Goal: Transaction & Acquisition: Purchase product/service

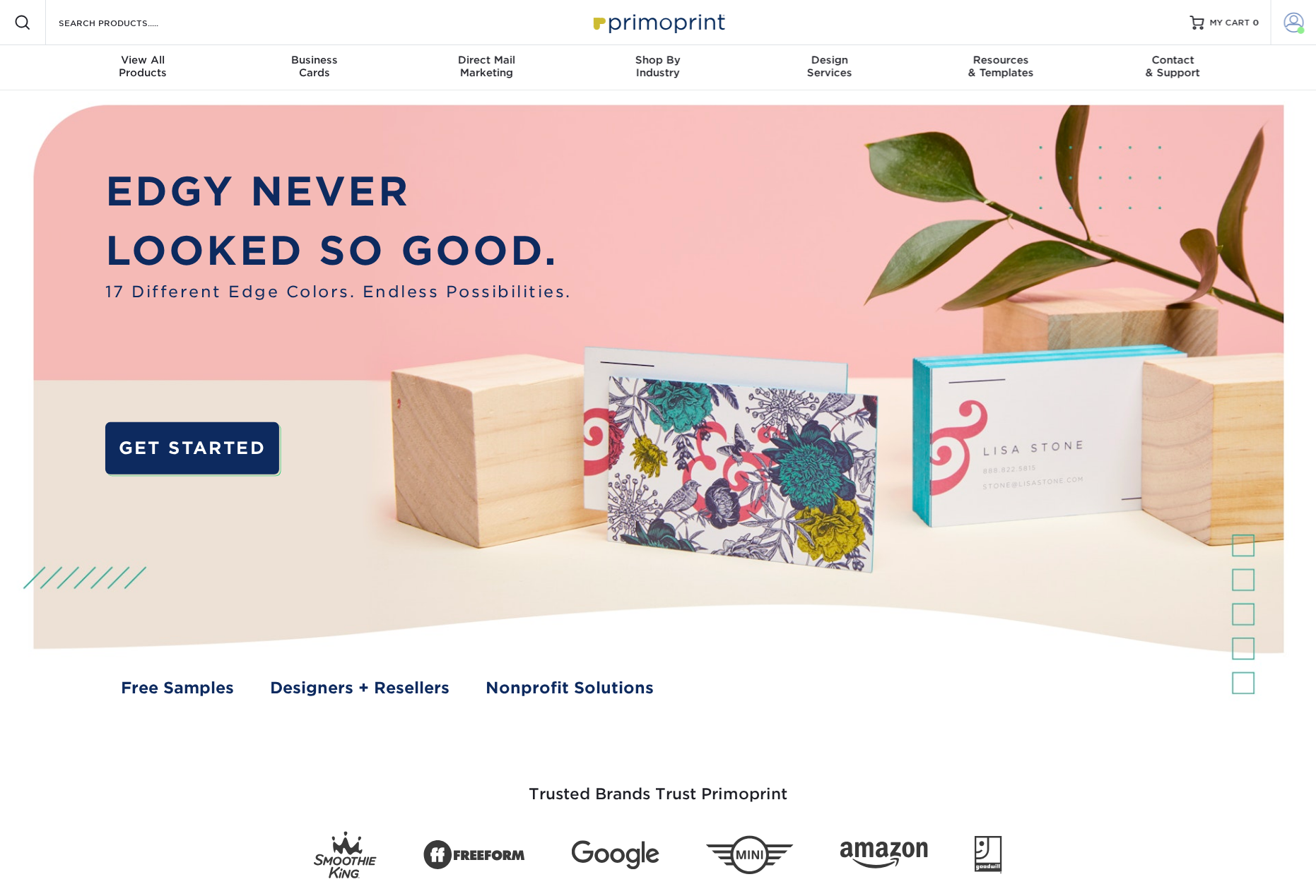
click at [1288, 24] on span at bounding box center [1293, 23] width 20 height 20
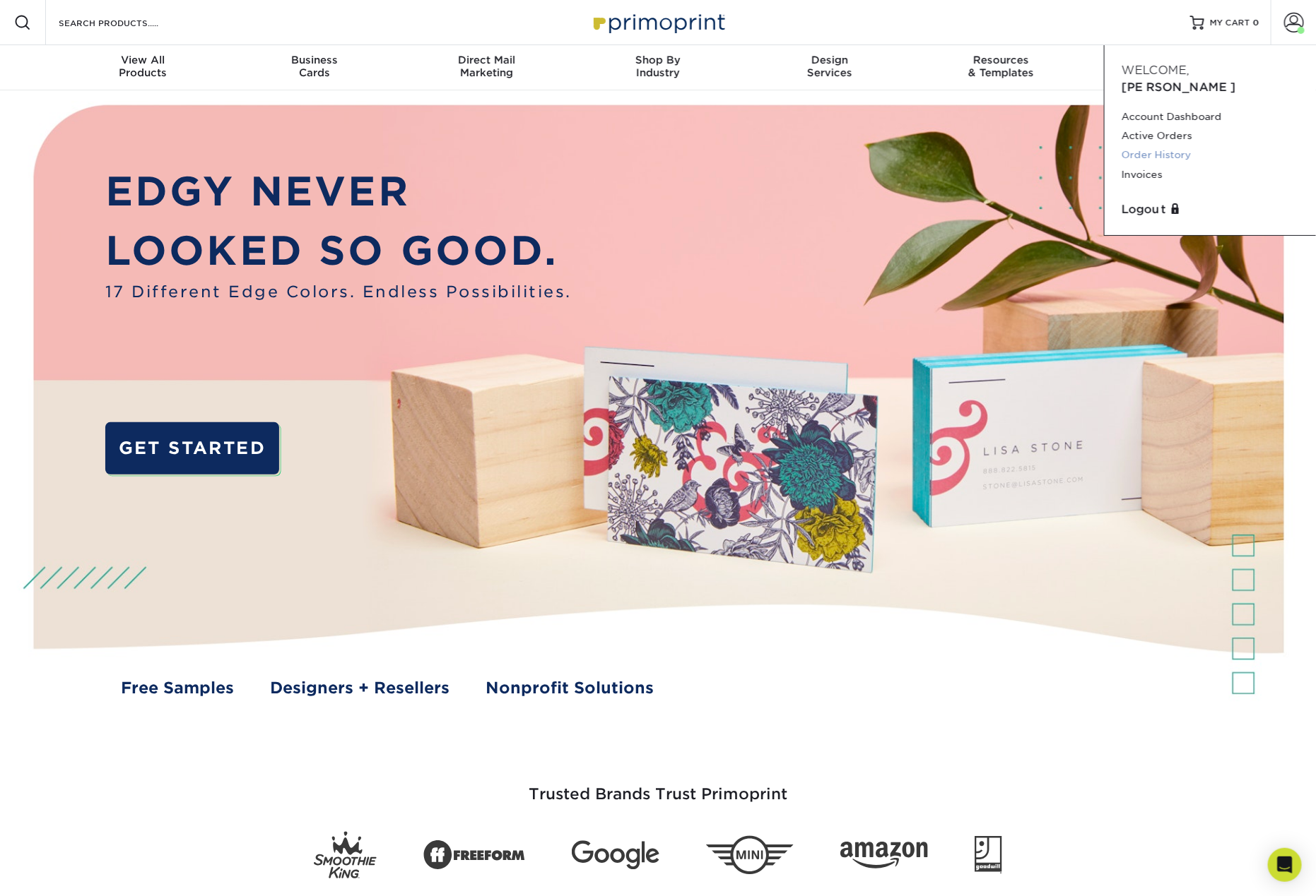
click at [1168, 146] on link "Order History" at bounding box center [1209, 154] width 177 height 19
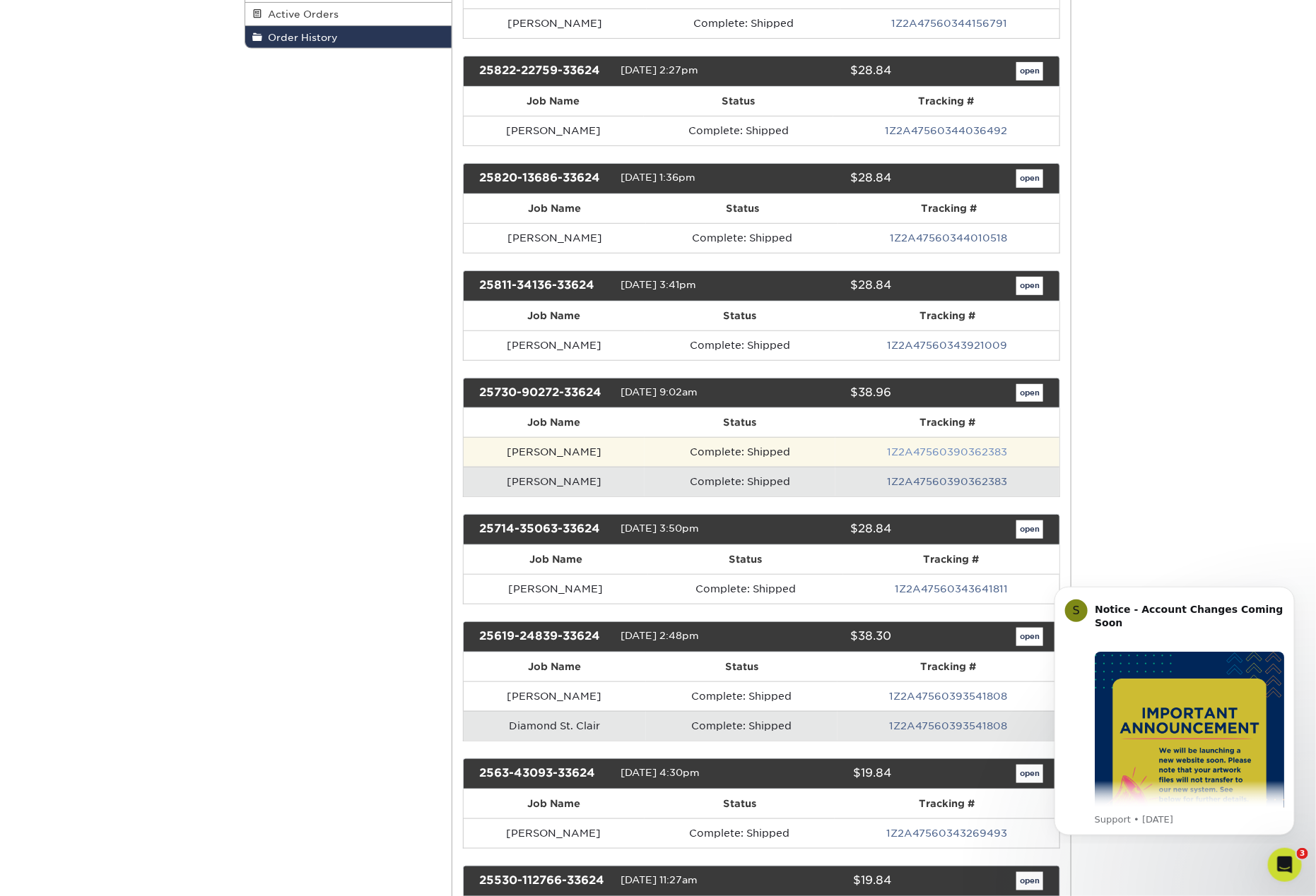
click at [955, 447] on link "1Z2A47560390362383" at bounding box center [947, 451] width 120 height 11
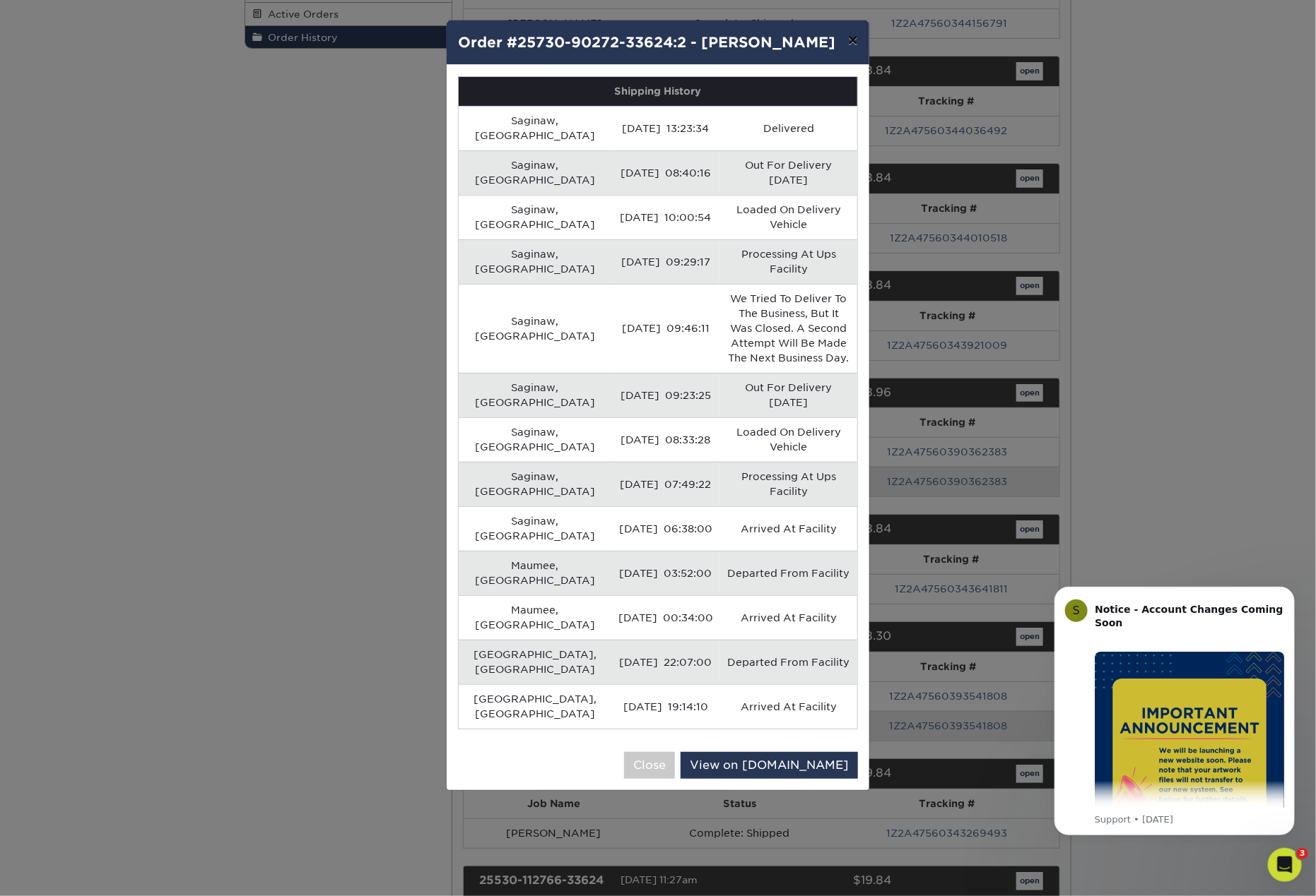
click at [849, 39] on button "×" at bounding box center [853, 41] width 33 height 40
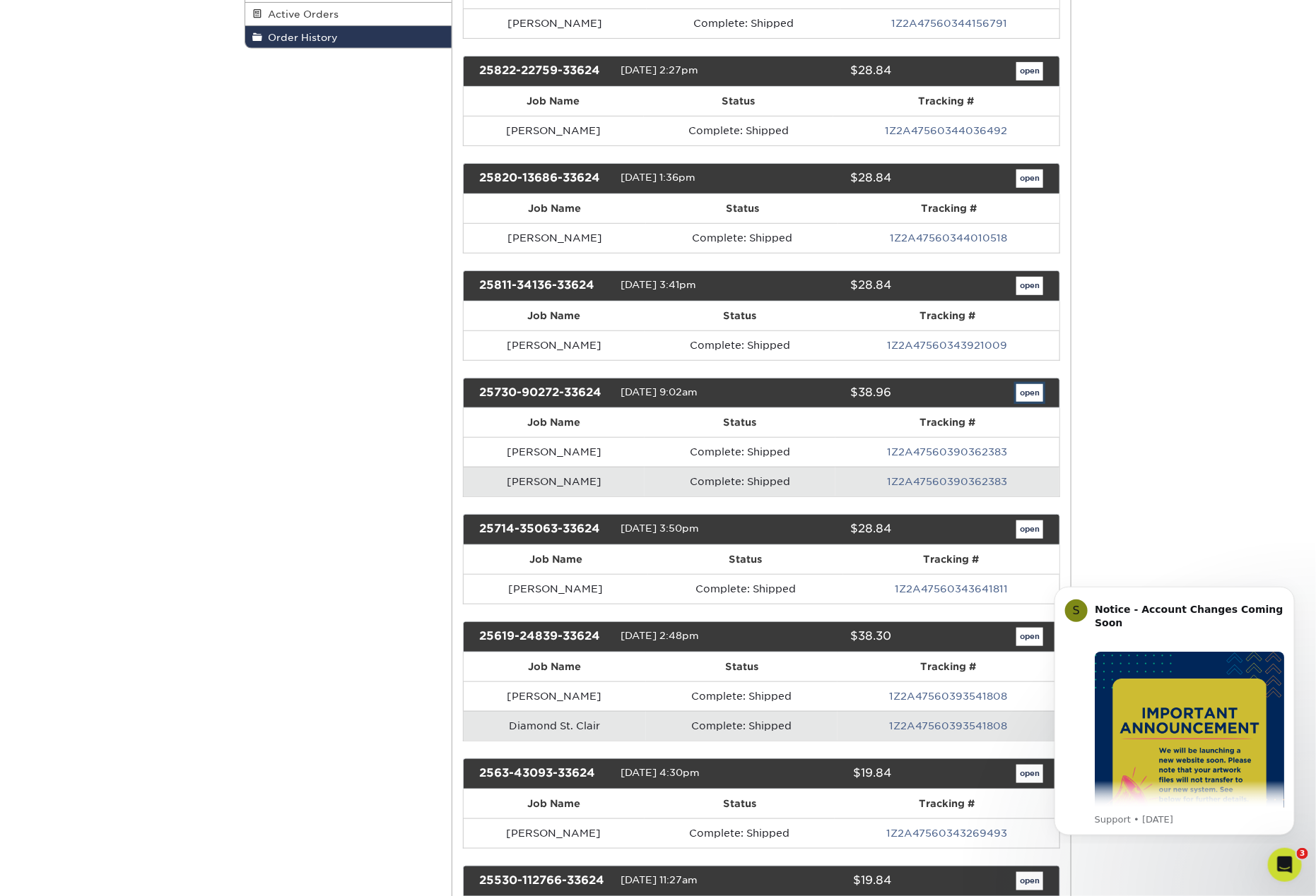
click at [1032, 384] on link "open" at bounding box center [1029, 393] width 27 height 19
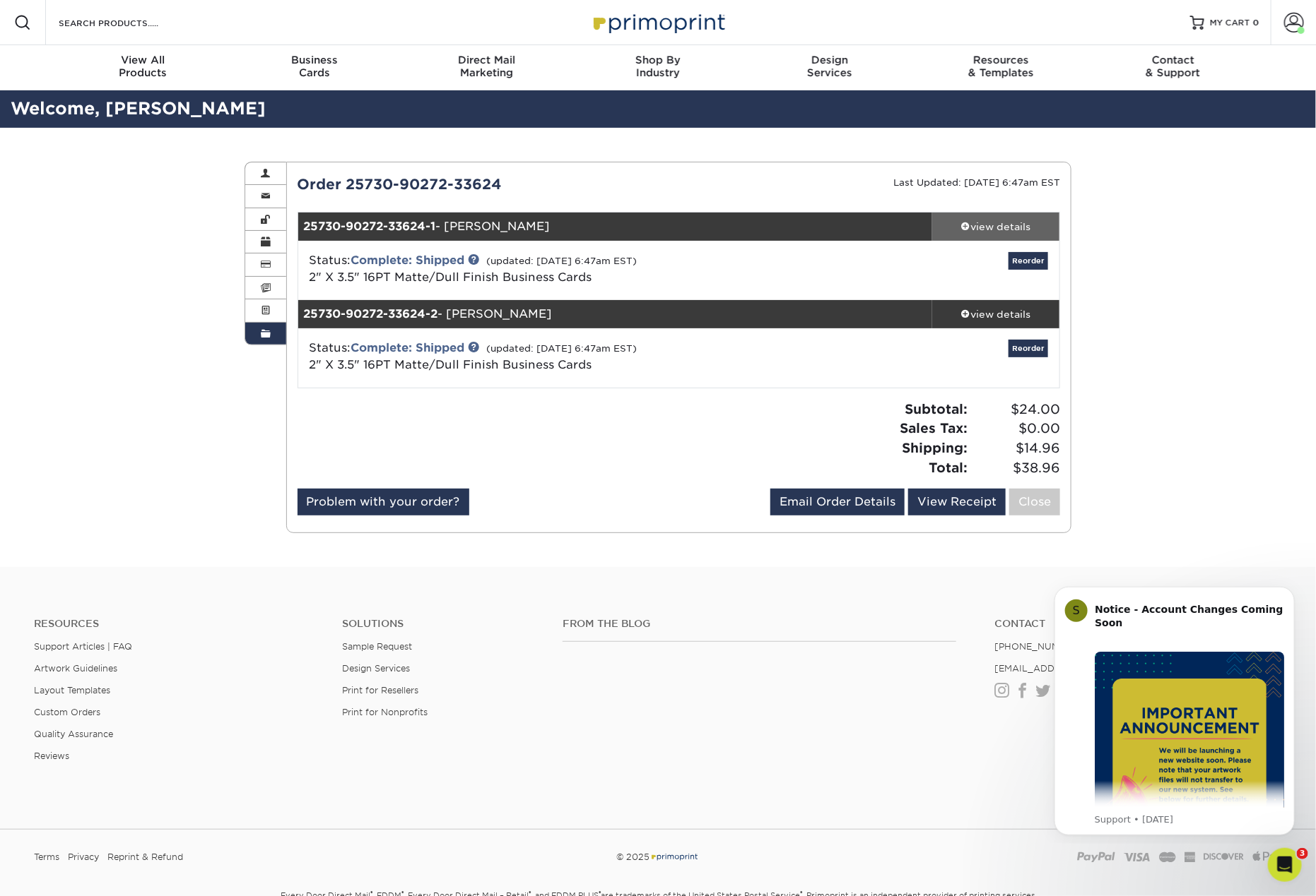
click at [984, 228] on div "view details" at bounding box center [995, 227] width 127 height 14
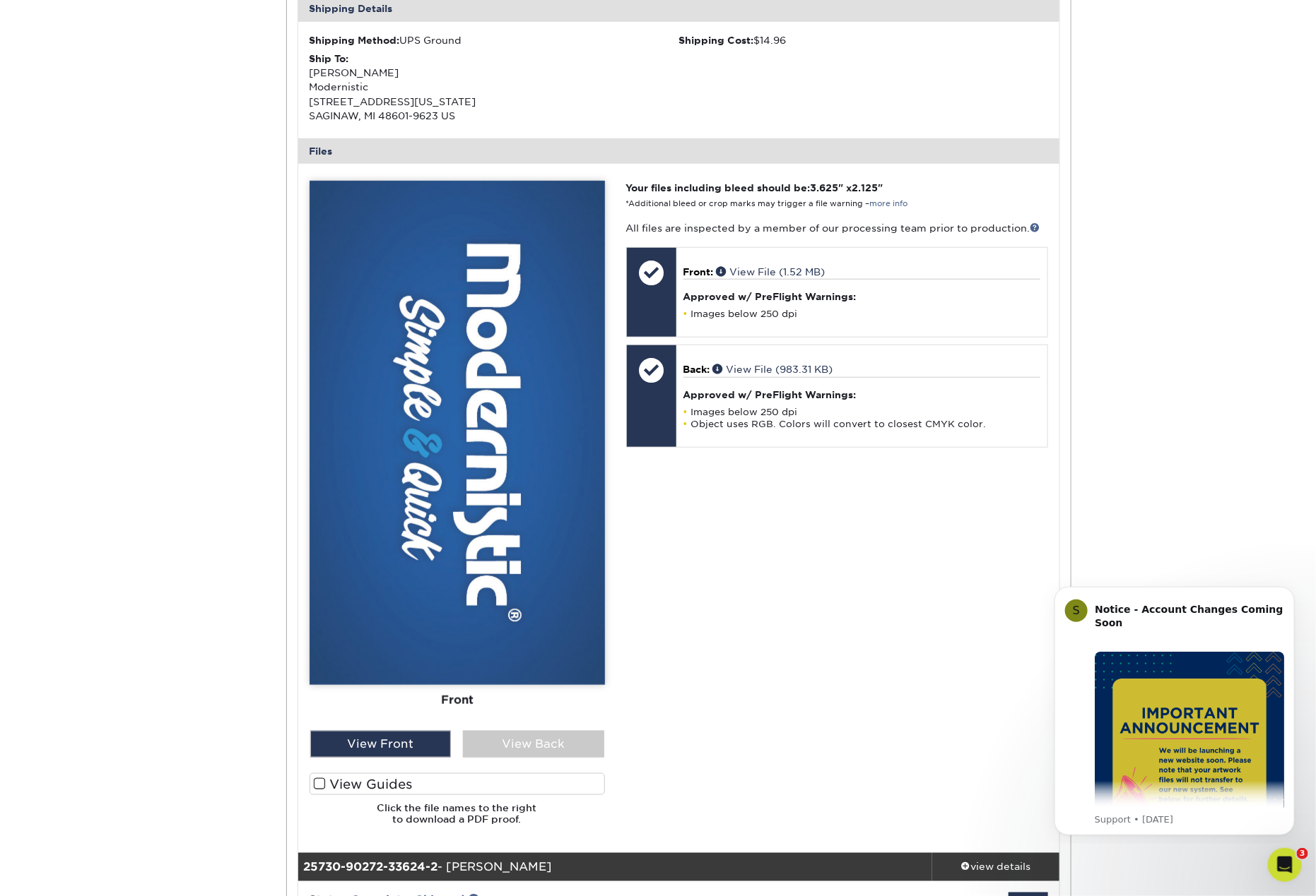
scroll to position [491, 0]
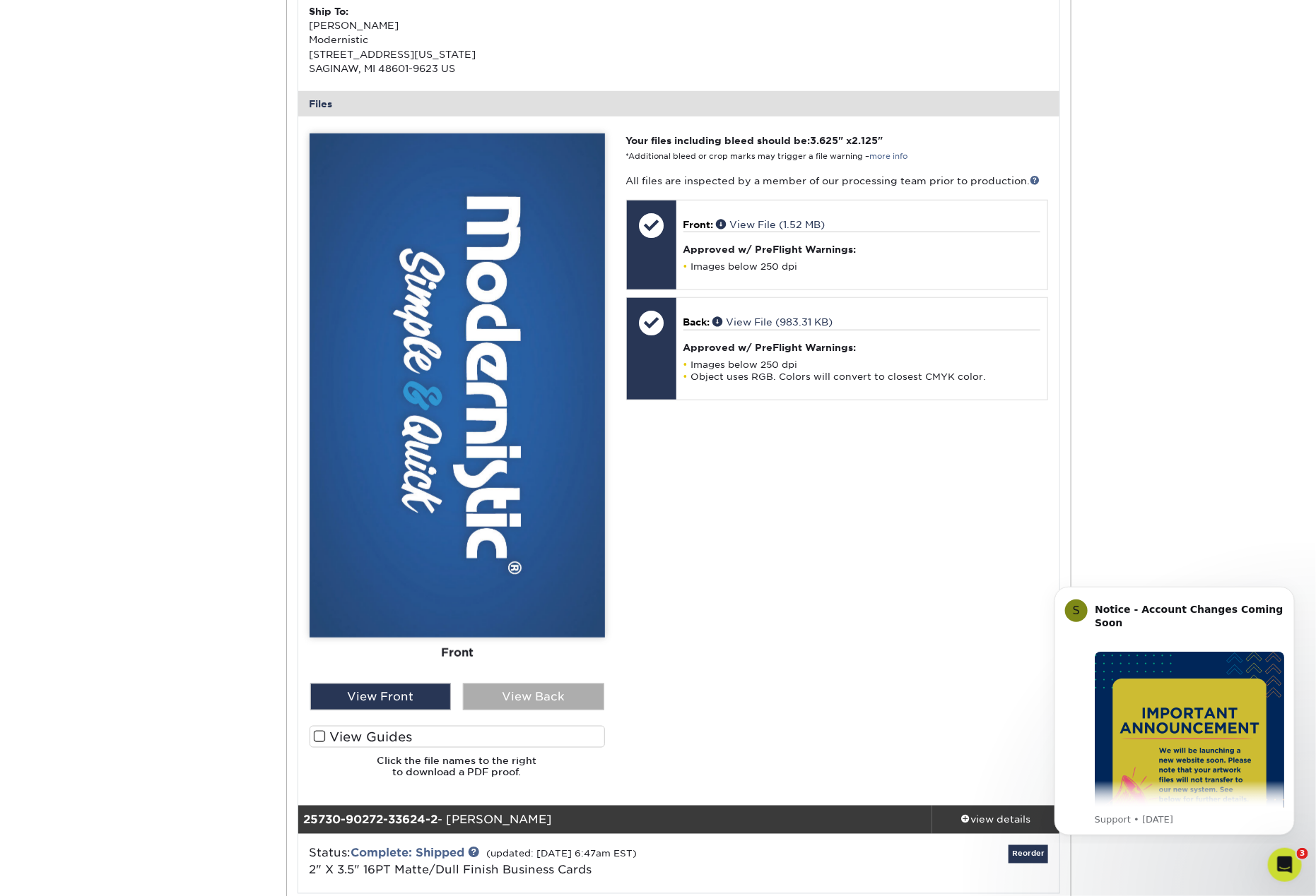
click at [524, 698] on div "View Back" at bounding box center [533, 697] width 142 height 27
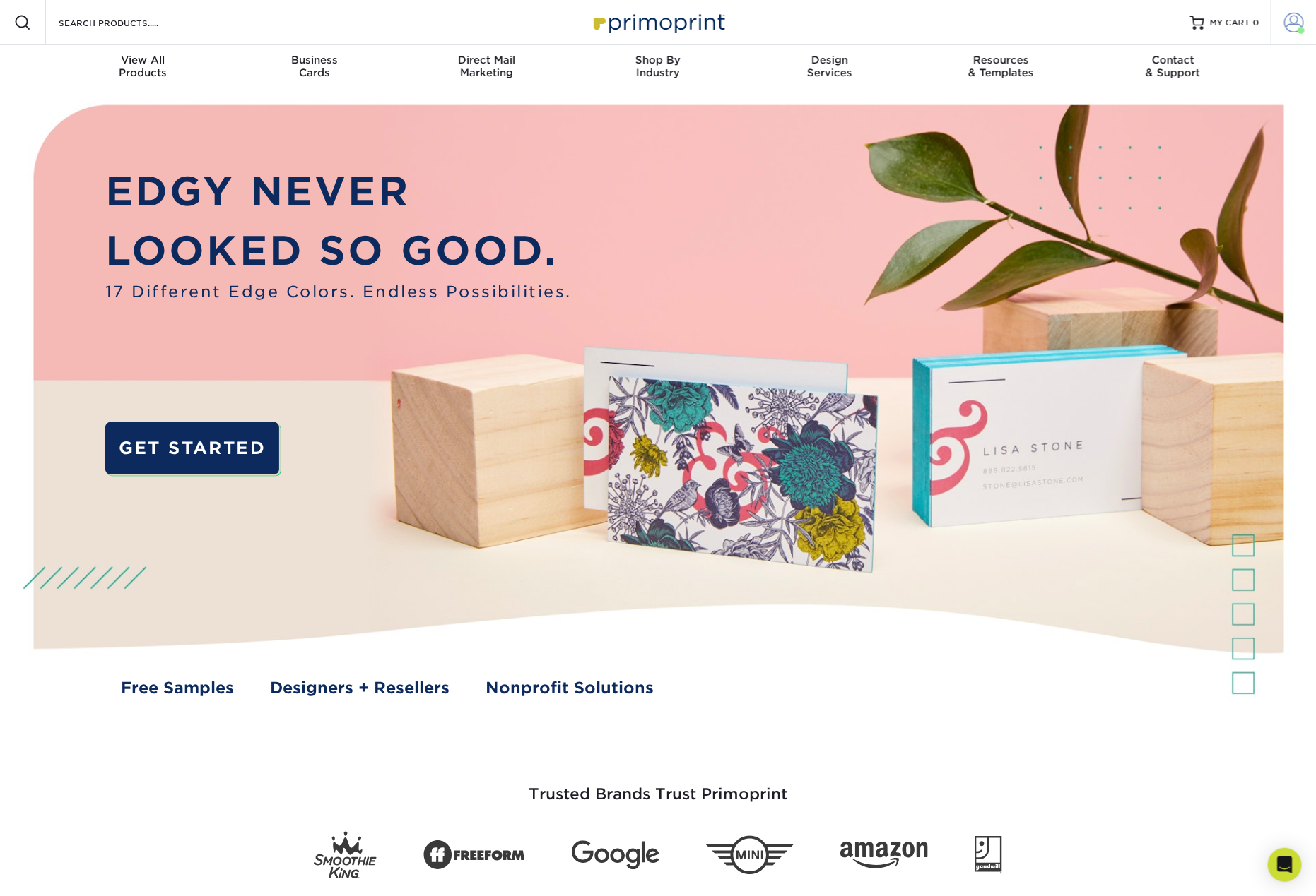
click at [1284, 26] on span at bounding box center [1293, 23] width 20 height 20
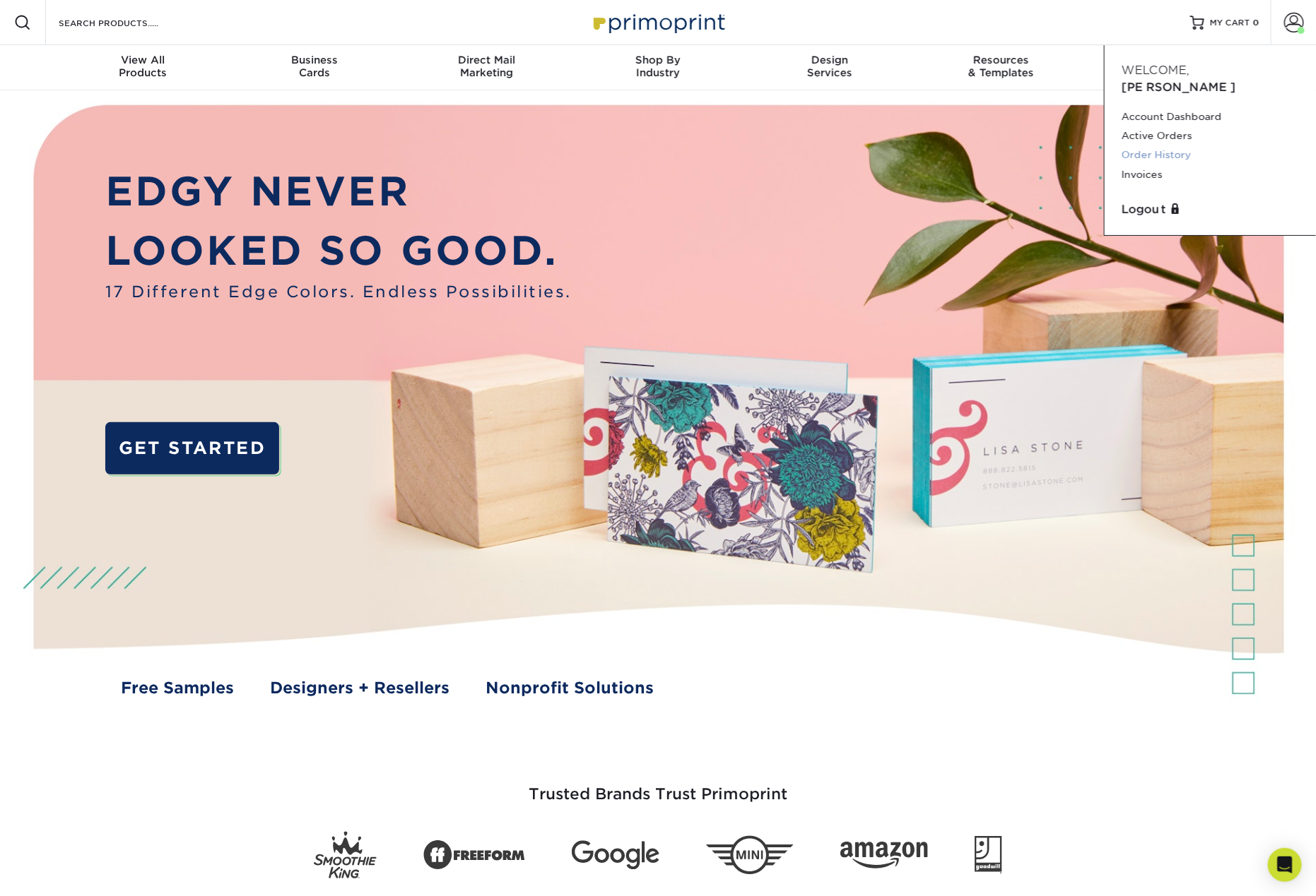
click at [1170, 146] on link "Order History" at bounding box center [1209, 154] width 177 height 19
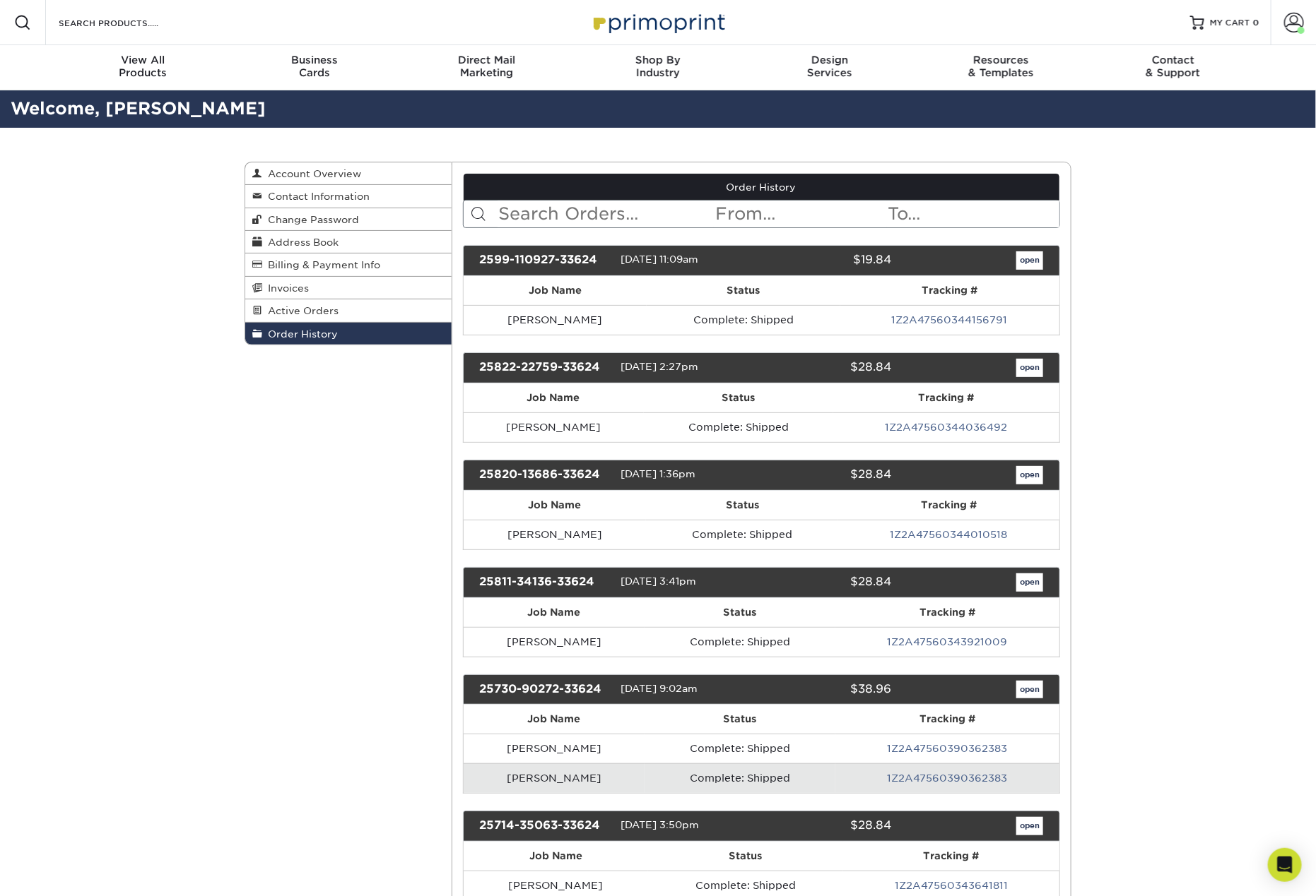
click at [566, 206] on input "text" at bounding box center [605, 214] width 217 height 27
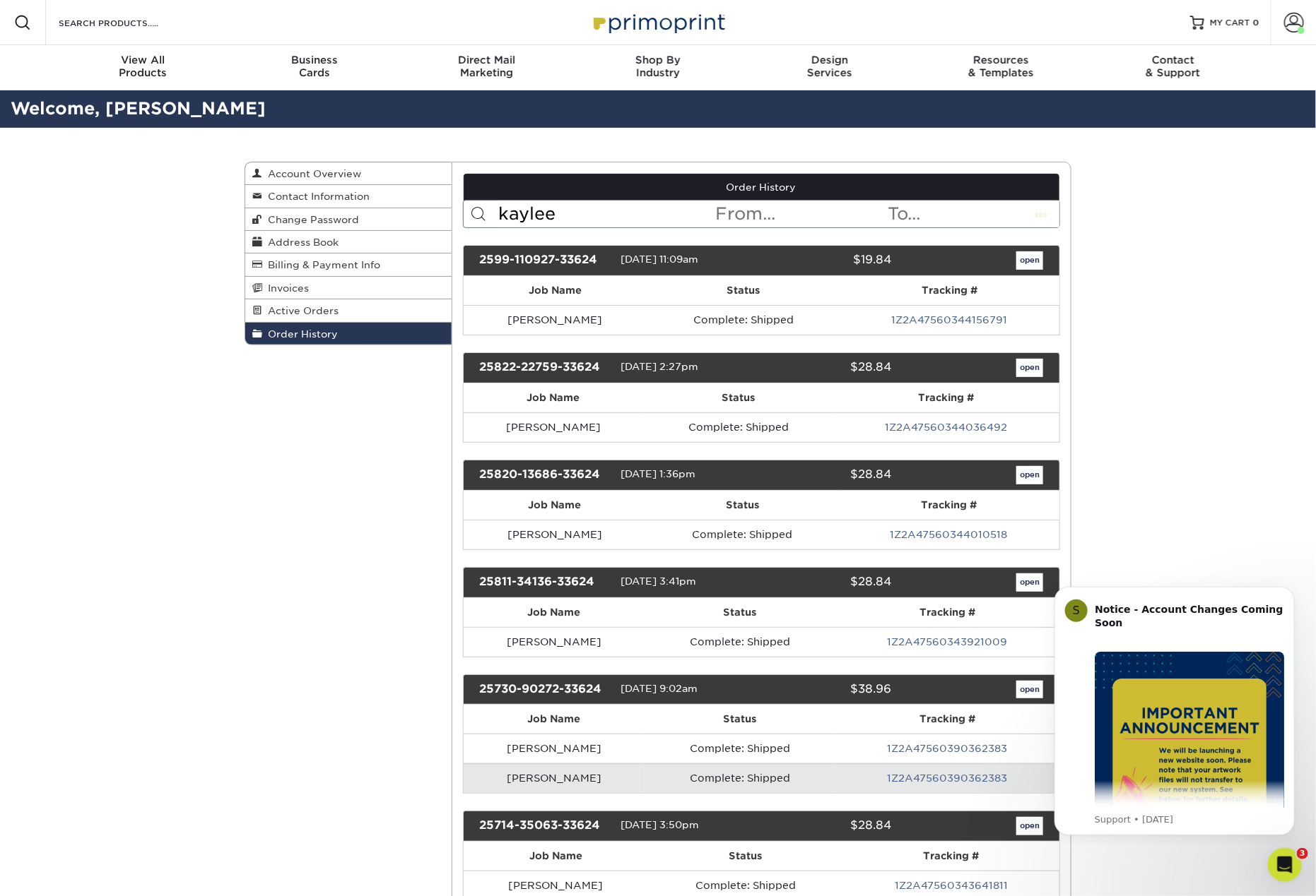
type input "kaylee"
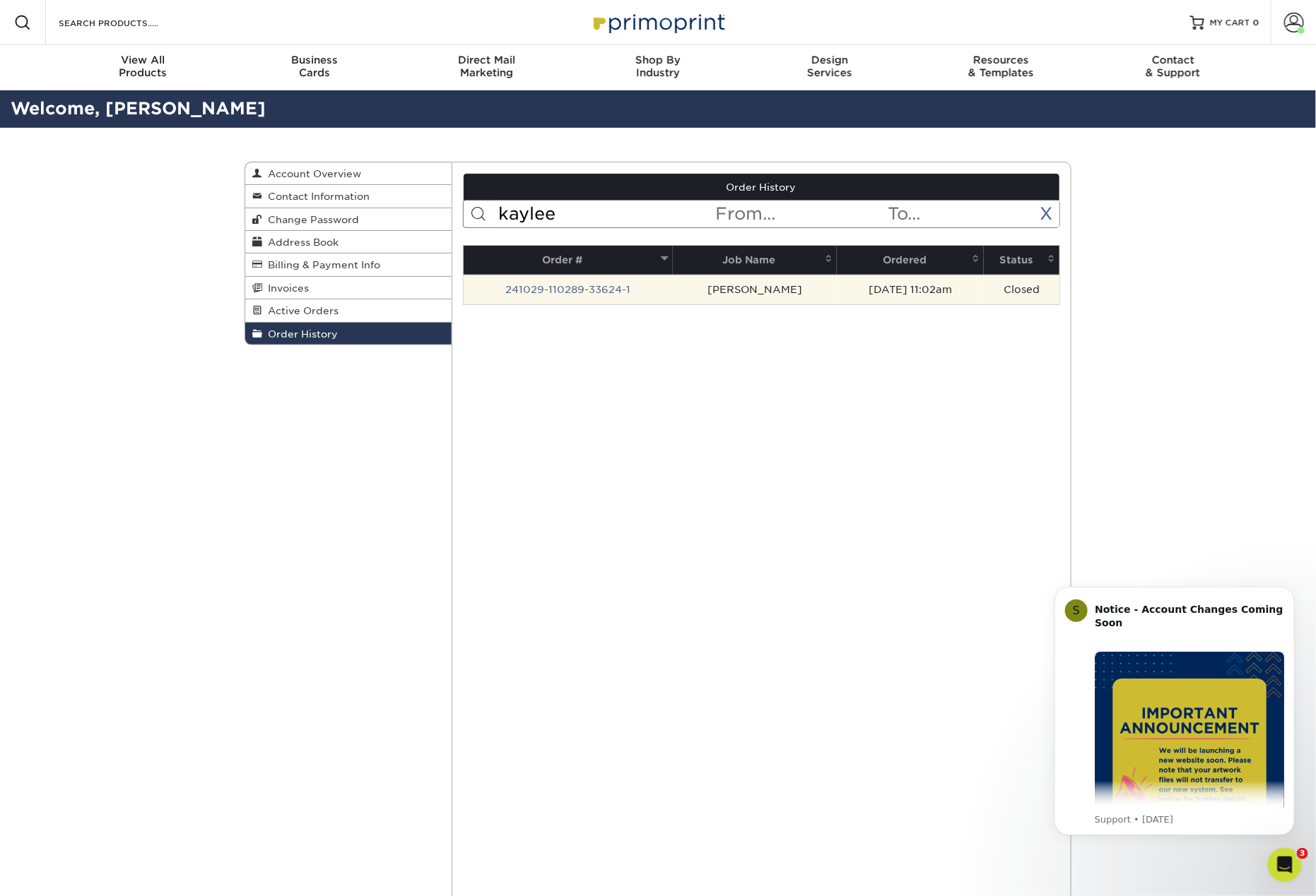
click at [690, 286] on td "[PERSON_NAME]" at bounding box center [755, 290] width 164 height 30
click at [603, 287] on link "241029-110289-33624-1" at bounding box center [567, 289] width 125 height 11
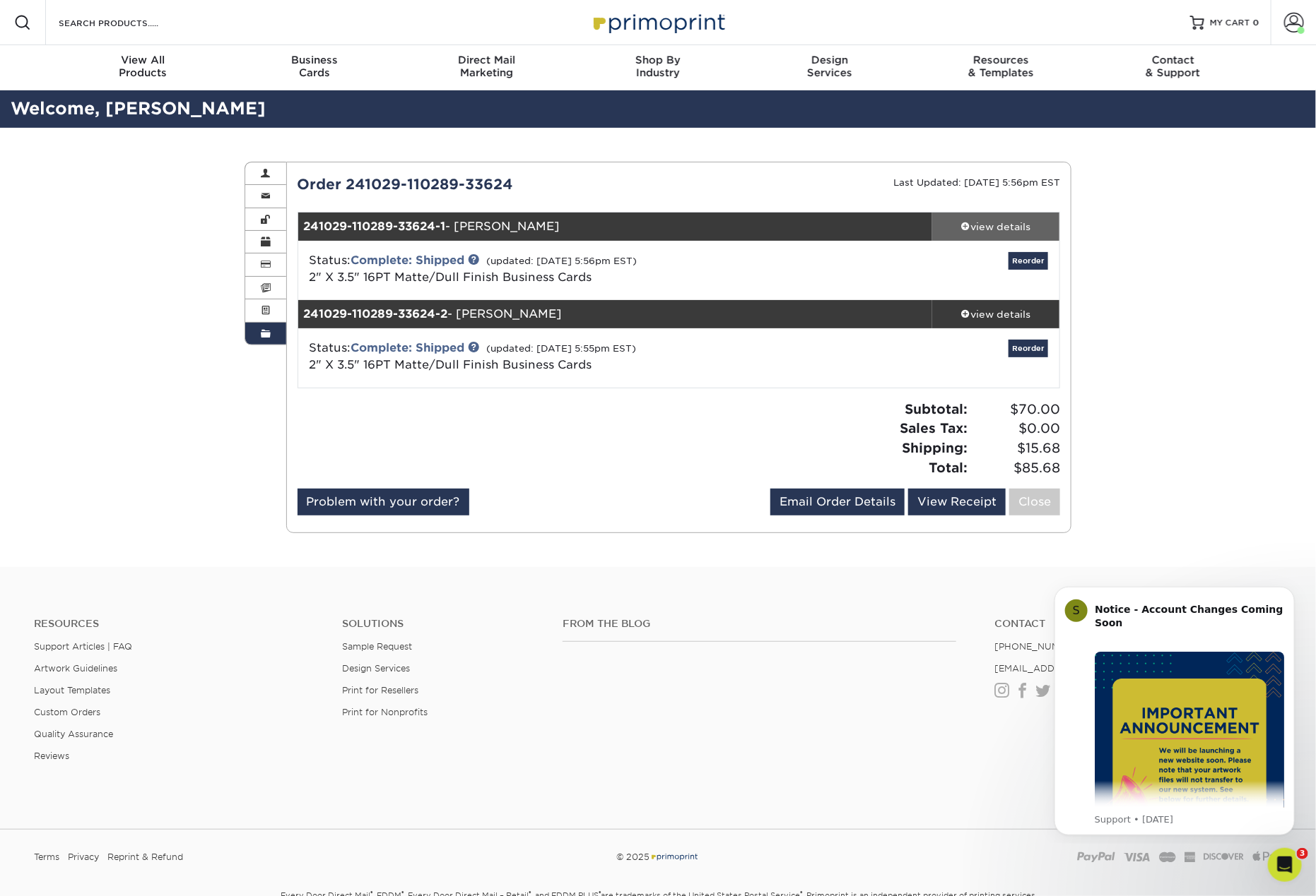
click at [1007, 221] on div "view details" at bounding box center [995, 227] width 127 height 14
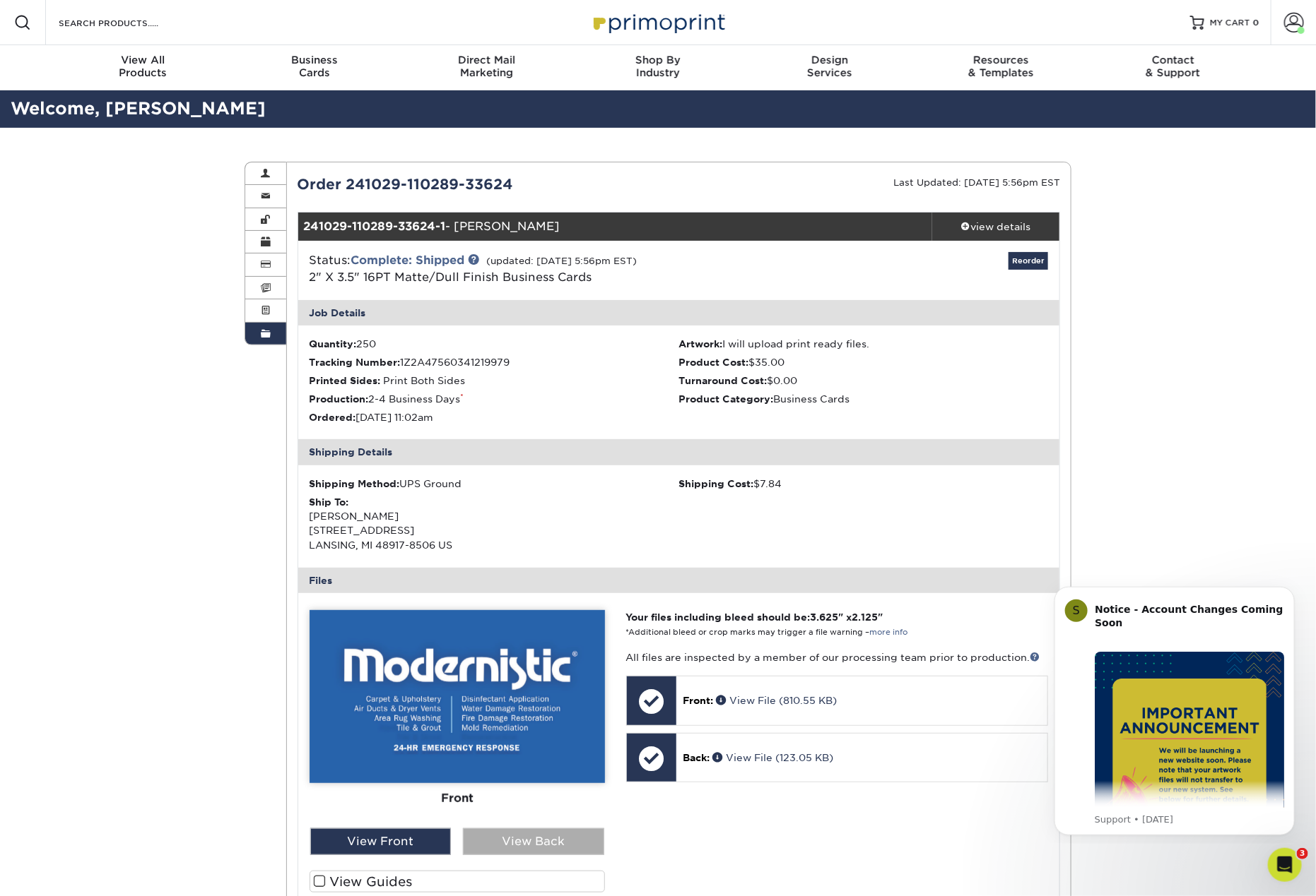
click at [498, 841] on div "View Back" at bounding box center [533, 842] width 142 height 27
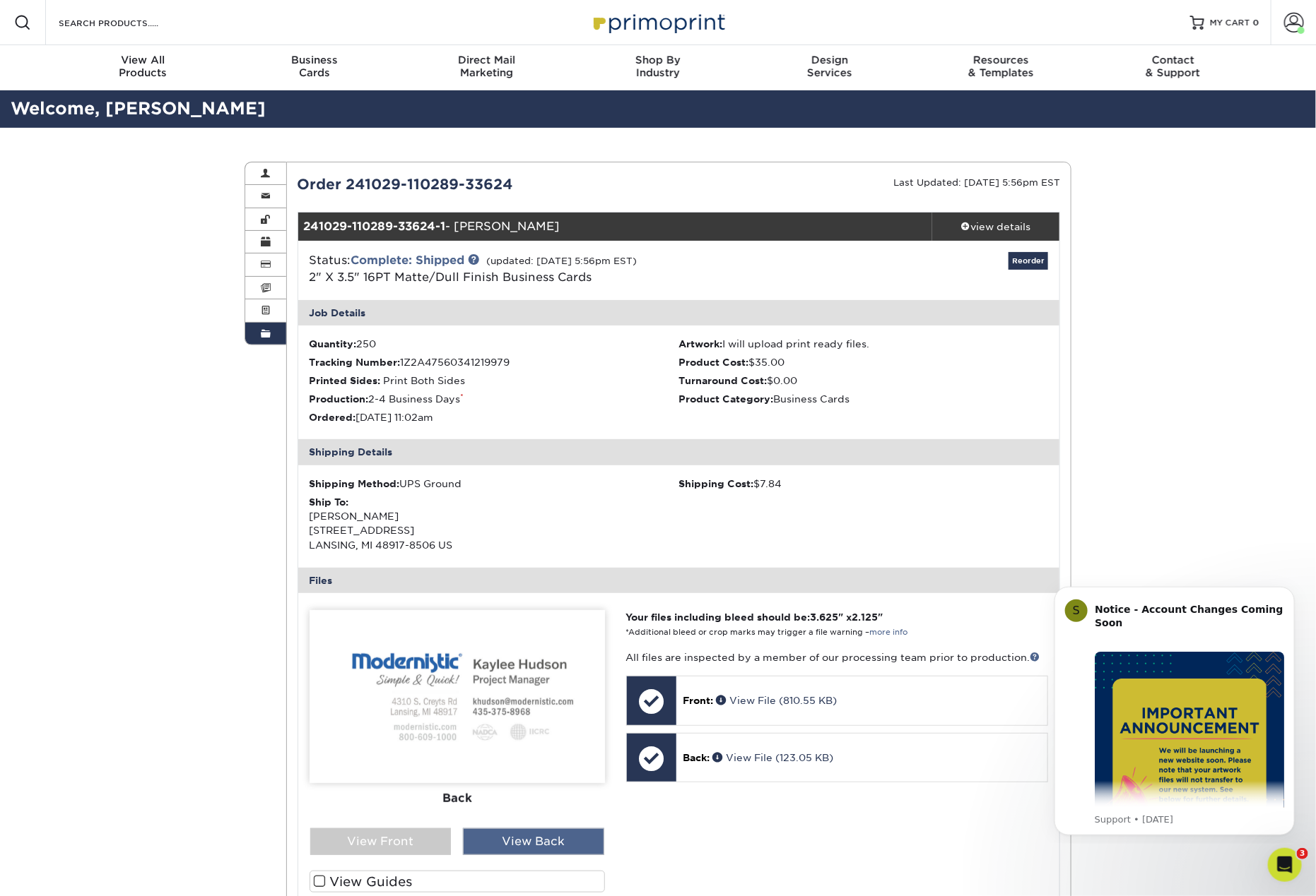
click at [530, 842] on div "View Back" at bounding box center [533, 842] width 142 height 27
click at [369, 835] on div "View Front" at bounding box center [380, 842] width 142 height 27
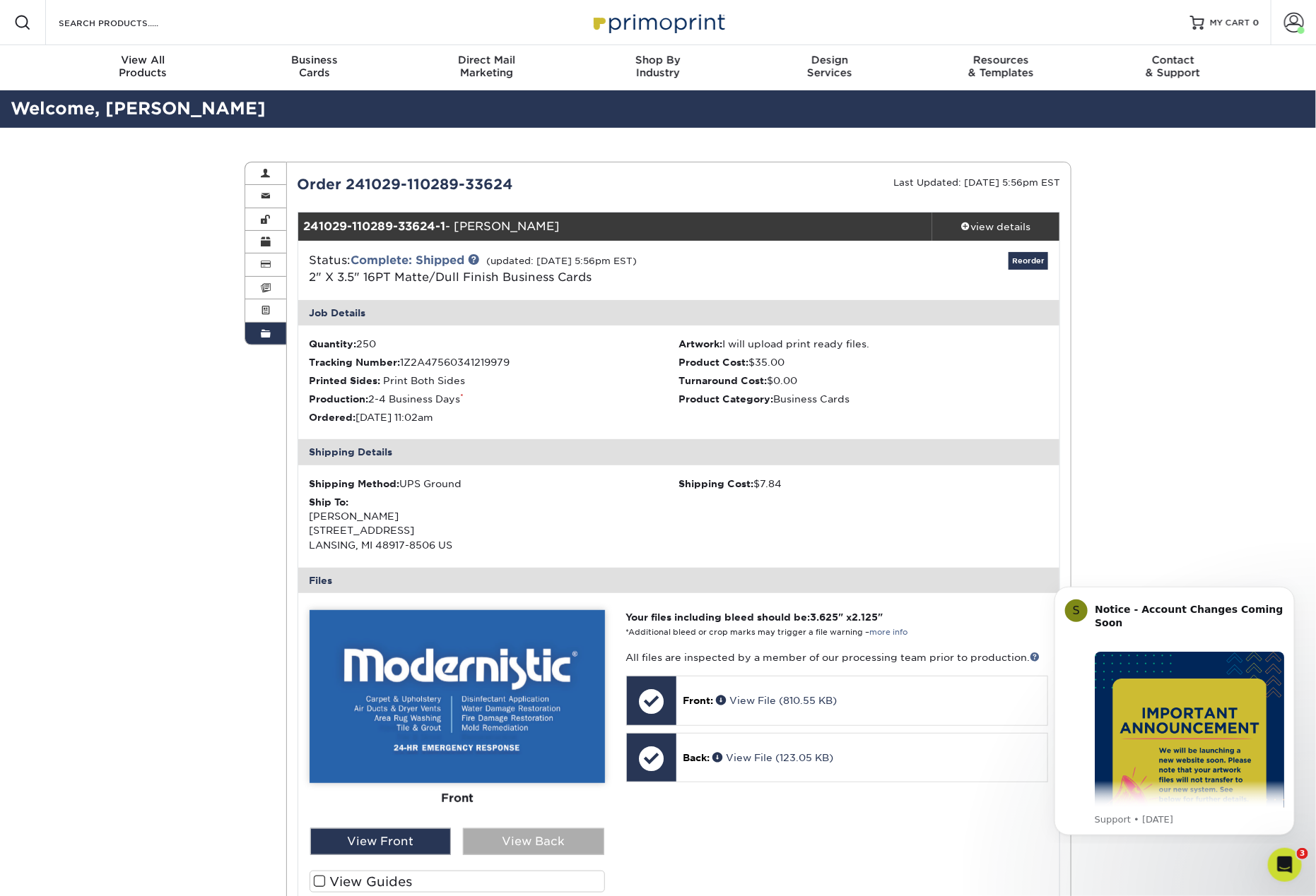
click at [529, 836] on div "View Back" at bounding box center [533, 842] width 142 height 27
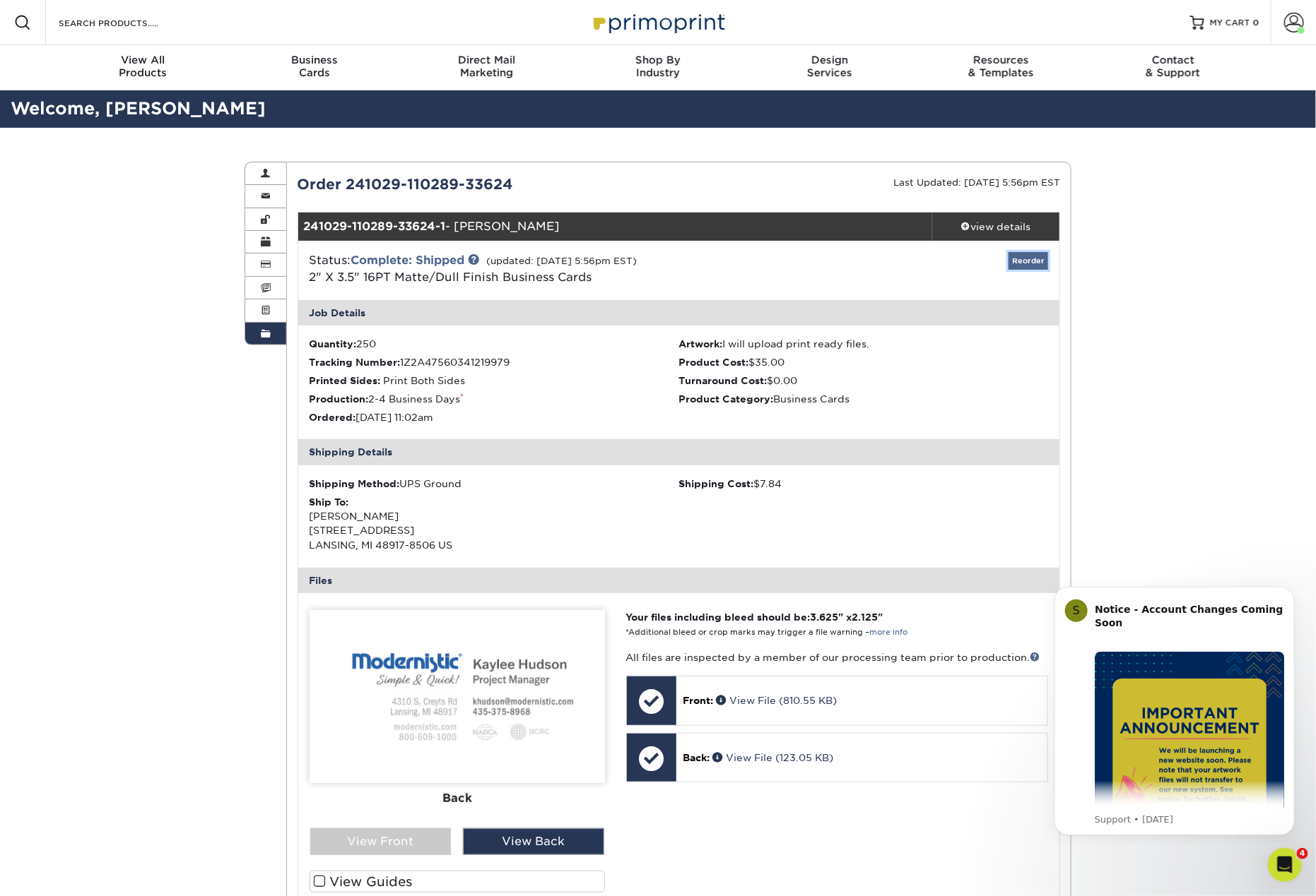
click at [1027, 262] on link "Reorder" at bounding box center [1028, 261] width 40 height 18
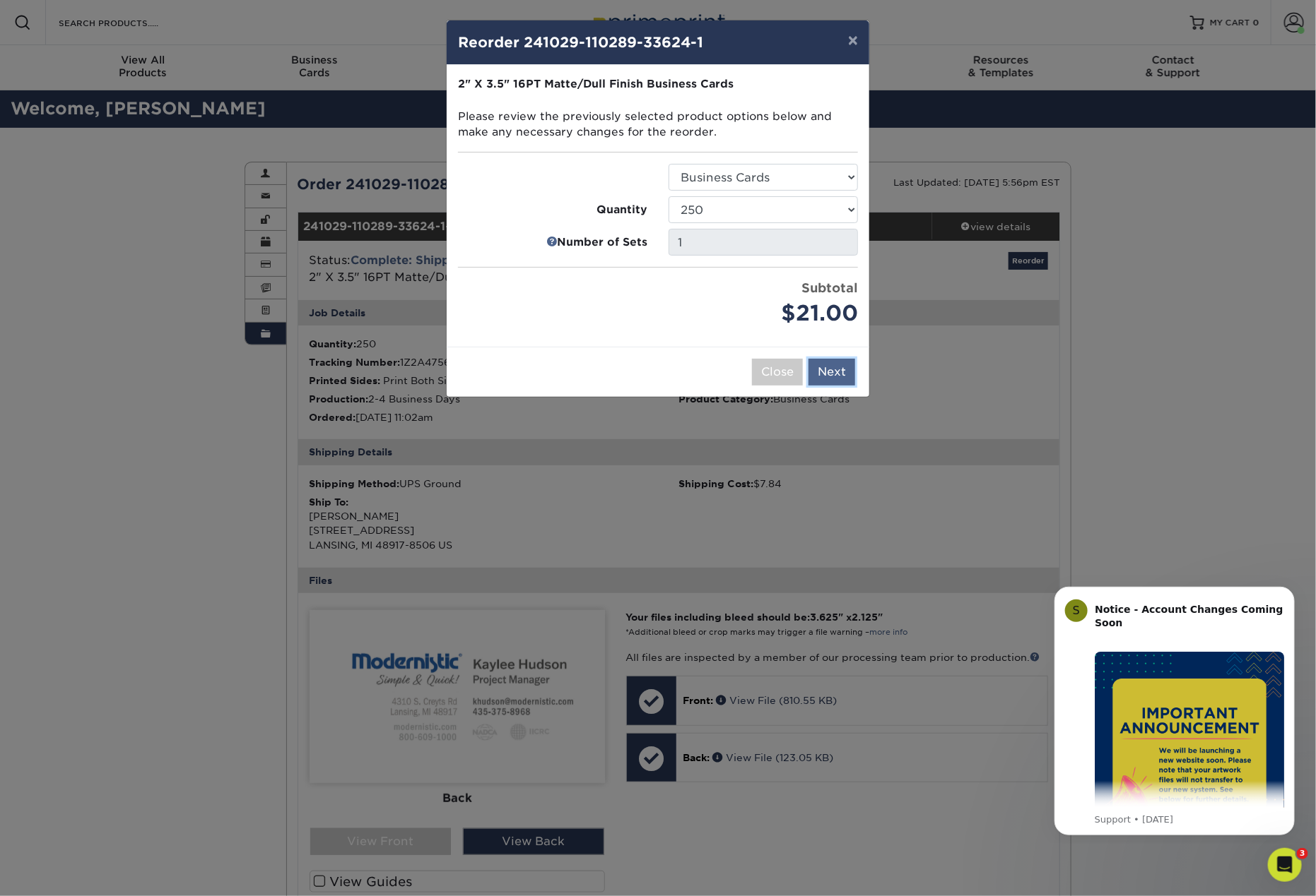
click at [831, 369] on button "Next" at bounding box center [831, 371] width 47 height 27
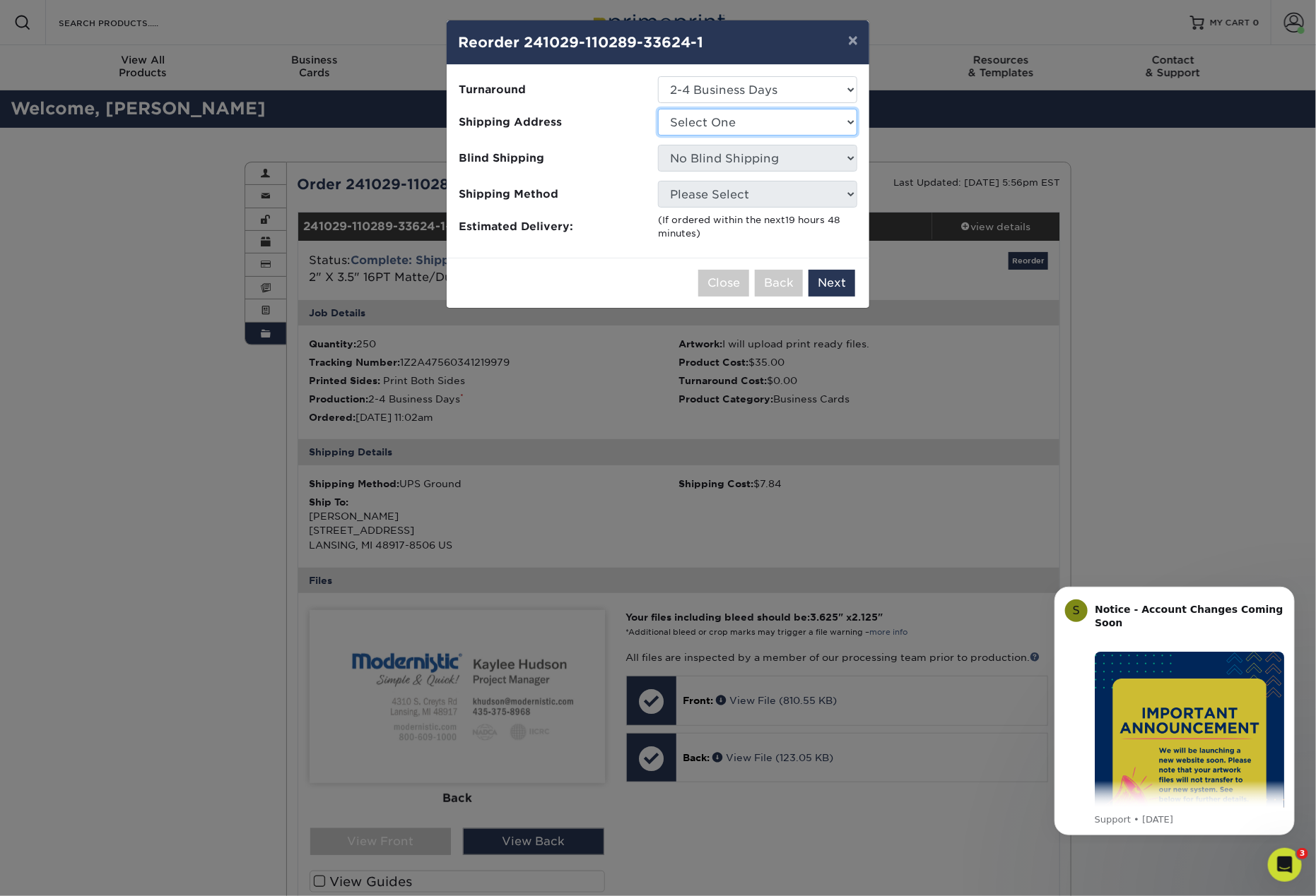
click at [737, 132] on select "Select One Andy Molter - PW Dave Karston – GR Dave Karston – GR Dave Karston – …" at bounding box center [757, 122] width 199 height 27
click at [704, 125] on select "Select One Andy Molter - PW Dave Karston – GR Dave Karston – GR Dave Karston – …" at bounding box center [757, 122] width 199 height 27
select select "281767"
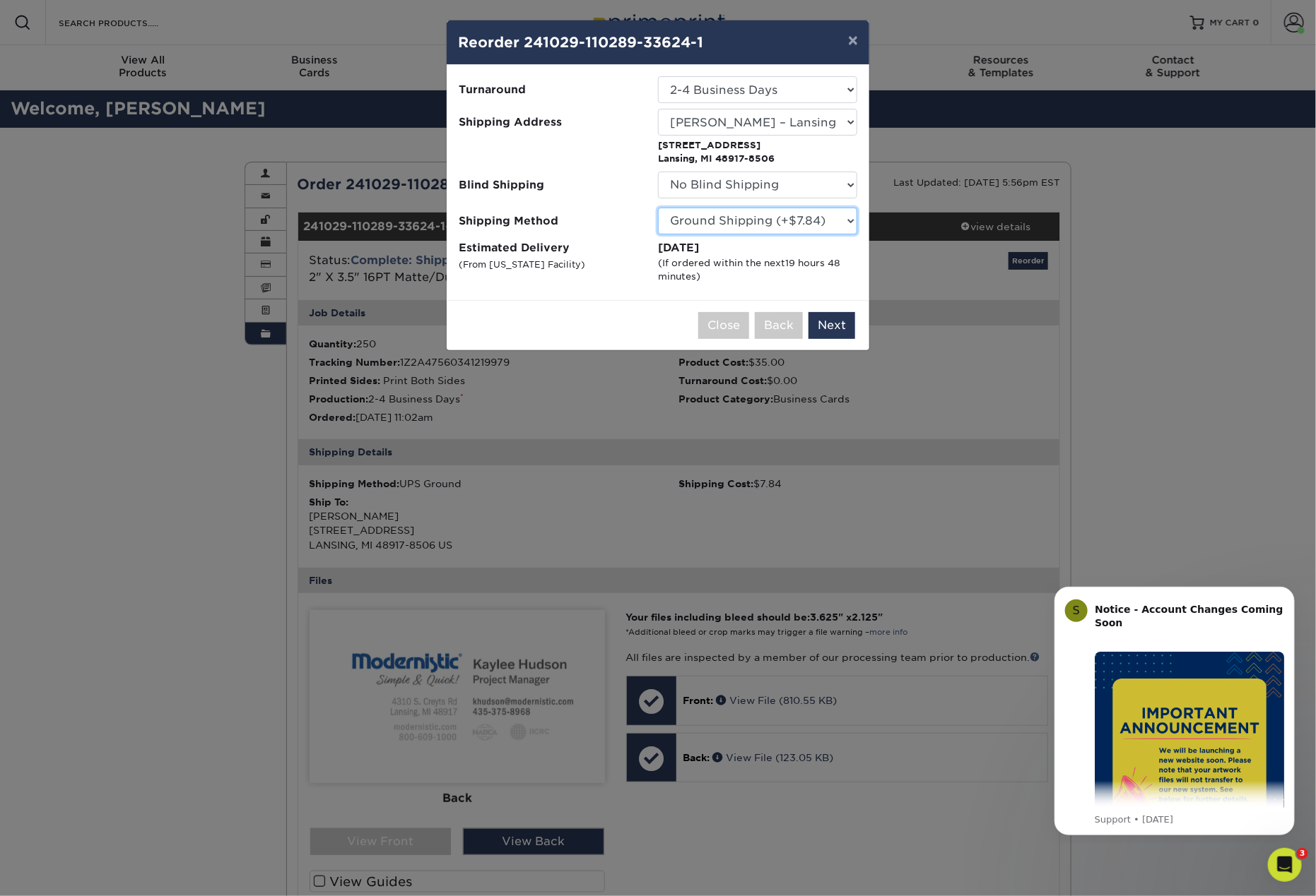
click at [735, 224] on select "Please Select Ground Shipping (+$7.84) 3 Day Shipping Service (+$15.34) 2 Day A…" at bounding box center [757, 221] width 199 height 27
click at [658, 208] on select "Please Select Ground Shipping (+$7.84) 3 Day Shipping Service (+$15.34) 2 Day A…" at bounding box center [757, 221] width 199 height 27
click at [820, 328] on button "Next" at bounding box center [831, 325] width 47 height 27
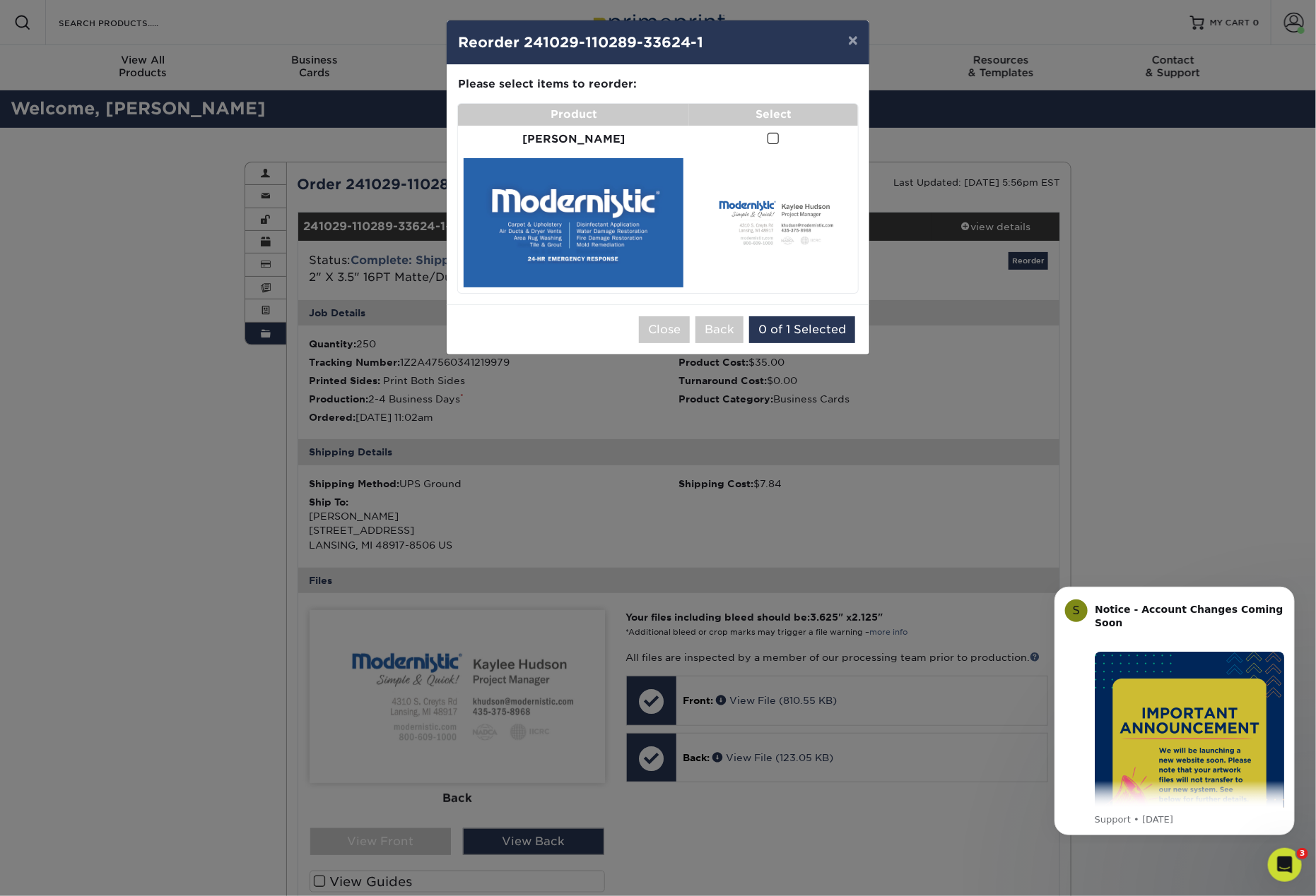
click at [767, 142] on span at bounding box center [773, 139] width 12 height 14
click at [0, 0] on input "checkbox" at bounding box center [0, 0] width 0 height 0
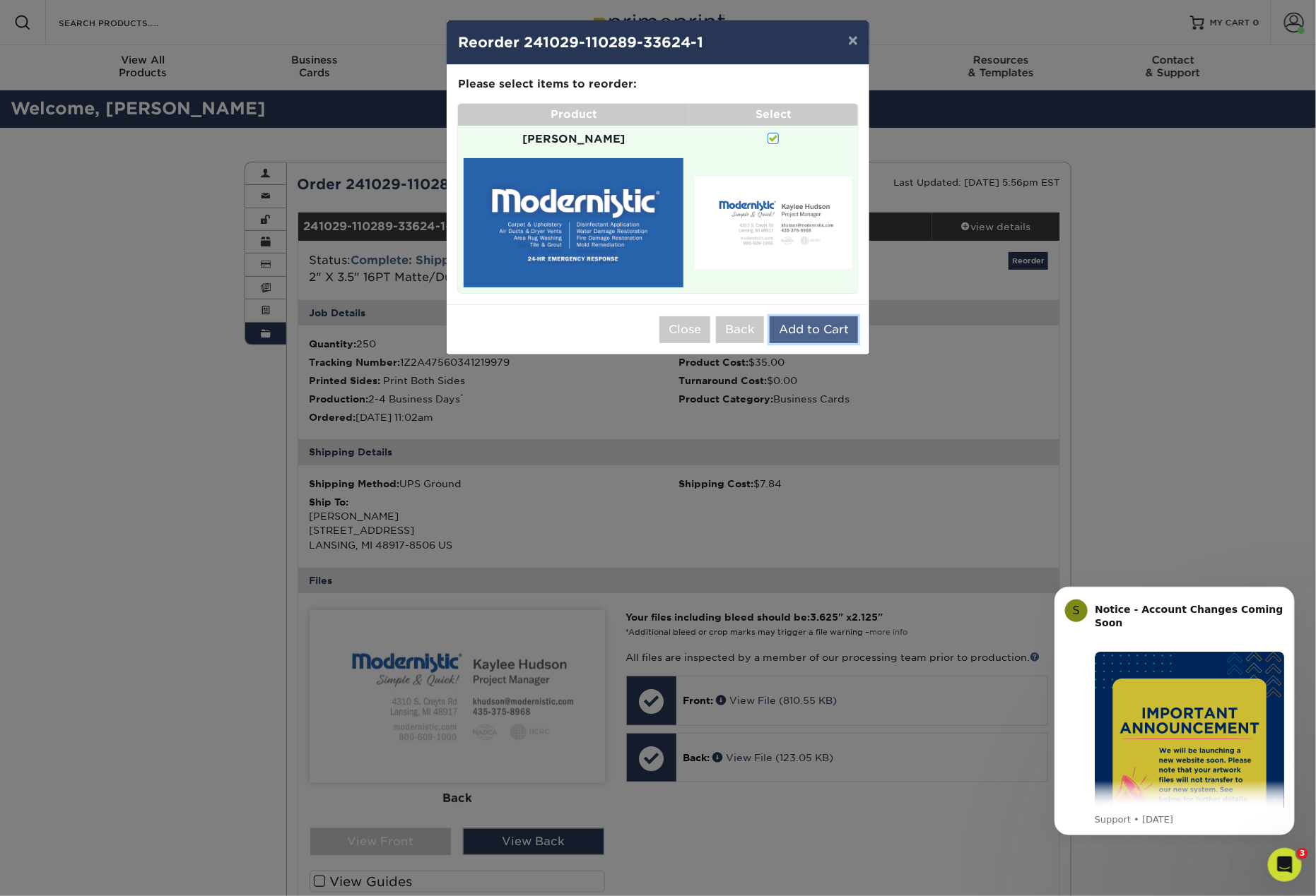
click at [797, 317] on button "Add to Cart" at bounding box center [813, 330] width 88 height 27
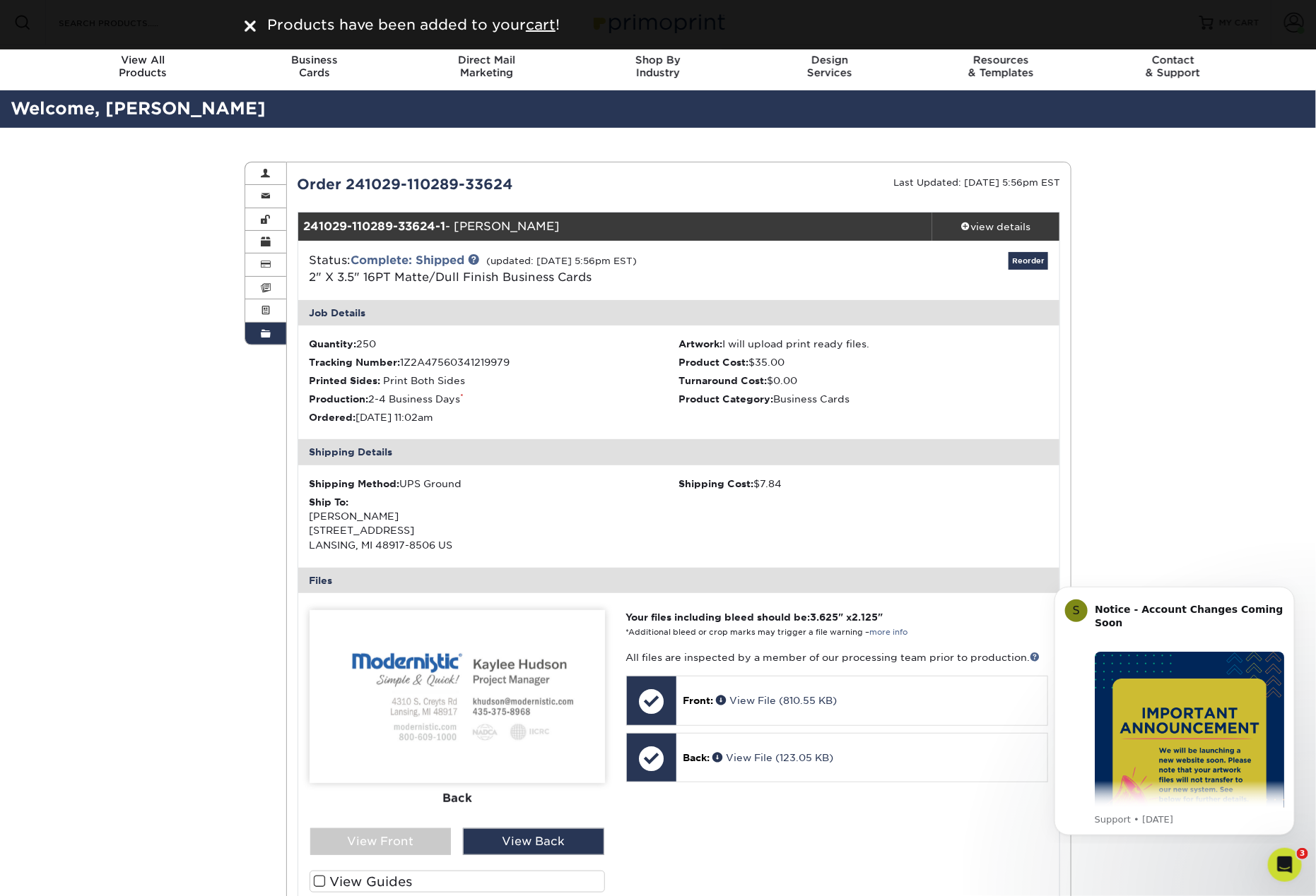
click at [941, 264] on div "Reorder" at bounding box center [932, 270] width 253 height 37
click at [1091, 249] on div "Order History Account Overview Contact Information Change Password Address Book…" at bounding box center [658, 673] width 1316 height 1091
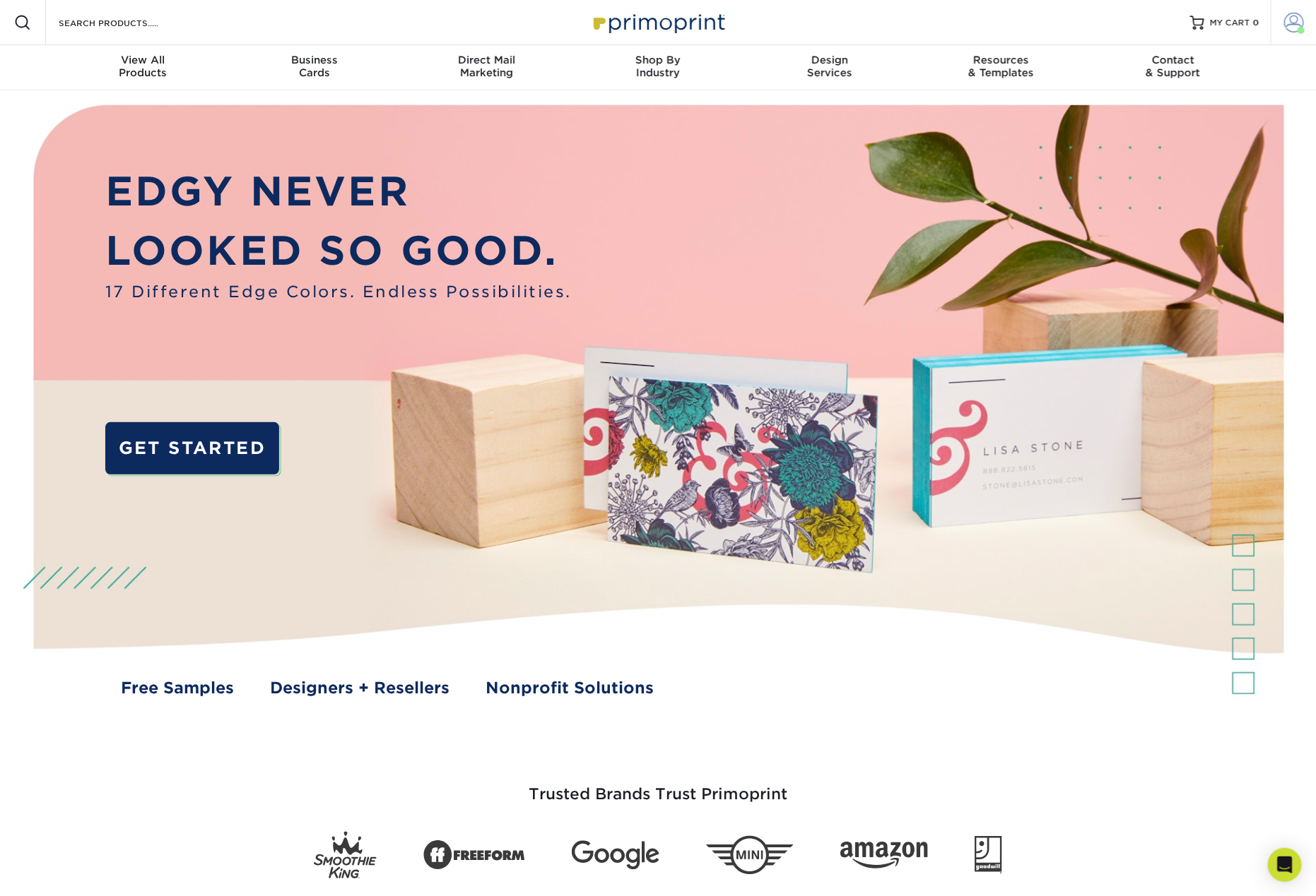
click at [1295, 27] on span at bounding box center [1293, 23] width 20 height 20
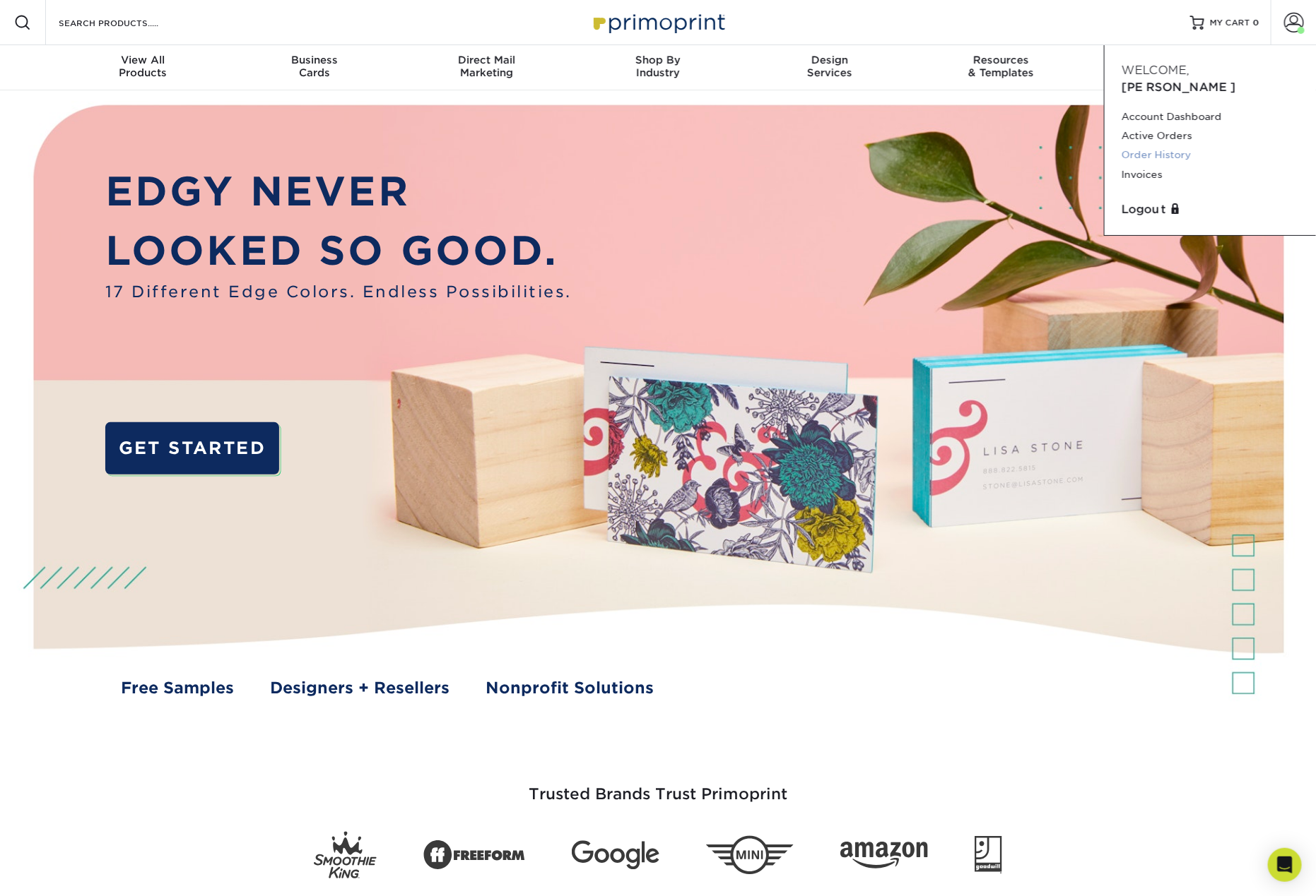
click at [1163, 146] on link "Order History" at bounding box center [1209, 154] width 177 height 19
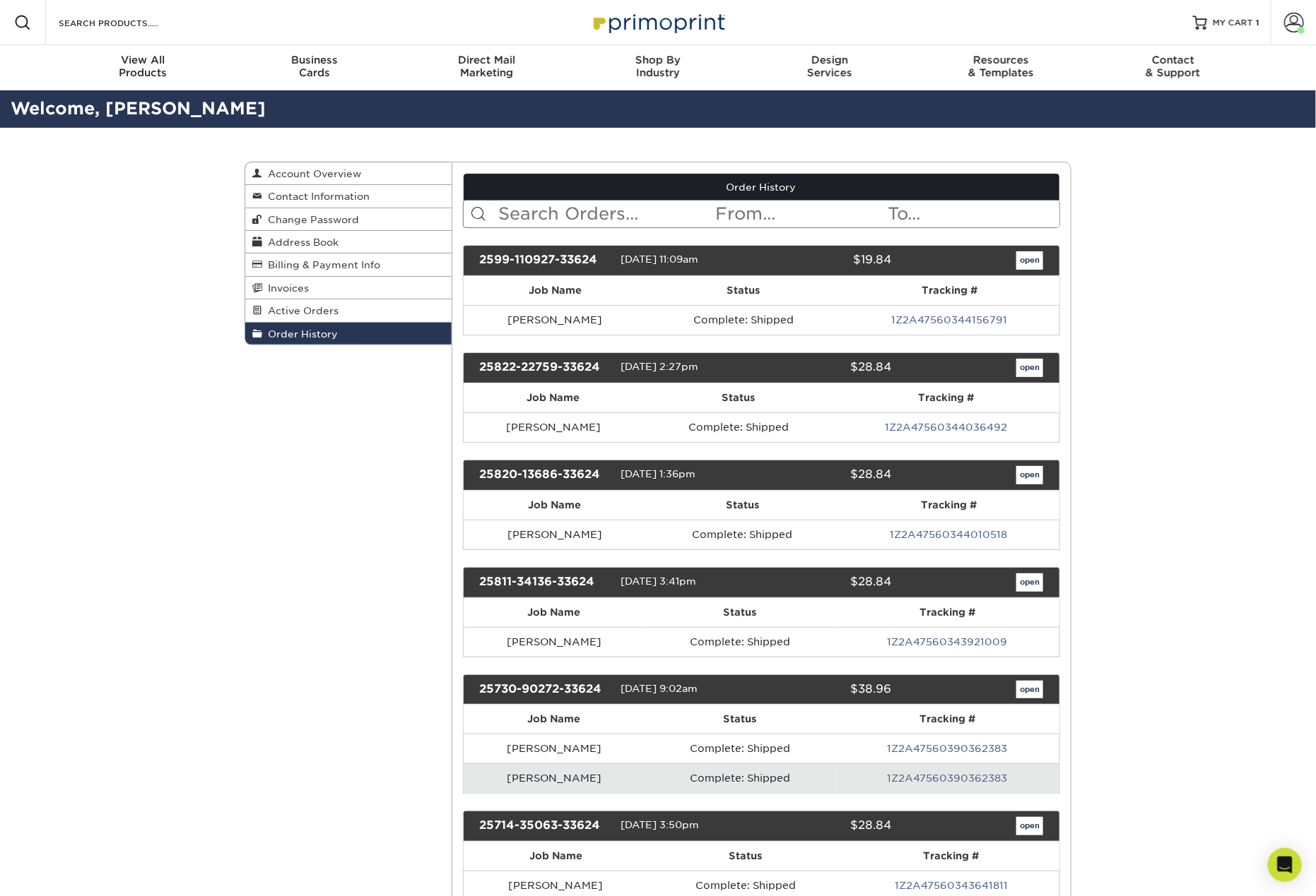
click at [541, 216] on input "text" at bounding box center [605, 214] width 217 height 27
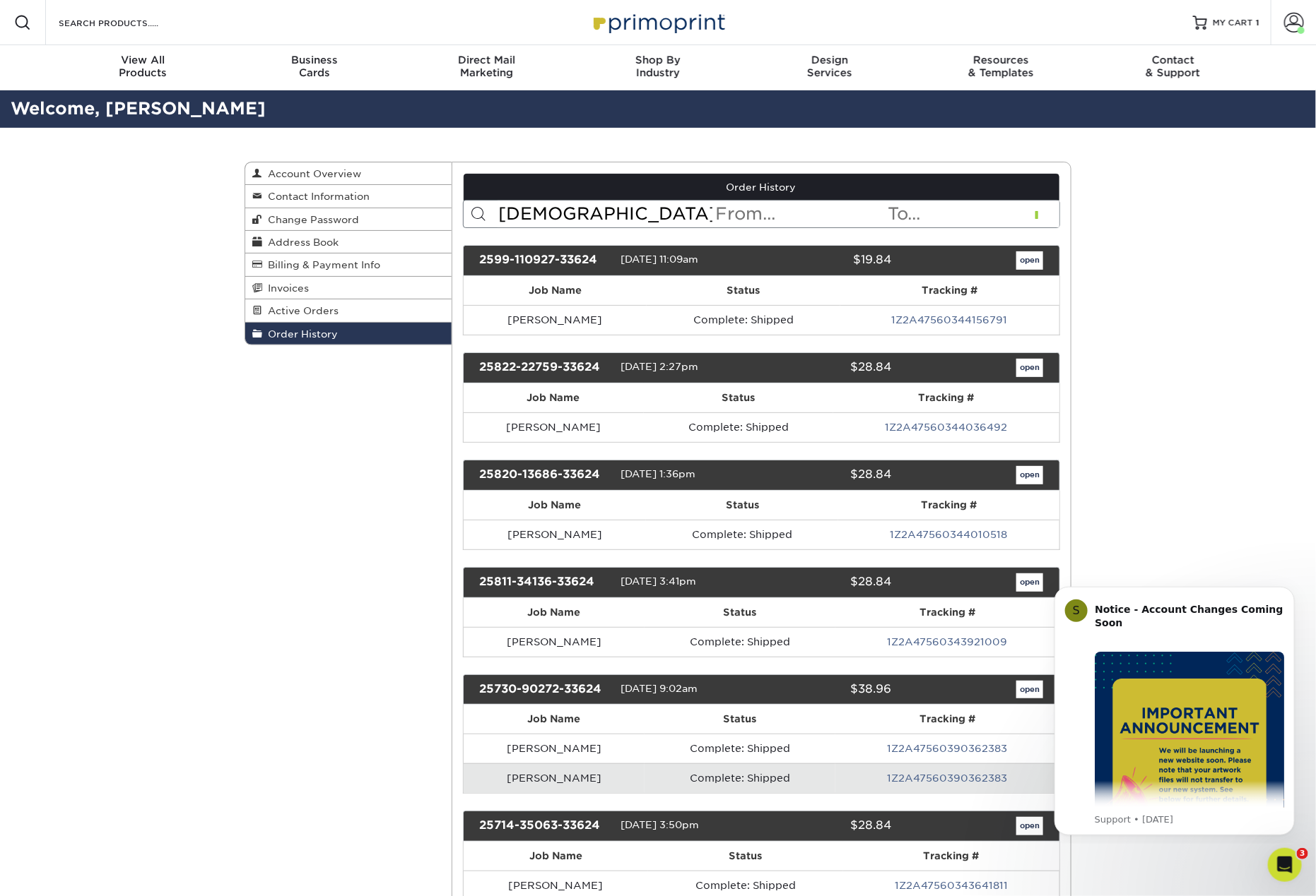
type input "pape"
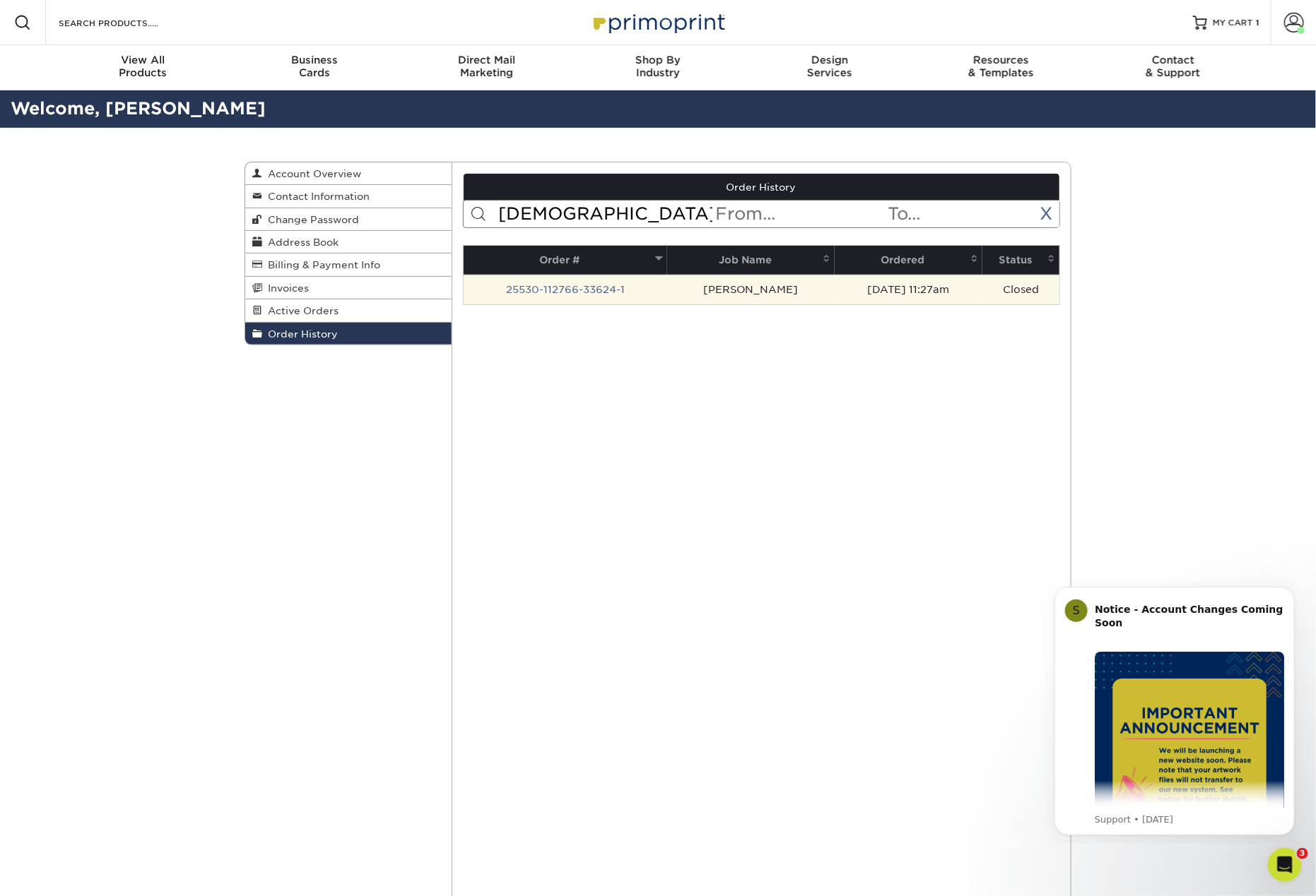
click at [982, 290] on td "Closed" at bounding box center [1021, 290] width 77 height 30
click at [597, 288] on link "25530-112766-33624-1" at bounding box center [565, 289] width 119 height 11
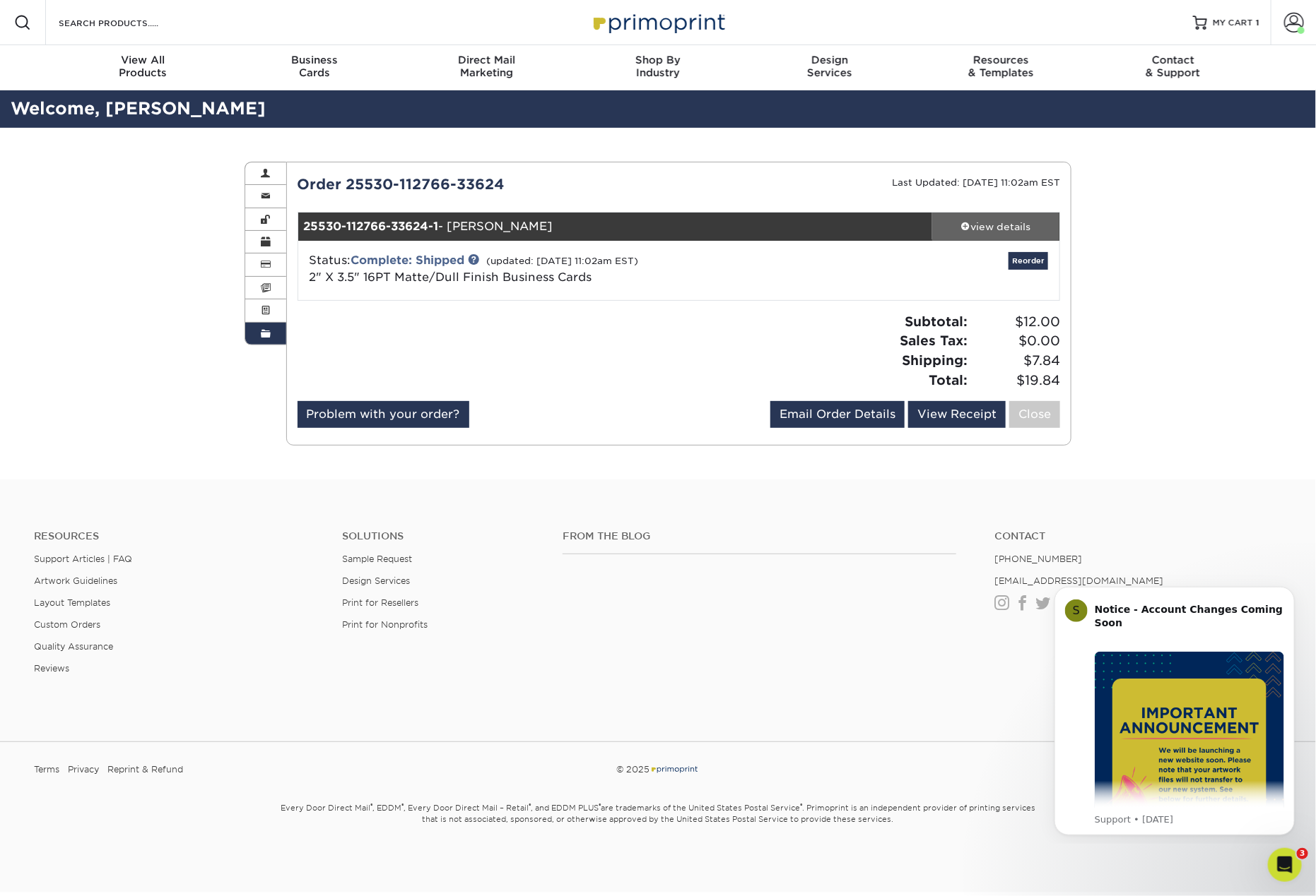
click at [1015, 230] on div "view details" at bounding box center [995, 227] width 127 height 14
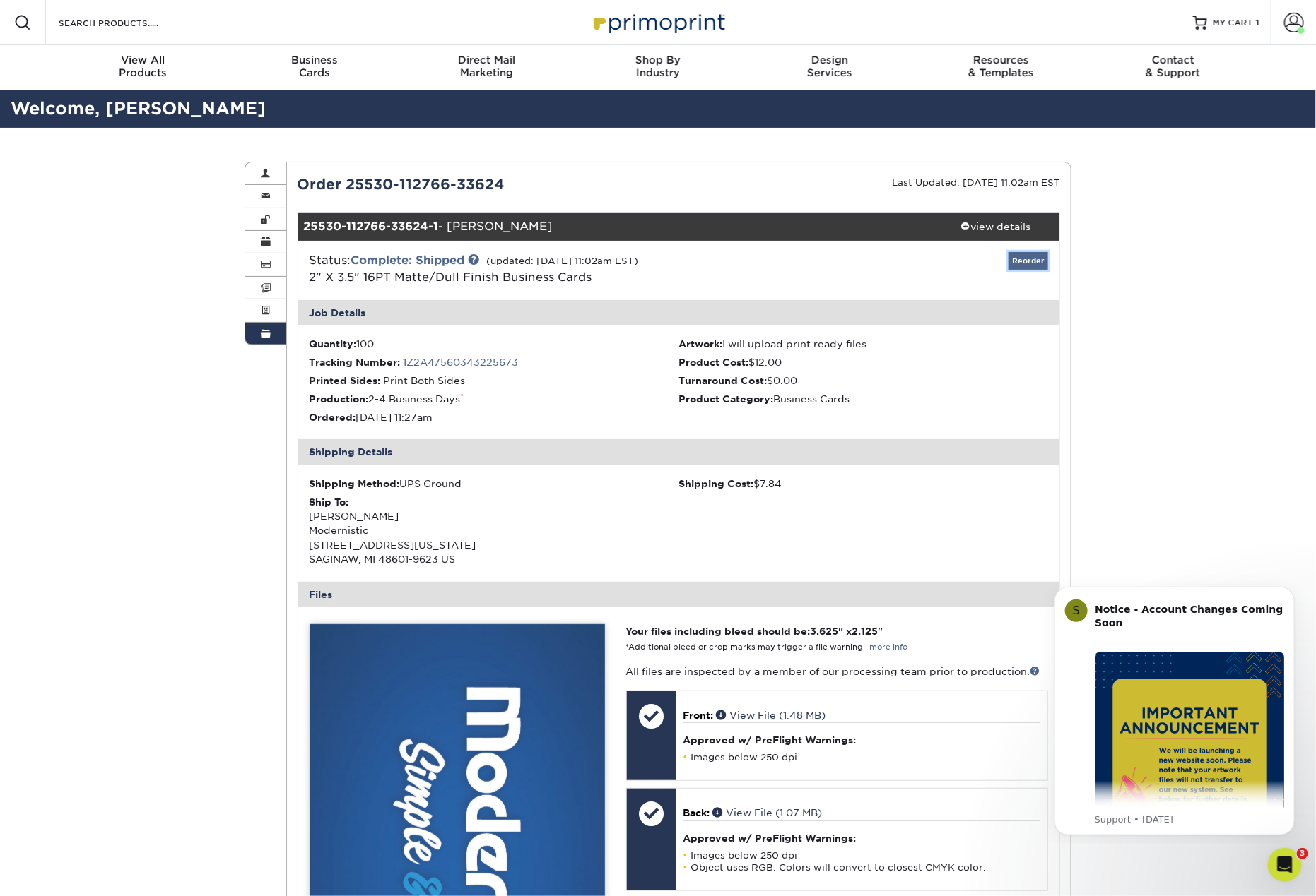
click at [1029, 264] on link "Reorder" at bounding box center [1028, 261] width 40 height 18
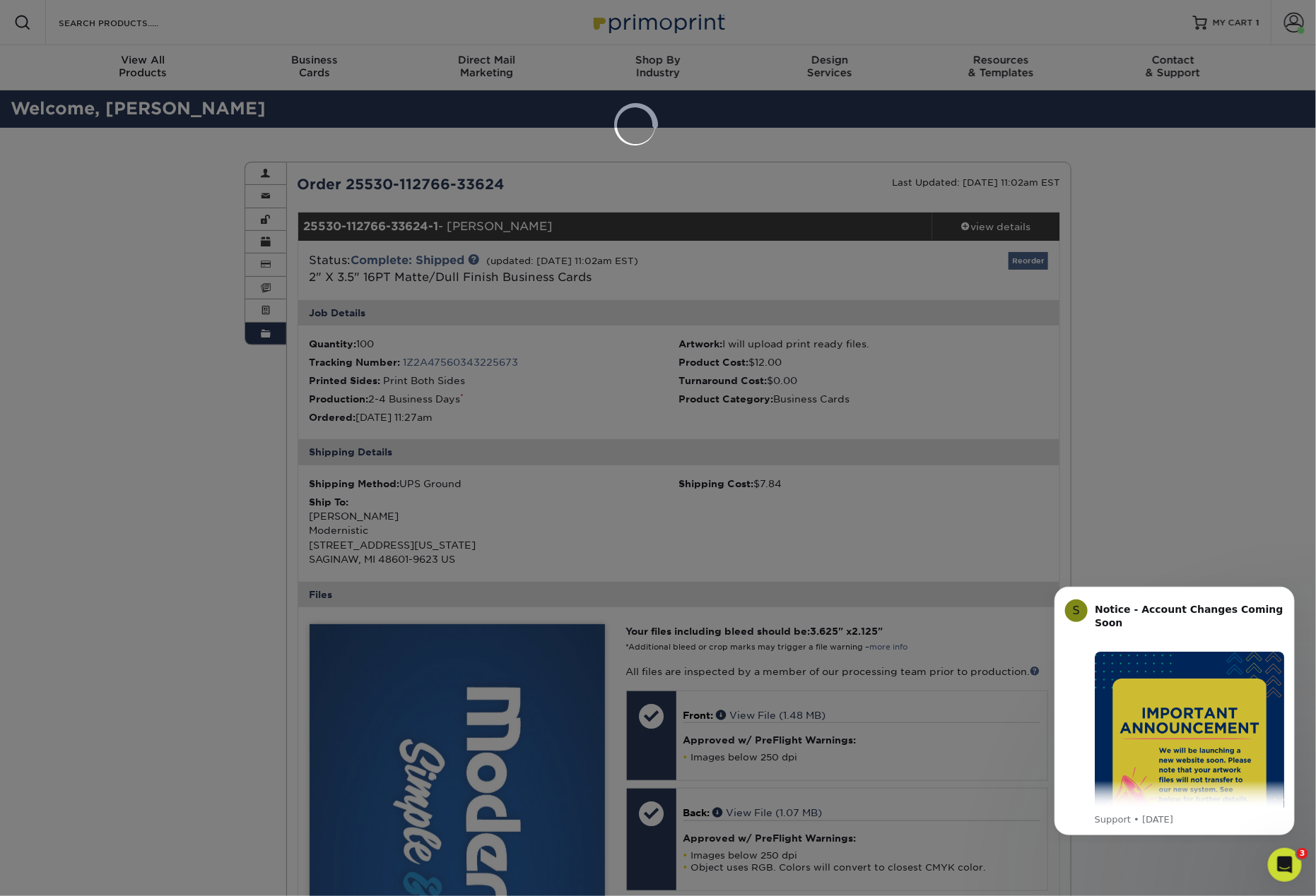
click at [1029, 264] on div at bounding box center [658, 448] width 1316 height 896
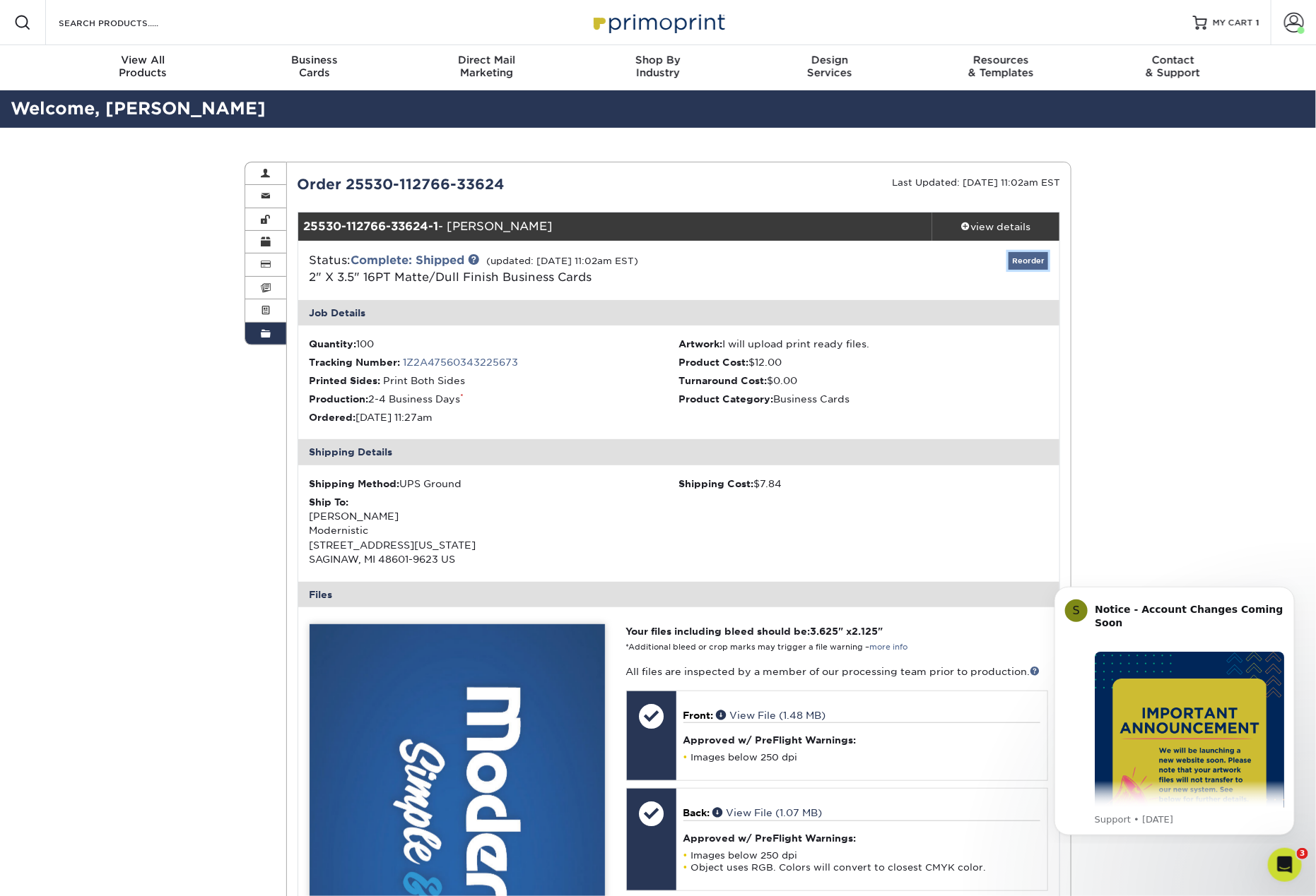
click at [1029, 264] on link "Reorder" at bounding box center [1028, 261] width 40 height 18
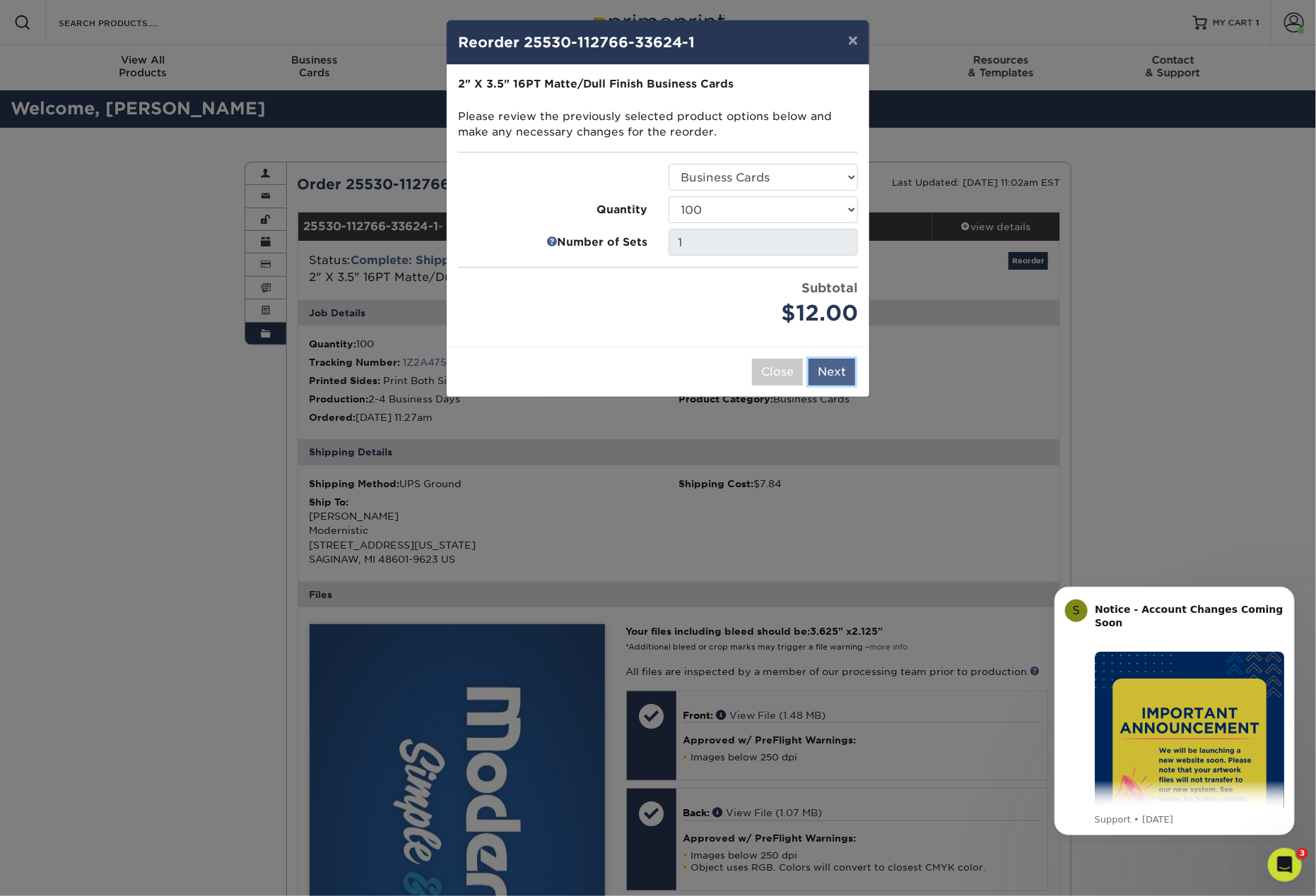
click at [832, 370] on button "Next" at bounding box center [831, 371] width 47 height 27
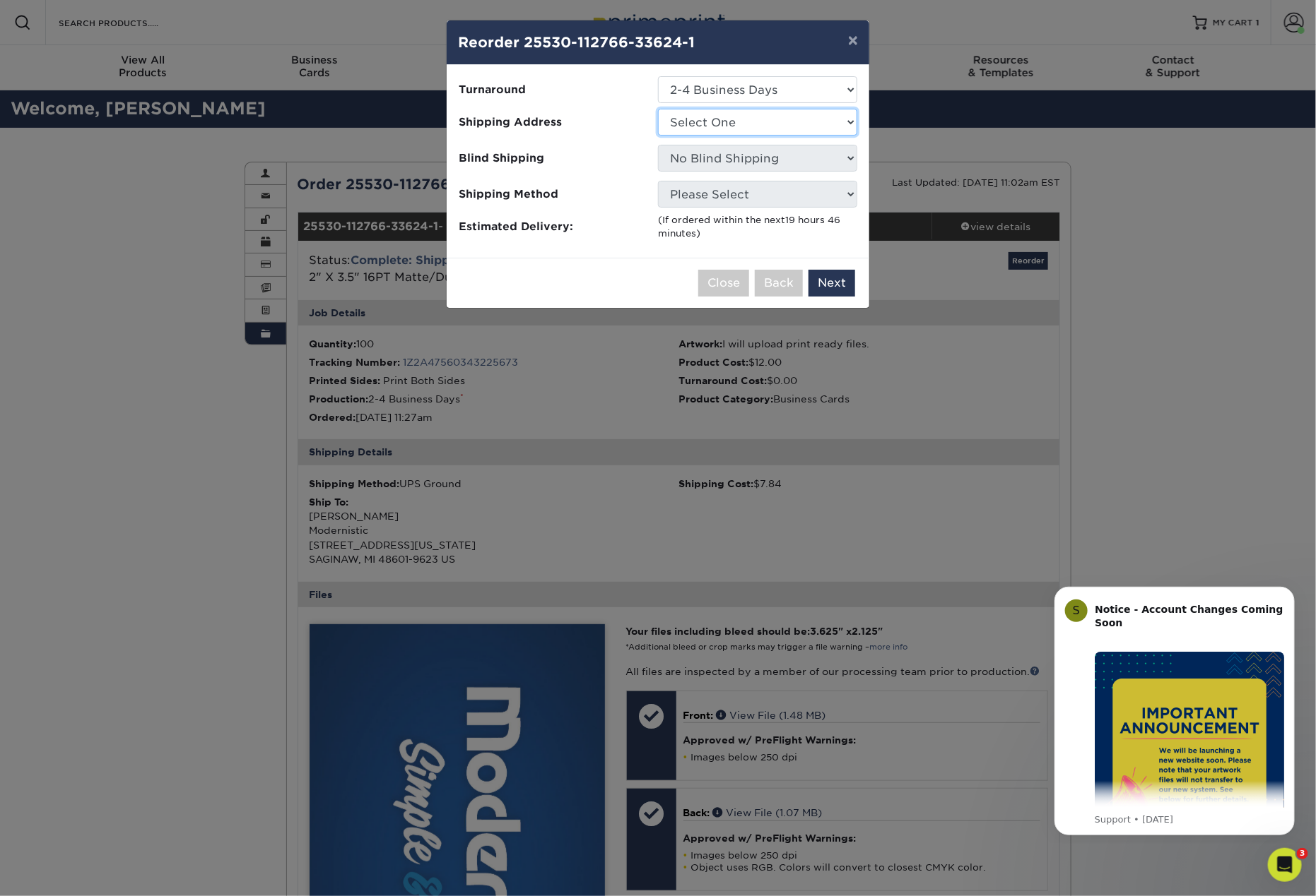
click at [783, 125] on select "Select One Andy Molter - PW Dave Karston – GR Dave Karston – GR Dave Karston – …" at bounding box center [757, 122] width 199 height 27
select select "281500"
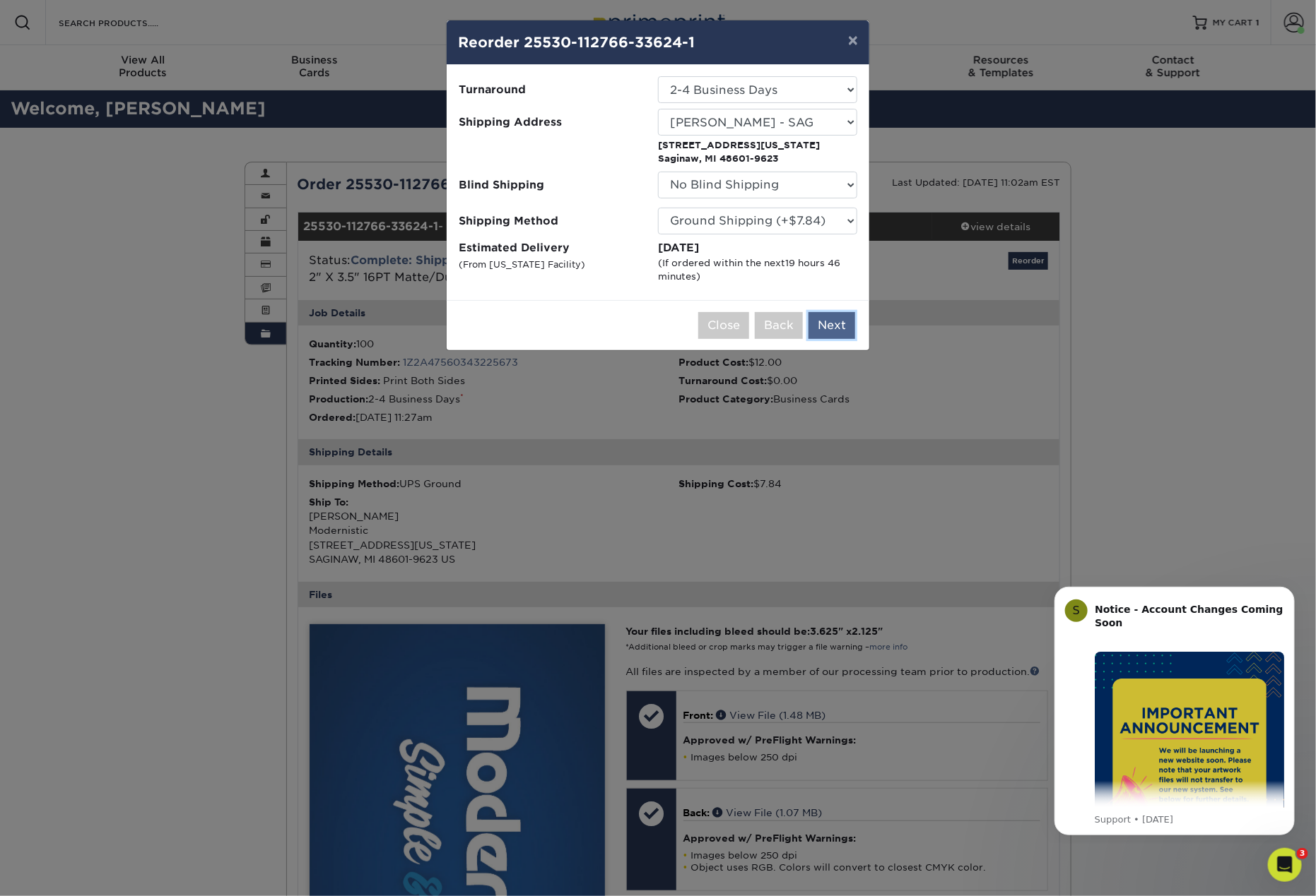
click at [833, 329] on button "Next" at bounding box center [831, 325] width 47 height 27
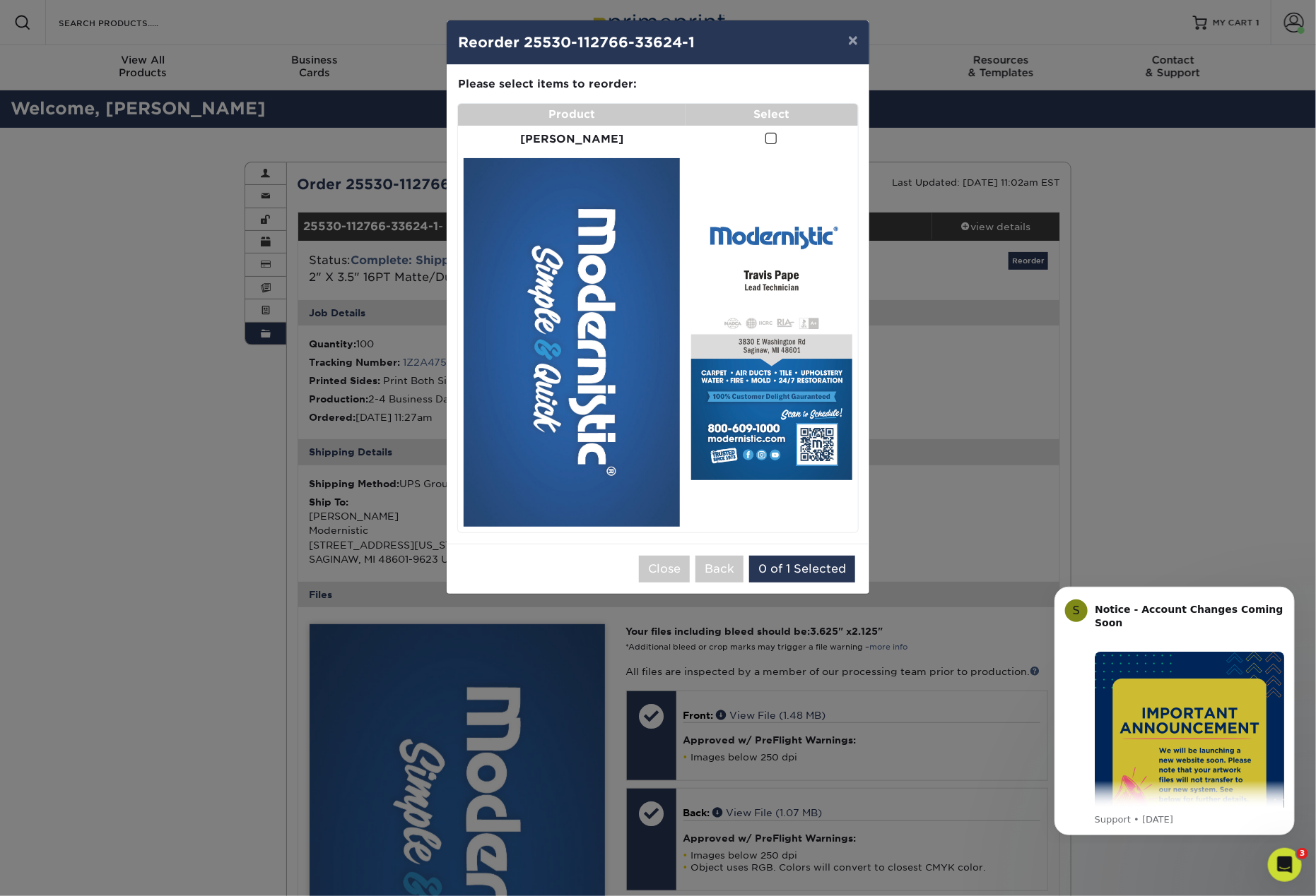
click at [766, 138] on td at bounding box center [771, 140] width 172 height 28
click at [765, 138] on span at bounding box center [771, 139] width 12 height 14
click at [0, 0] on input "checkbox" at bounding box center [0, 0] width 0 height 0
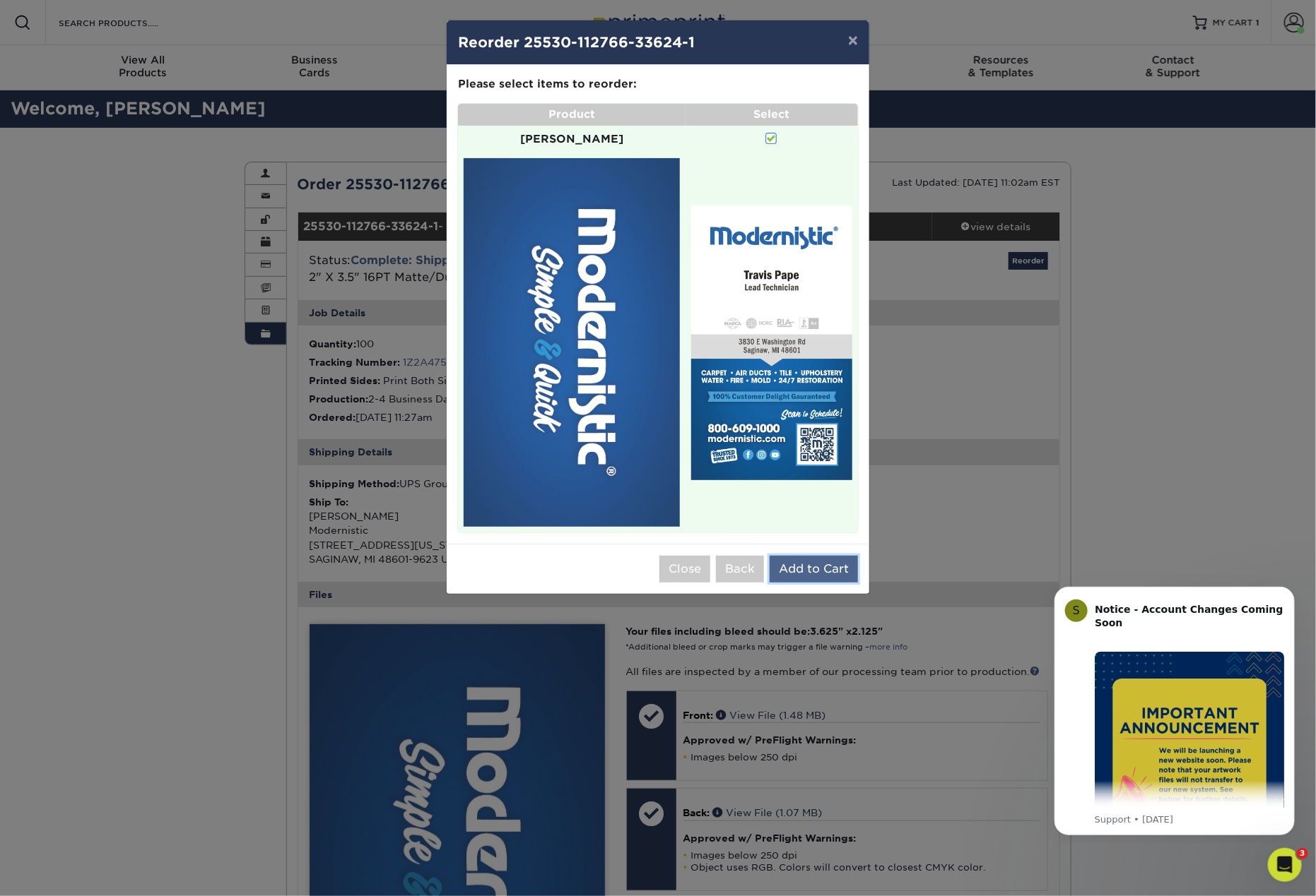
click at [818, 556] on button "Add to Cart" at bounding box center [813, 569] width 88 height 27
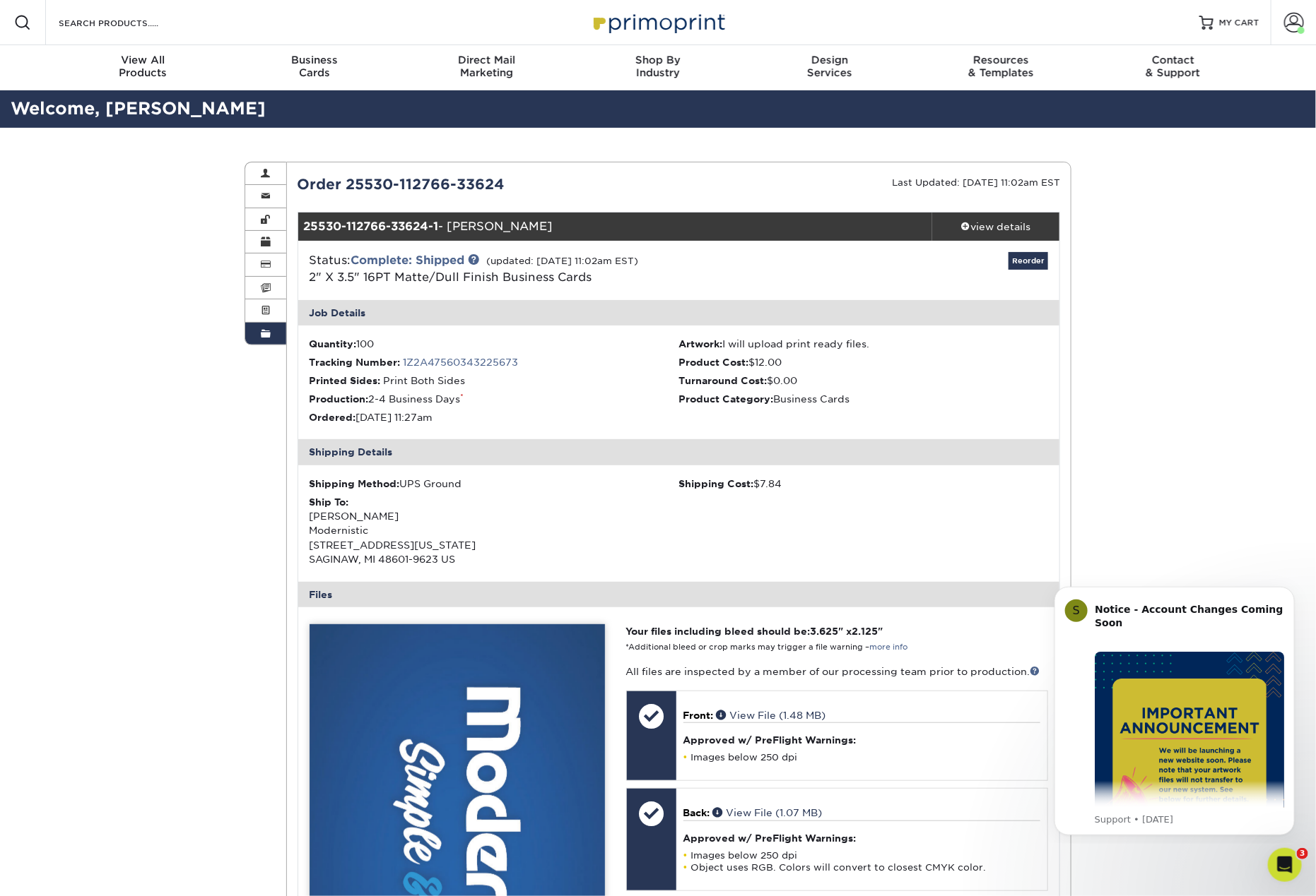
click at [265, 332] on span at bounding box center [265, 334] width 10 height 11
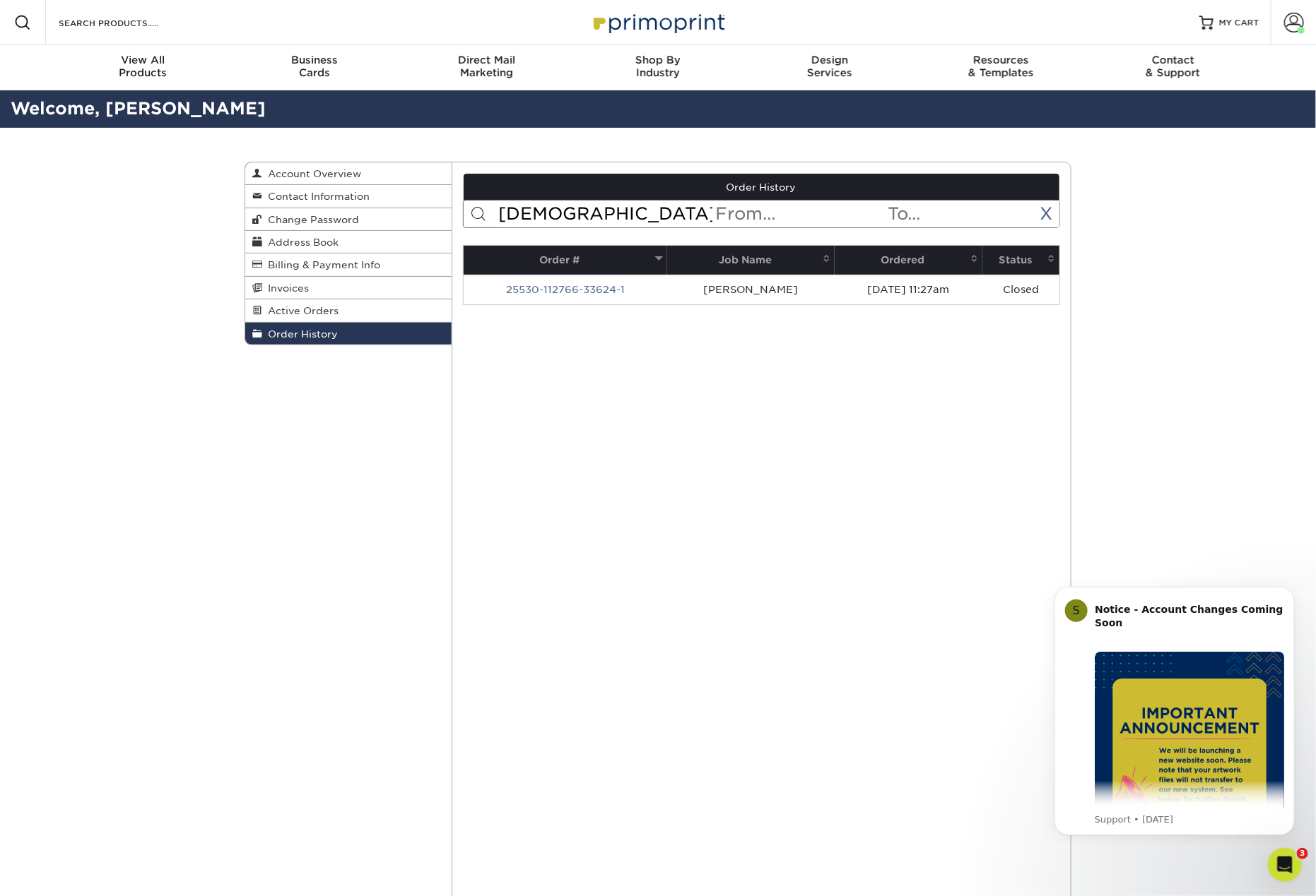
click at [358, 332] on link "Order History" at bounding box center [349, 334] width 206 height 22
click at [563, 214] on input "pape" at bounding box center [605, 214] width 217 height 27
type input "clous"
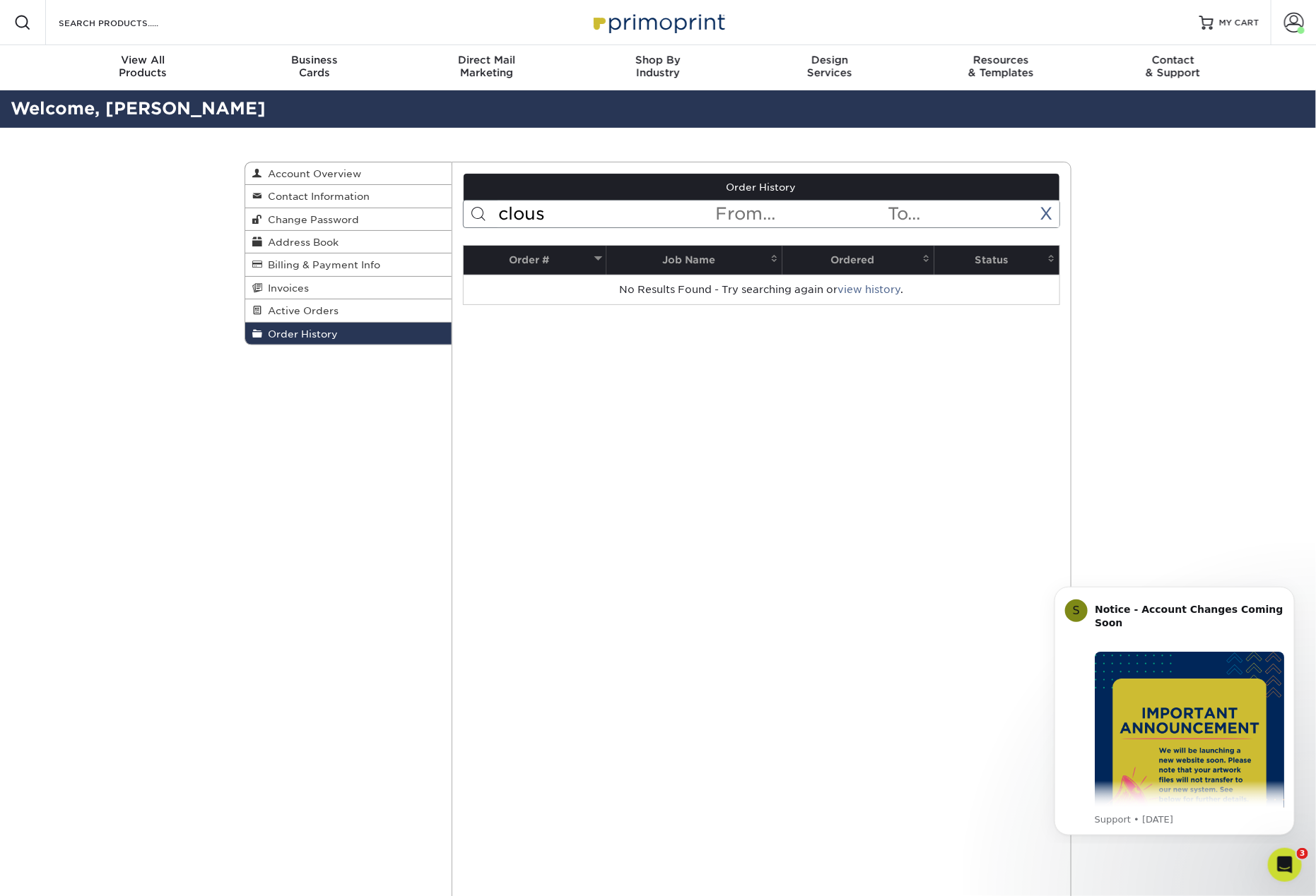
click at [566, 214] on input "clous" at bounding box center [605, 214] width 217 height 27
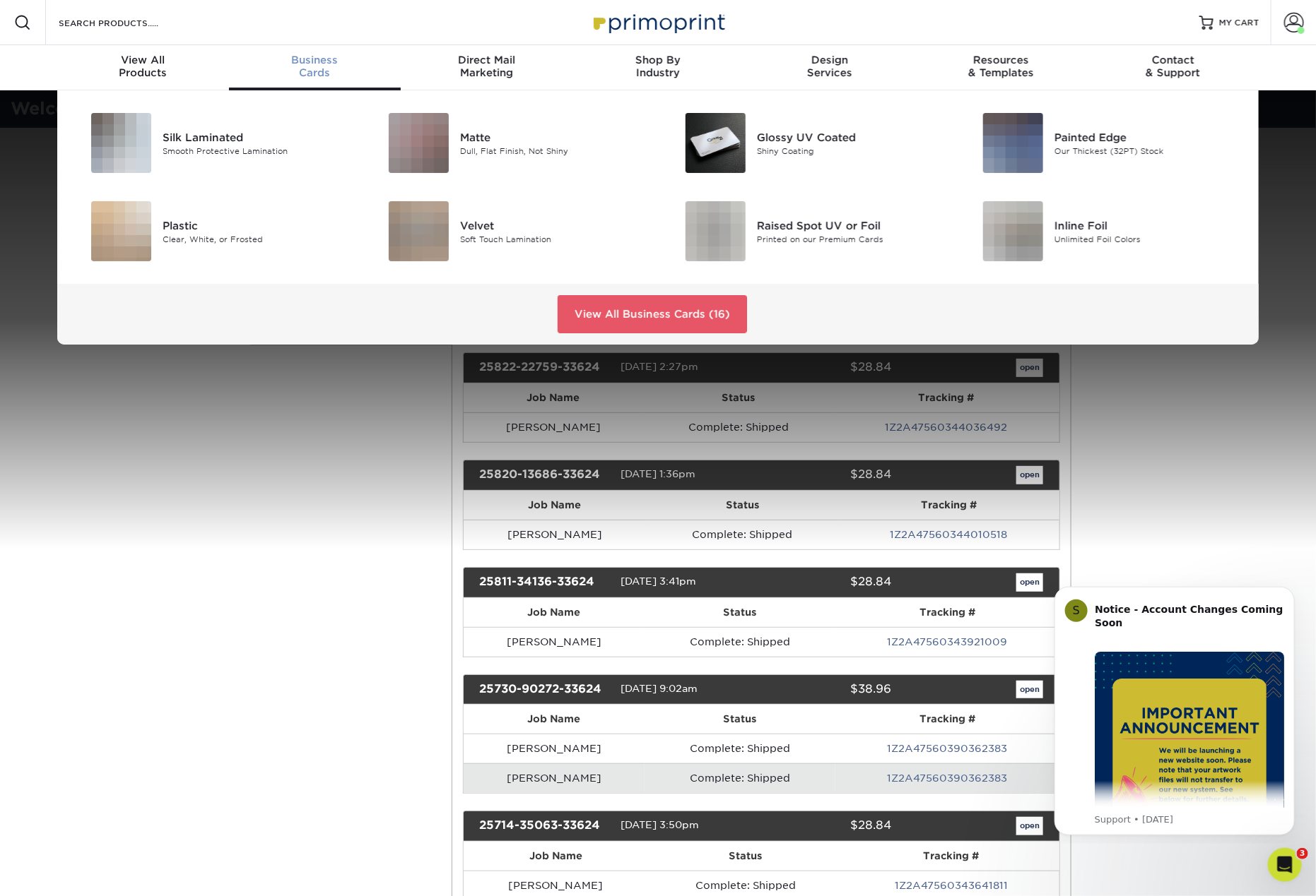
click at [310, 65] on span "Business" at bounding box center [314, 59] width 171 height 13
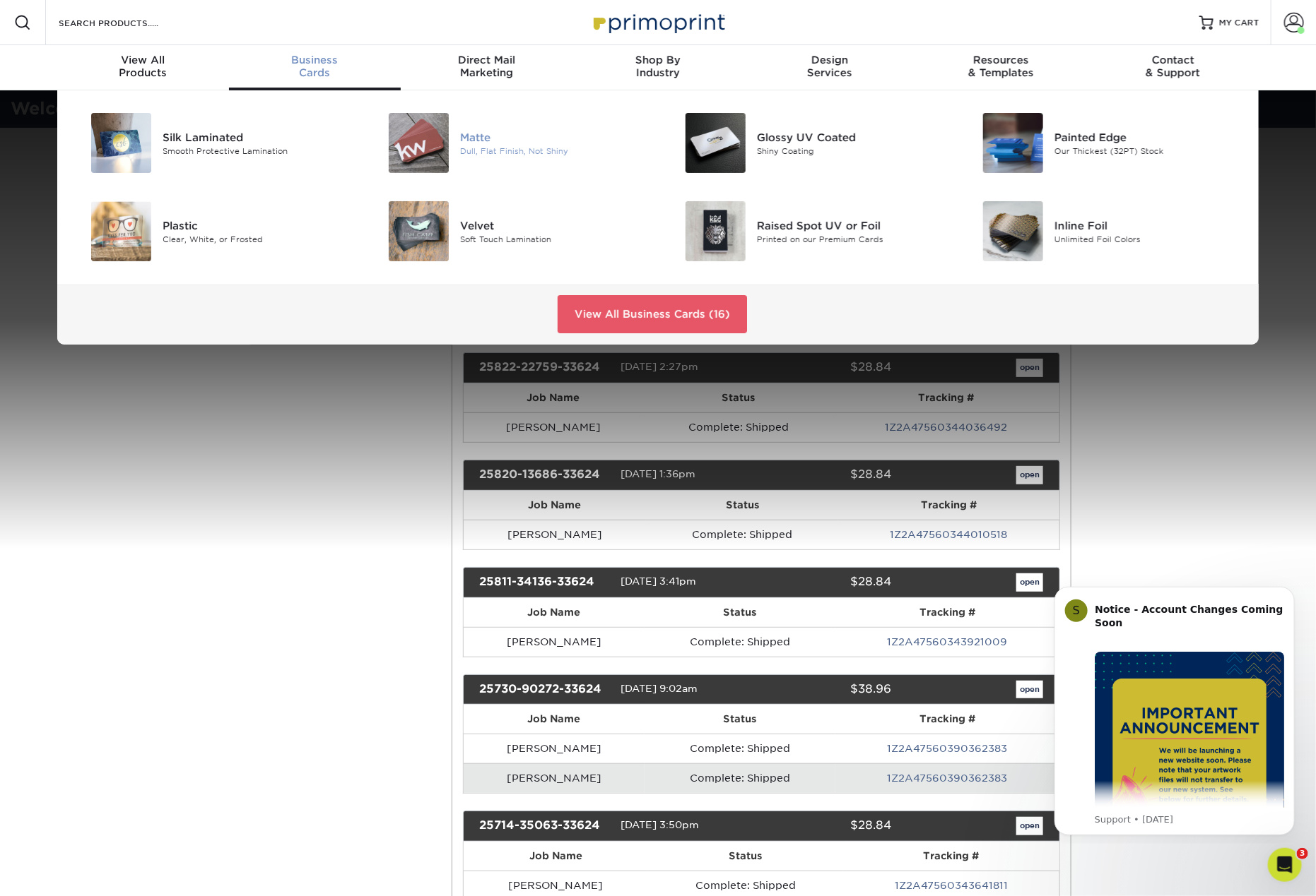
click at [477, 136] on div "Matte" at bounding box center [553, 138] width 187 height 16
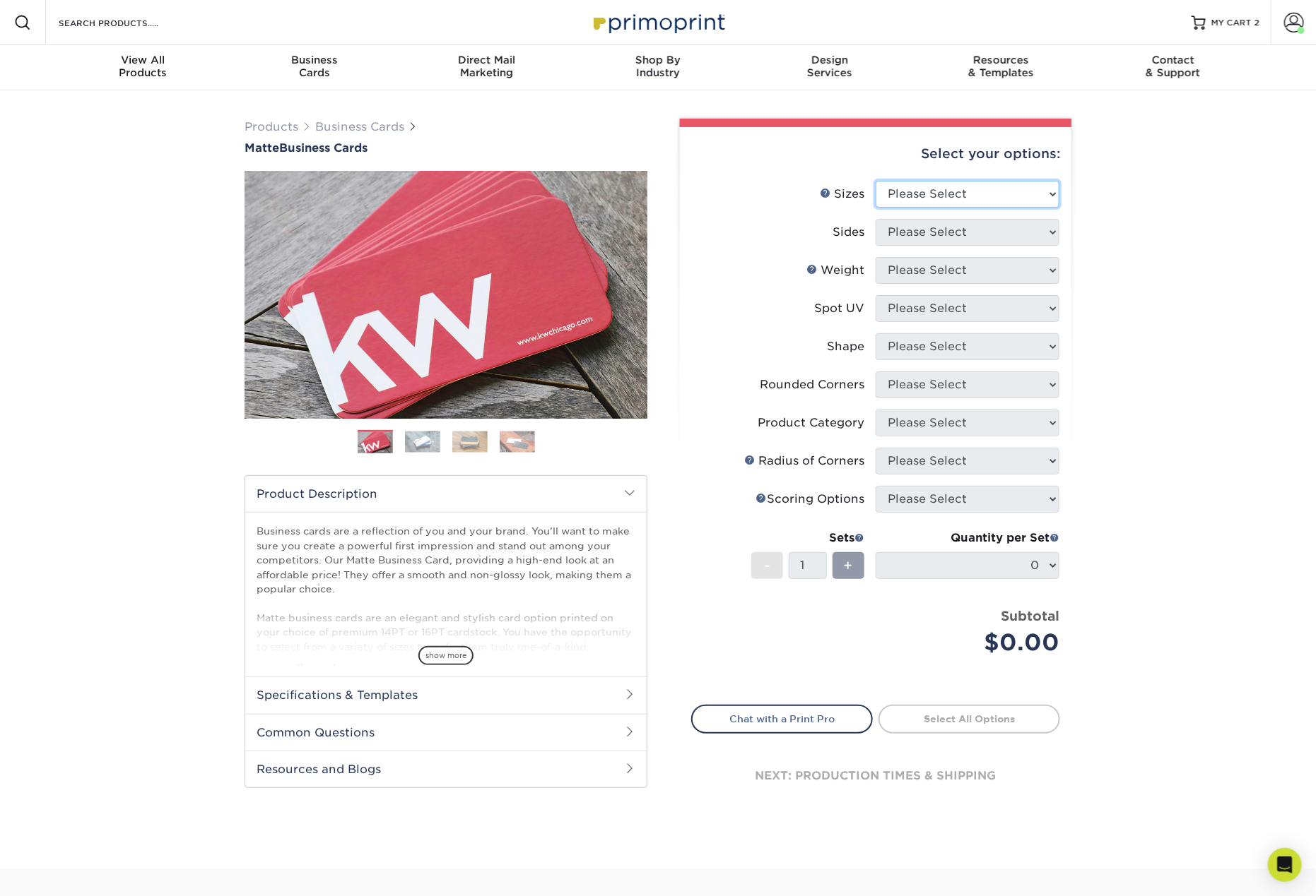
click at [958, 191] on select "Please Select 1.5" x 3.5" - Mini 1.75" x 3.5" - Mini 2" x 2" - Square 2" x 3" -…" at bounding box center [967, 194] width 184 height 27
select select "2.00x3.50"
click at [875, 181] on select "Please Select 1.5" x 3.5" - Mini 1.75" x 3.5" - Mini 2" x 2" - Square 2" x 3" -…" at bounding box center [967, 194] width 184 height 27
click at [949, 228] on select "Please Select" at bounding box center [967, 232] width 184 height 27
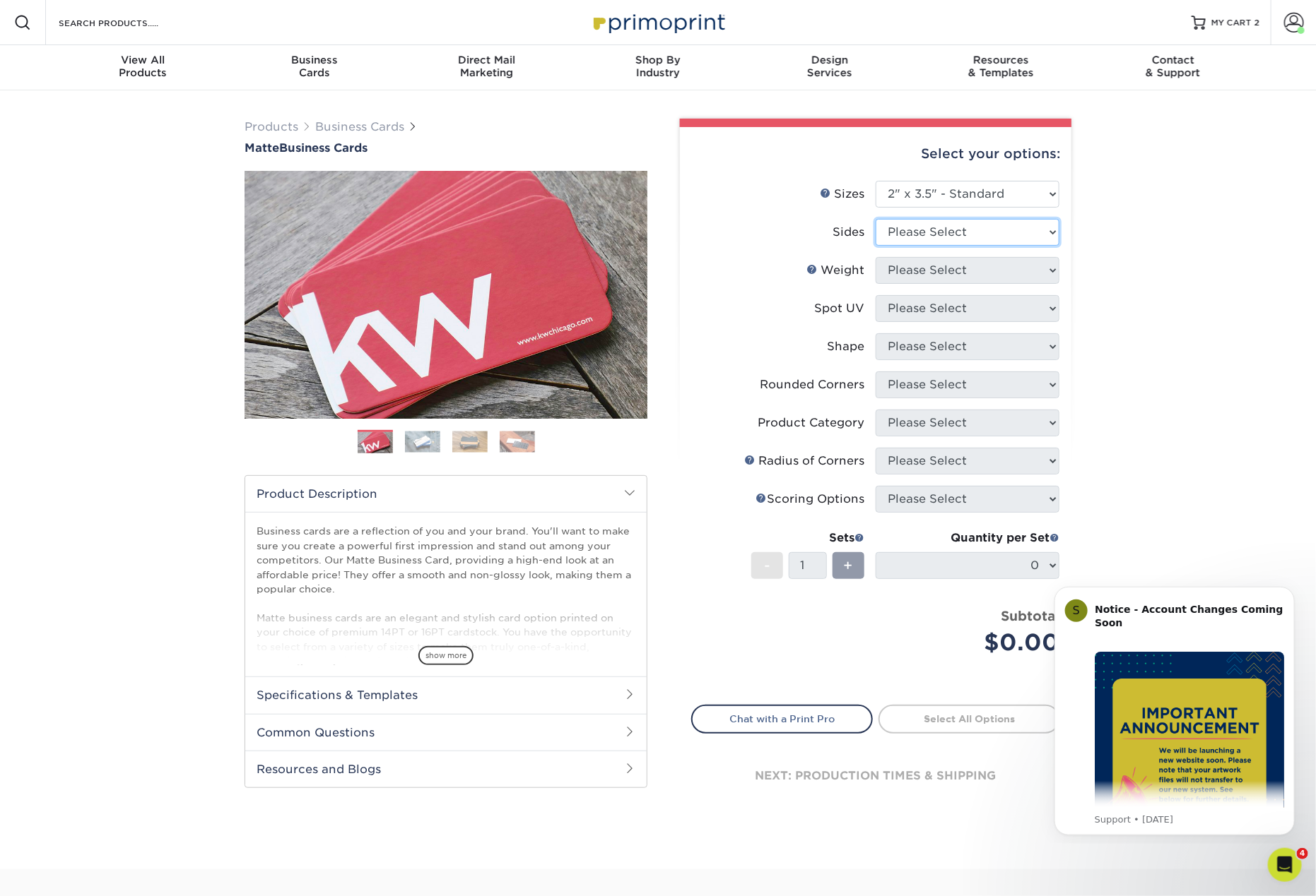
select select "13abbda7-1d64-4f25-8bb2-c179b224825d"
click at [875, 219] on select "Please Select Print Both Sides Print Front Only" at bounding box center [967, 232] width 184 height 27
click at [962, 272] on select "Please Select 16PT 14PT" at bounding box center [967, 270] width 184 height 27
select select "16PT"
click at [875, 257] on select "Please Select 16PT 14PT" at bounding box center [967, 270] width 184 height 27
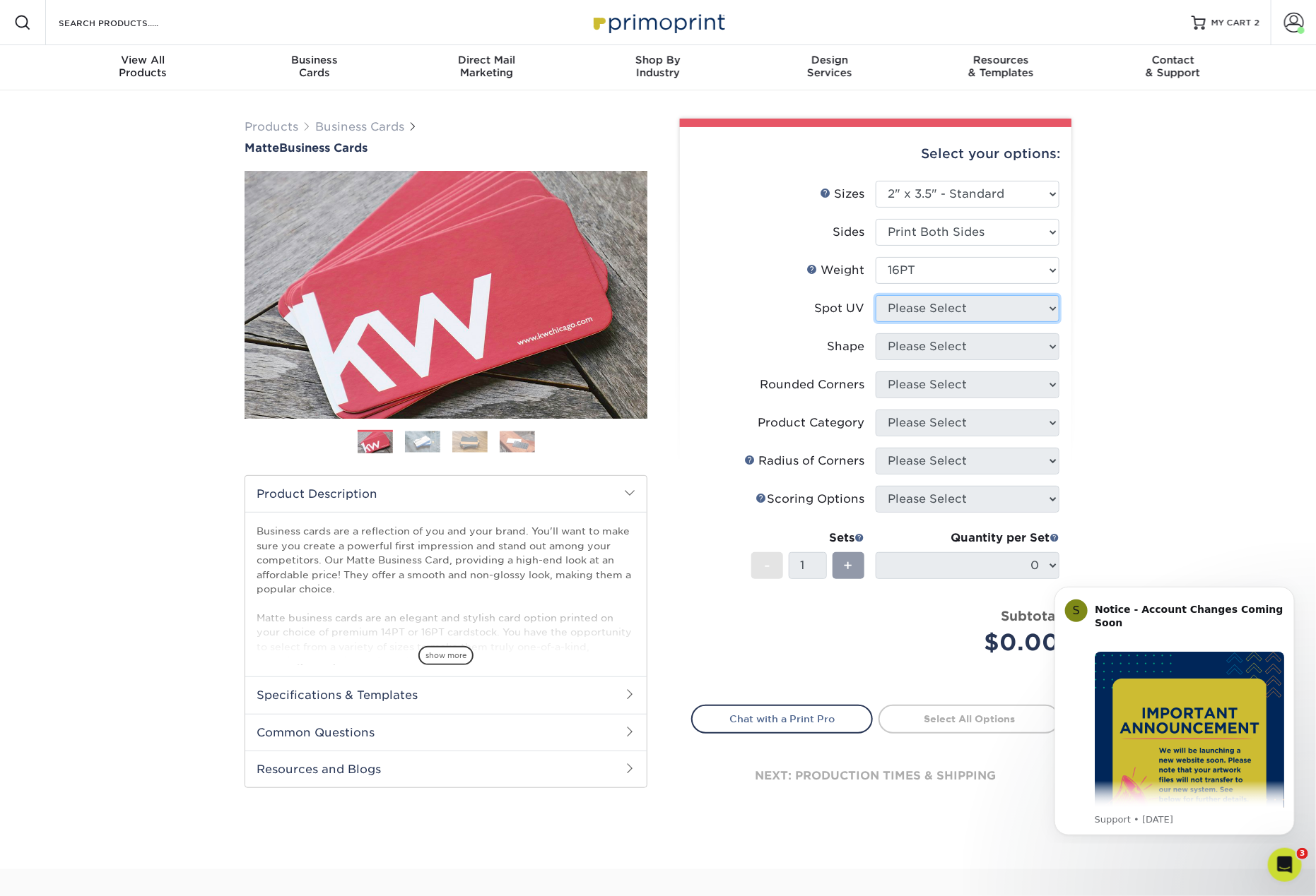
click at [966, 308] on select "Please Select No Spot UV Front and Back (Both Sides) Front Only Back Only" at bounding box center [967, 308] width 184 height 27
select select "3"
click at [875, 295] on select "Please Select No Spot UV Front and Back (Both Sides) Front Only Back Only" at bounding box center [967, 308] width 184 height 27
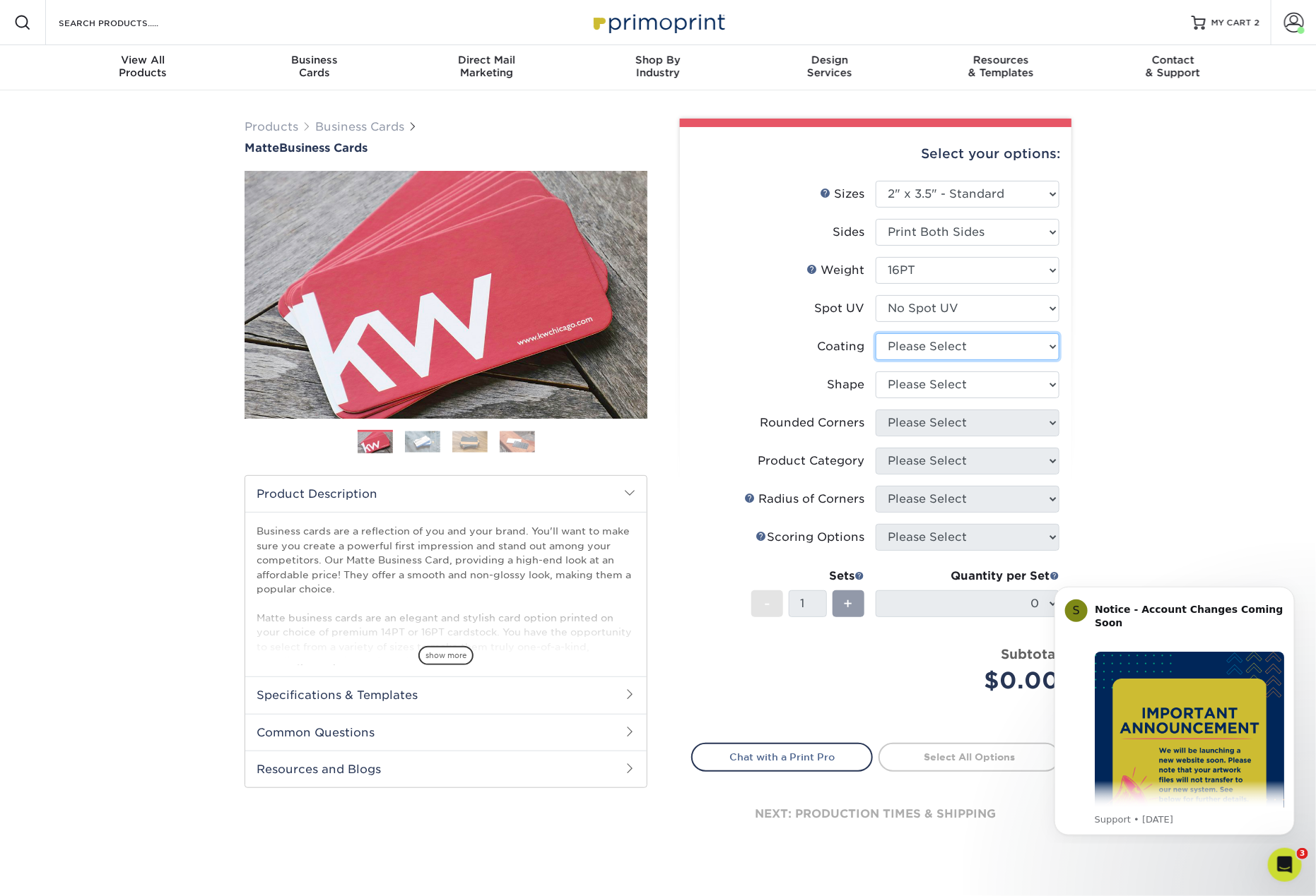
click at [988, 339] on select at bounding box center [967, 347] width 184 height 27
select select "121bb7b5-3b4d-429f-bd8d-bbf80e953313"
click at [875, 334] on select at bounding box center [967, 347] width 184 height 27
click at [0, 0] on div at bounding box center [0, 0] width 0 height 0
click at [969, 390] on select "Please Select Standard Oval" at bounding box center [967, 384] width 184 height 27
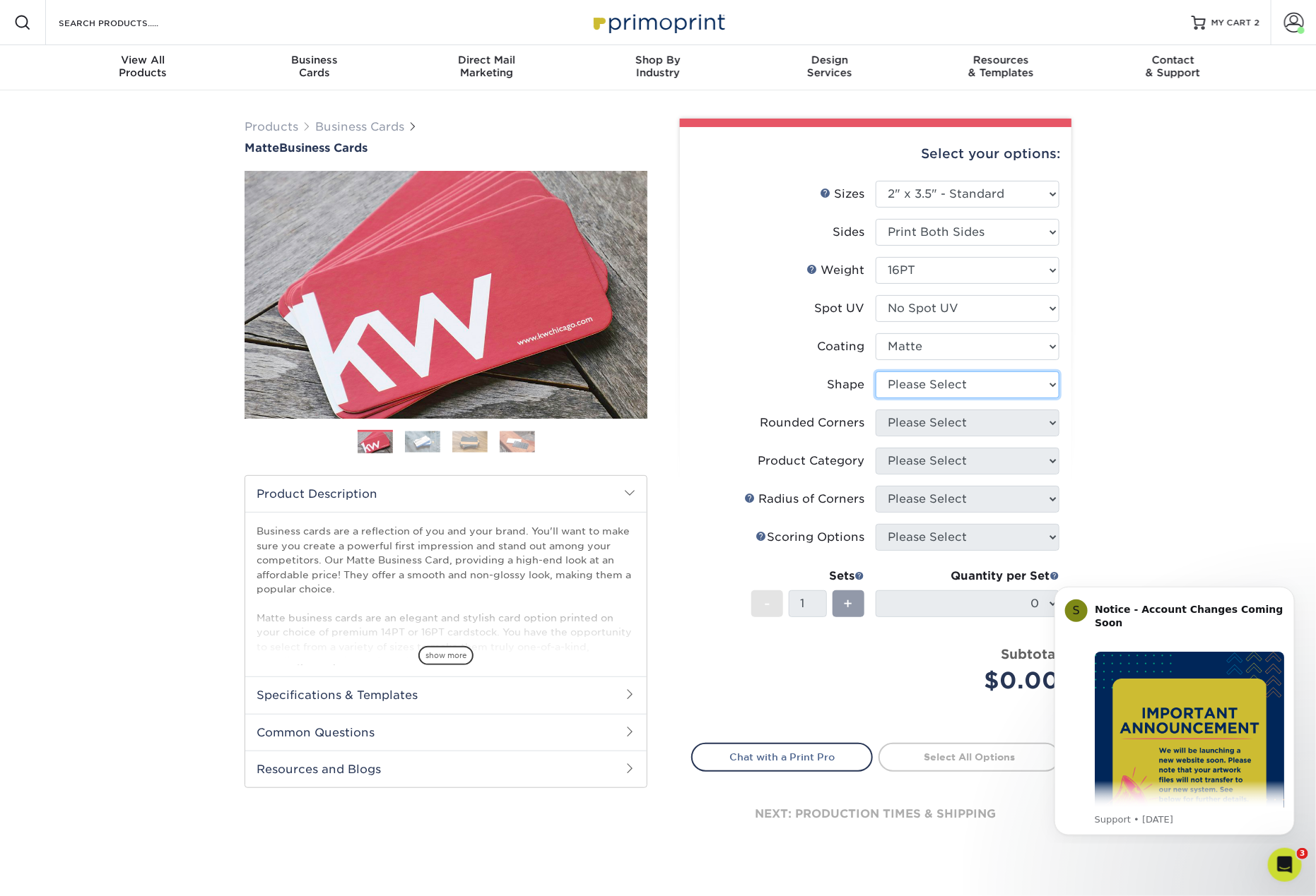
select select "standard"
click at [875, 371] on select "Please Select Standard Oval" at bounding box center [967, 384] width 184 height 27
click at [975, 431] on select "Please Select Yes - Round 2 Corners Yes - Round 4 Corners No" at bounding box center [967, 423] width 184 height 27
select select "0"
click at [875, 410] on select "Please Select Yes - Round 2 Corners Yes - Round 4 Corners No" at bounding box center [967, 423] width 184 height 27
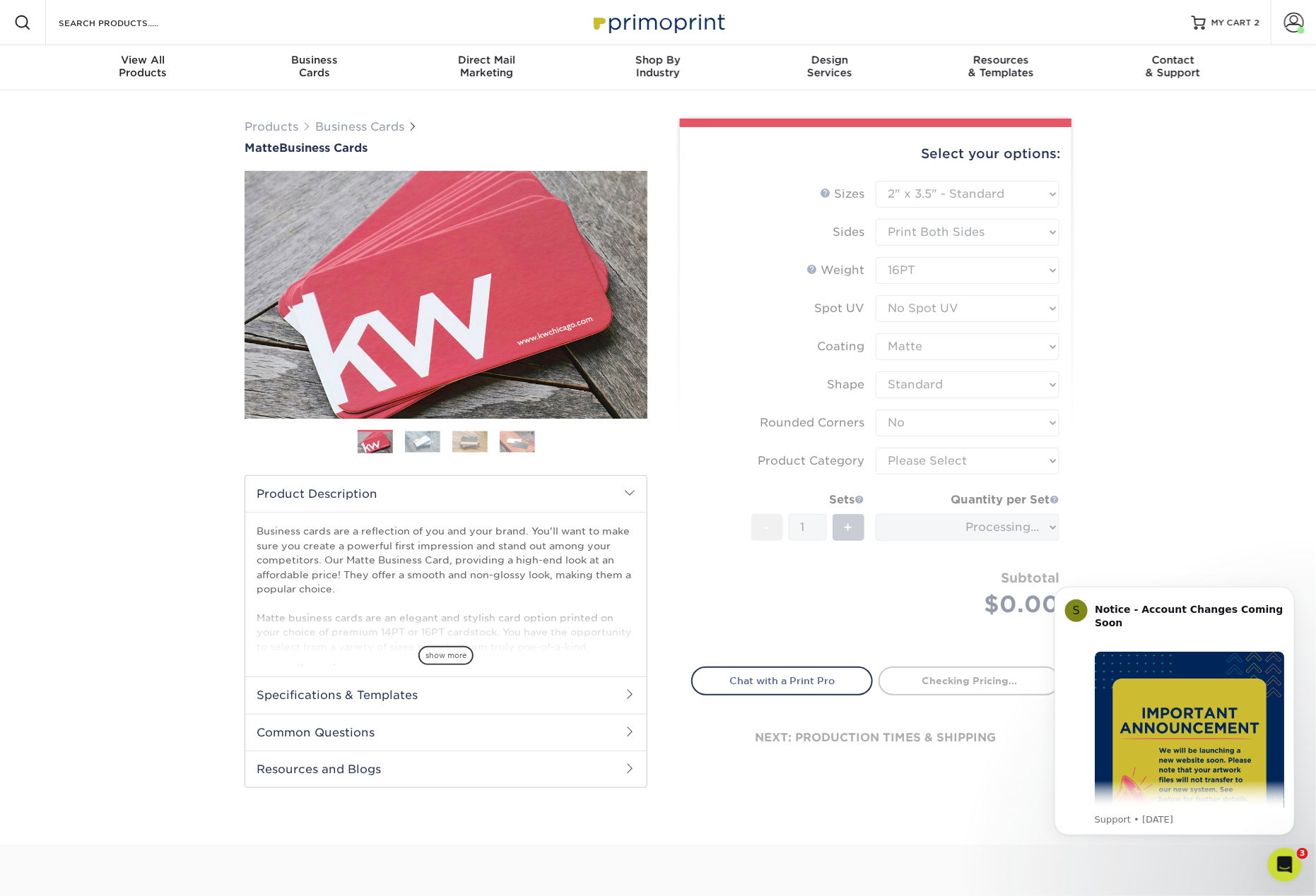
click at [965, 452] on form "Sizes Help Sizes Please Select 1.5" x 3.5" - Mini 1.75" x 3.5" - Mini 2" x 2" -…" at bounding box center [875, 416] width 368 height 469
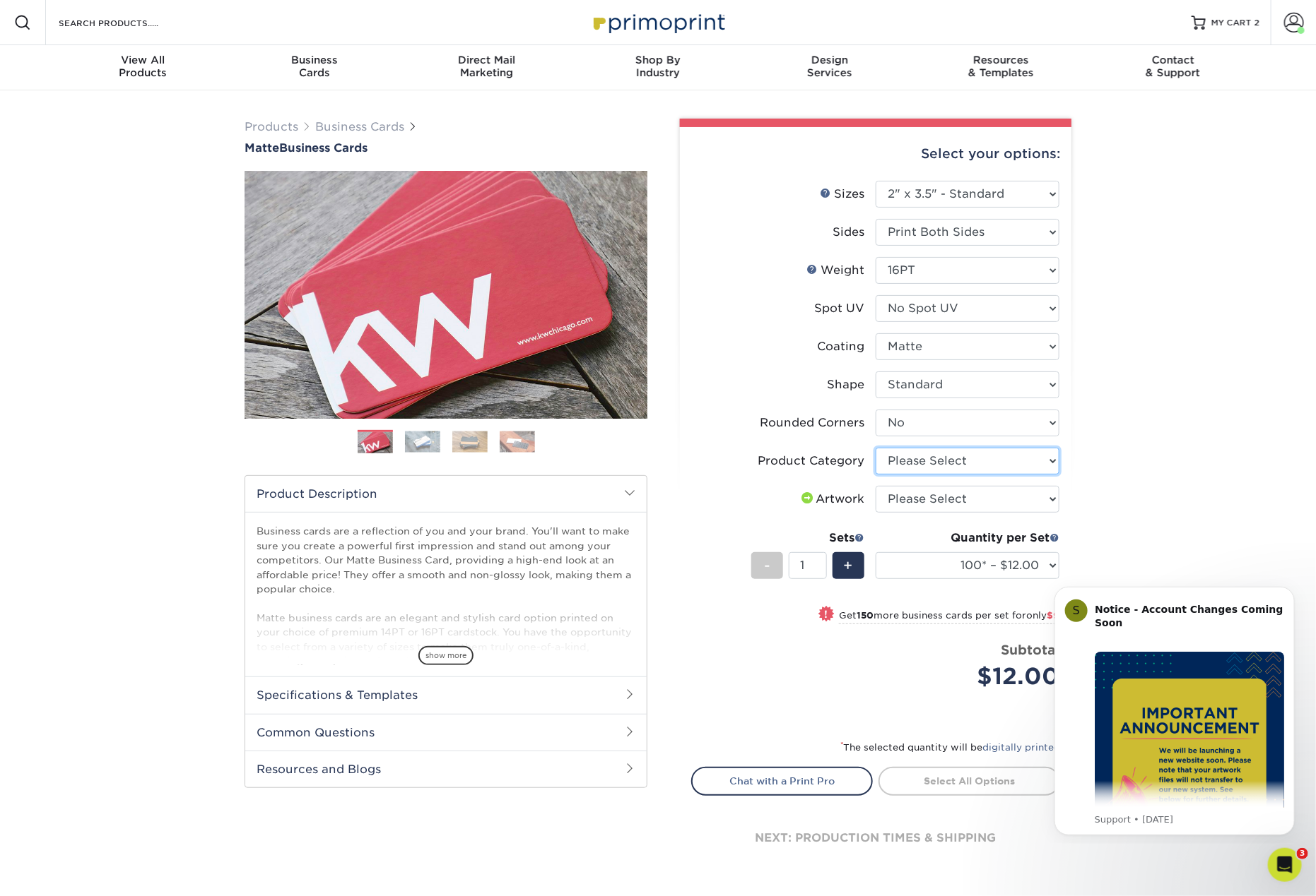
click at [964, 454] on select "Please Select Business Cards" at bounding box center [967, 460] width 184 height 27
select select "3b5148f1-0588-4f88-a218-97bcfdce65c1"
click at [875, 448] on select "Please Select Business Cards" at bounding box center [967, 460] width 184 height 27
click at [961, 498] on select "Please Select I will upload files I need a design - $100" at bounding box center [967, 499] width 184 height 27
select select "upload"
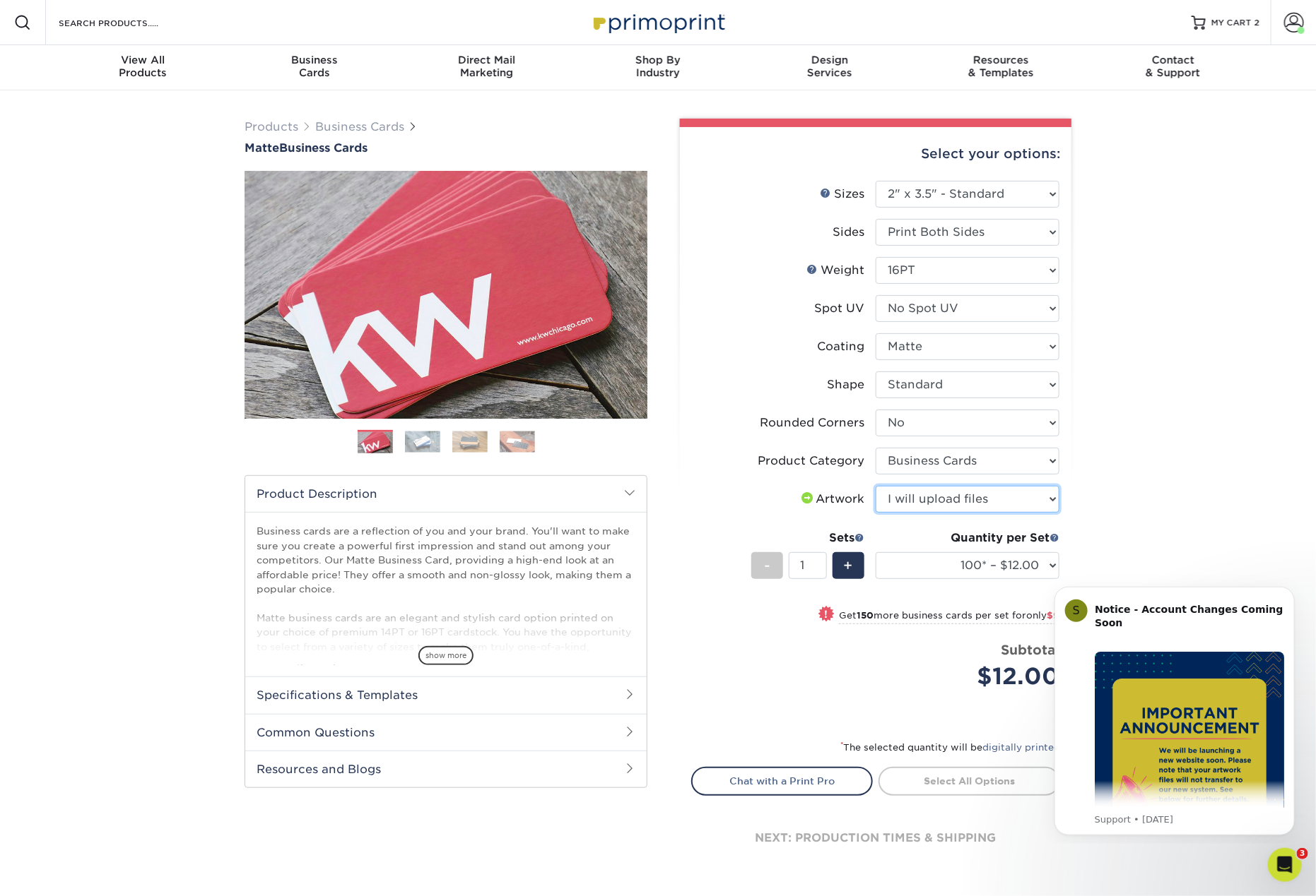
click at [875, 486] on select "Please Select I will upload files I need a design - $100" at bounding box center [967, 499] width 184 height 27
click at [954, 773] on link "Proceed to Shipping" at bounding box center [968, 780] width 181 height 26
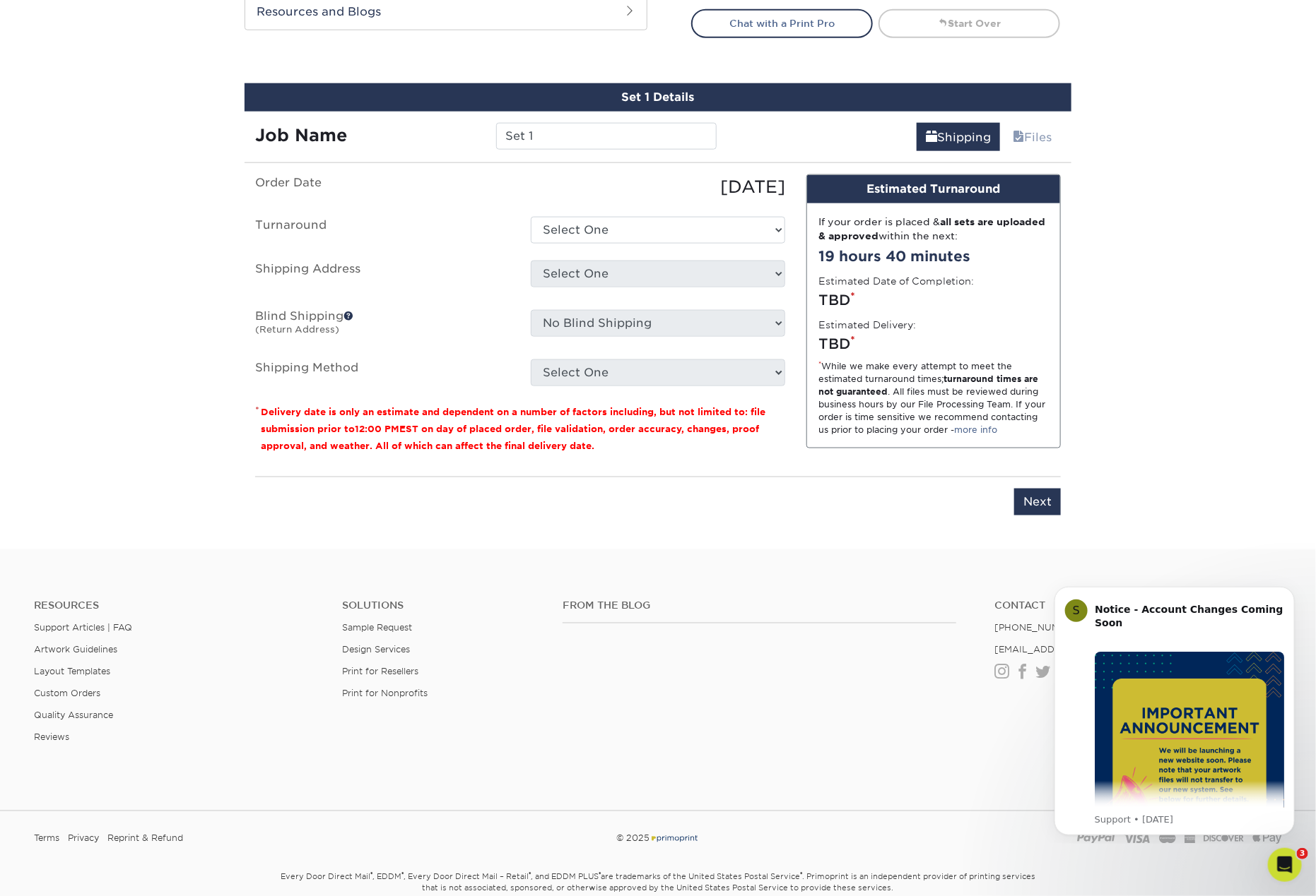
scroll to position [805, 0]
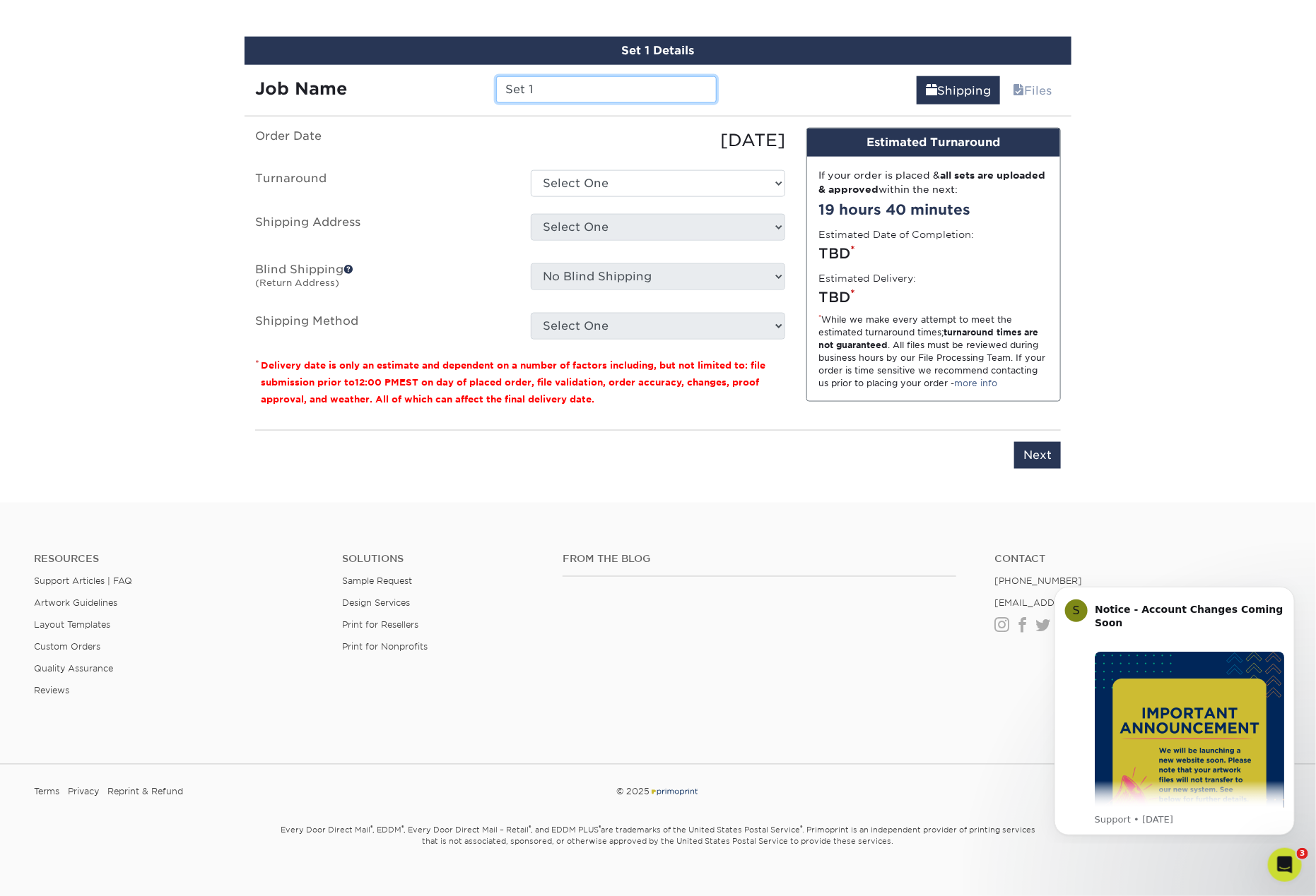
click at [547, 77] on input "Set 1" at bounding box center [606, 89] width 220 height 27
click at [547, 78] on input "Set 1" at bounding box center [606, 89] width 220 height 27
type input "[PERSON_NAME]"
click at [610, 186] on select "Select One 2-4 Business Days 2 Day Next Business Day" at bounding box center [658, 183] width 254 height 27
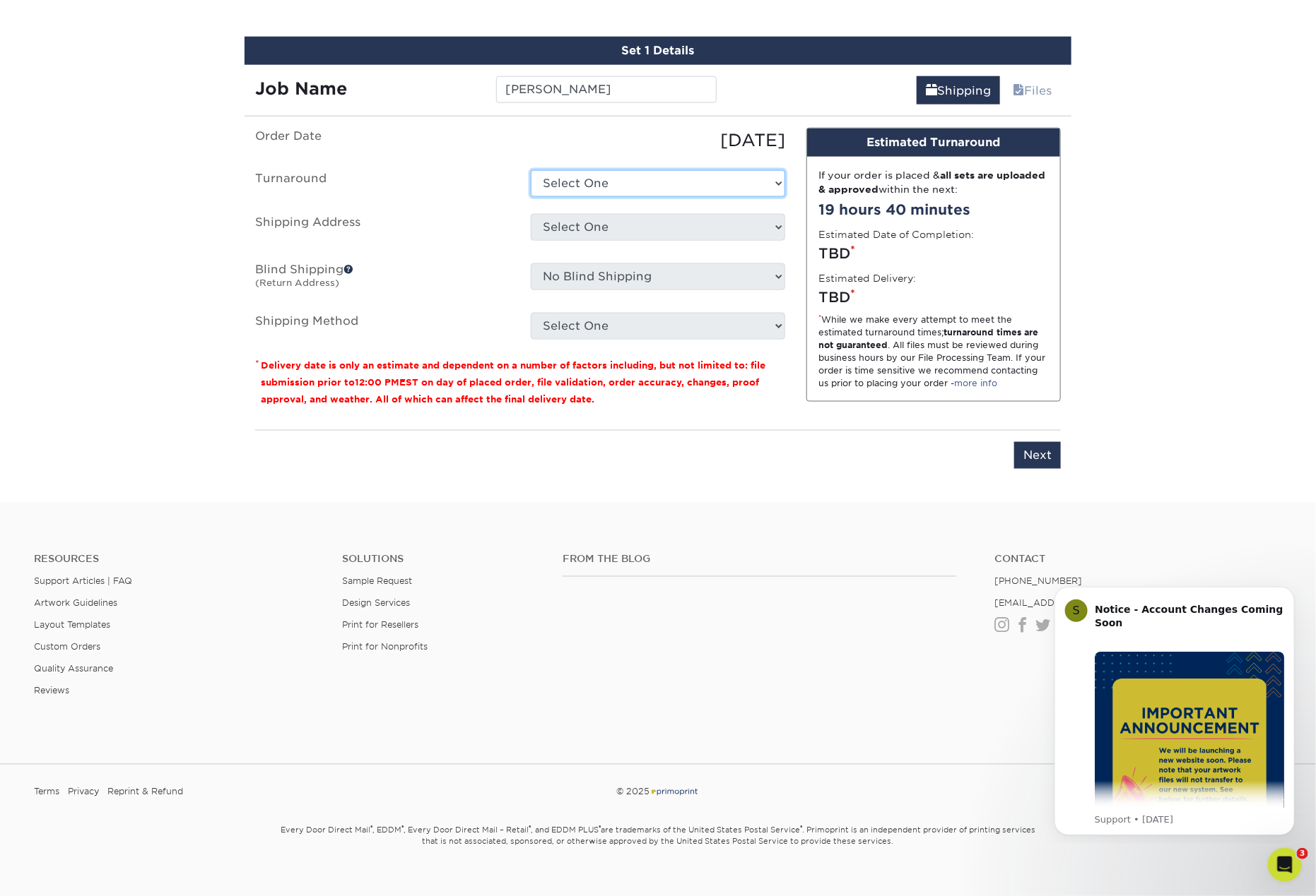
select select "47dbf4b1-3bfd-4687-b793-fcd3ee179f06"
click at [531, 170] on select "Select One 2-4 Business Days 2 Day Next Business Day" at bounding box center [658, 183] width 254 height 27
click at [618, 221] on select "Select One Andy Molter - PW Dave Karston – GR Dave Karston – GR Dave Karston – …" at bounding box center [658, 227] width 254 height 27
select select "newaddress"
click at [531, 214] on select "Select One Andy Molter - PW Dave Karston – GR Dave Karston – GR Dave Karston – …" at bounding box center [658, 227] width 254 height 27
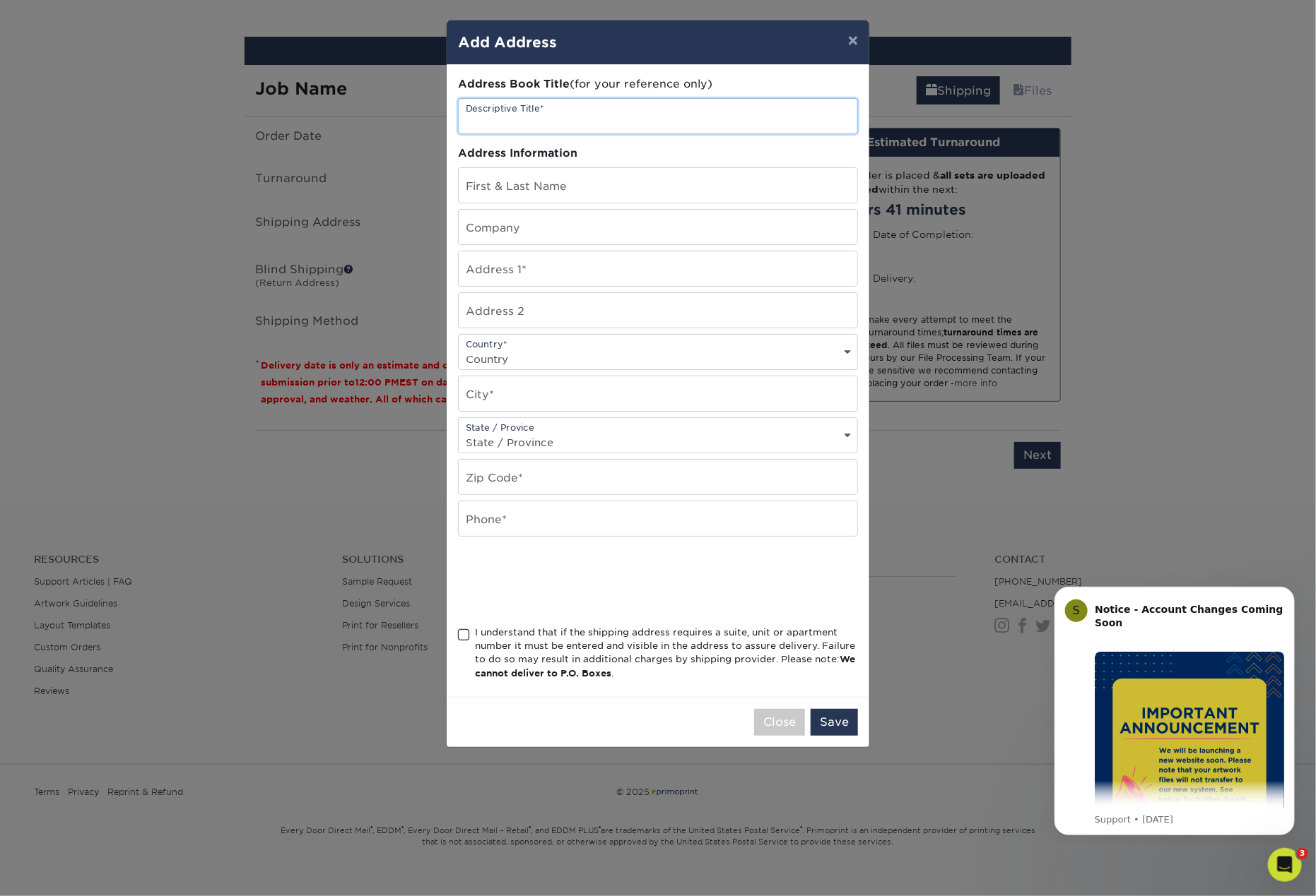
click at [544, 119] on input "text" at bounding box center [658, 116] width 398 height 35
click at [523, 194] on input "text" at bounding box center [658, 185] width 398 height 35
click at [512, 120] on input "Rachel Shaw - TC" at bounding box center [658, 116] width 398 height 35
type input "Rachel Hitow - TC"
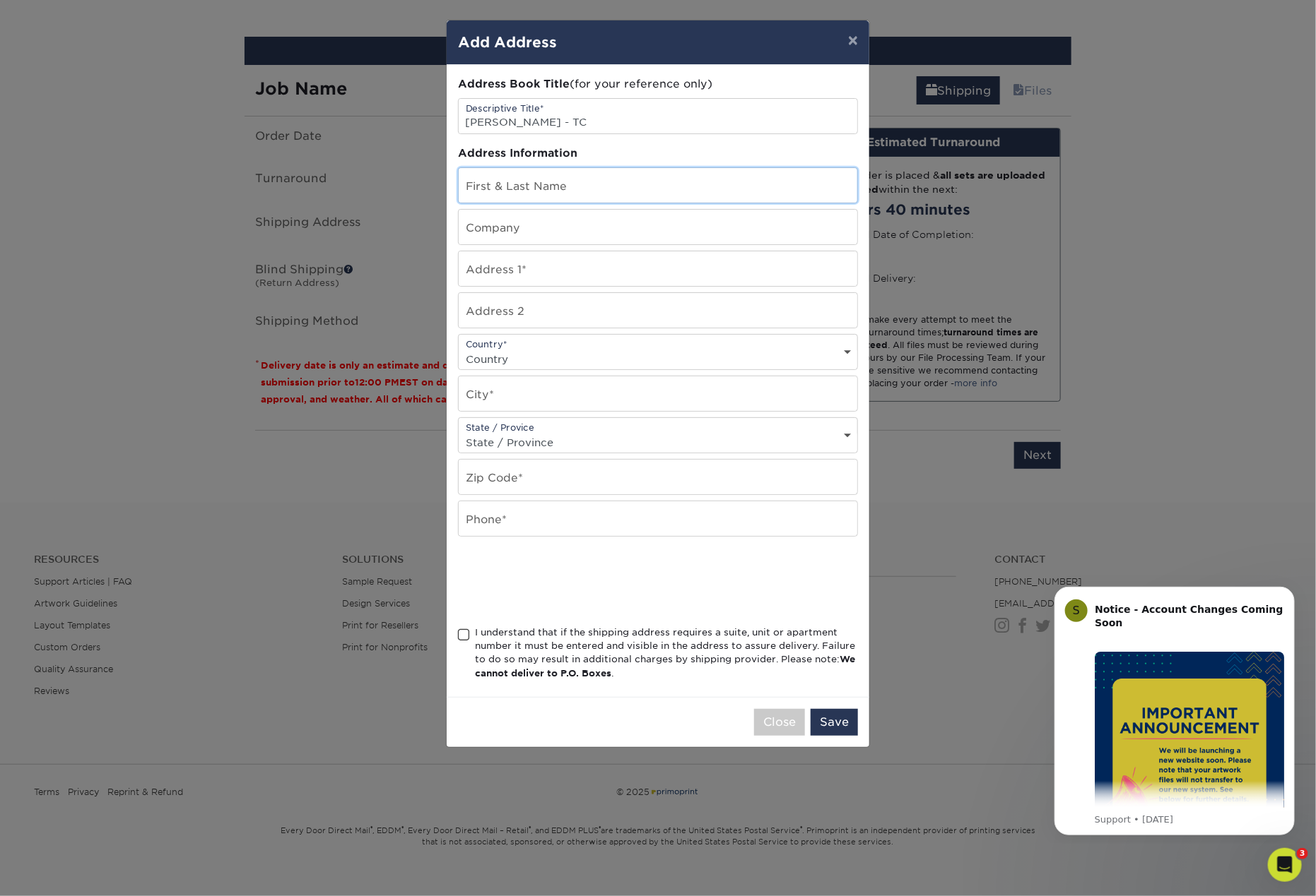
click at [558, 176] on input "text" at bounding box center [658, 185] width 398 height 35
type input "[PERSON_NAME]"
click at [547, 225] on input "text" at bounding box center [658, 227] width 398 height 35
type input "Modernistic"
type input "1393 Industry Dr"
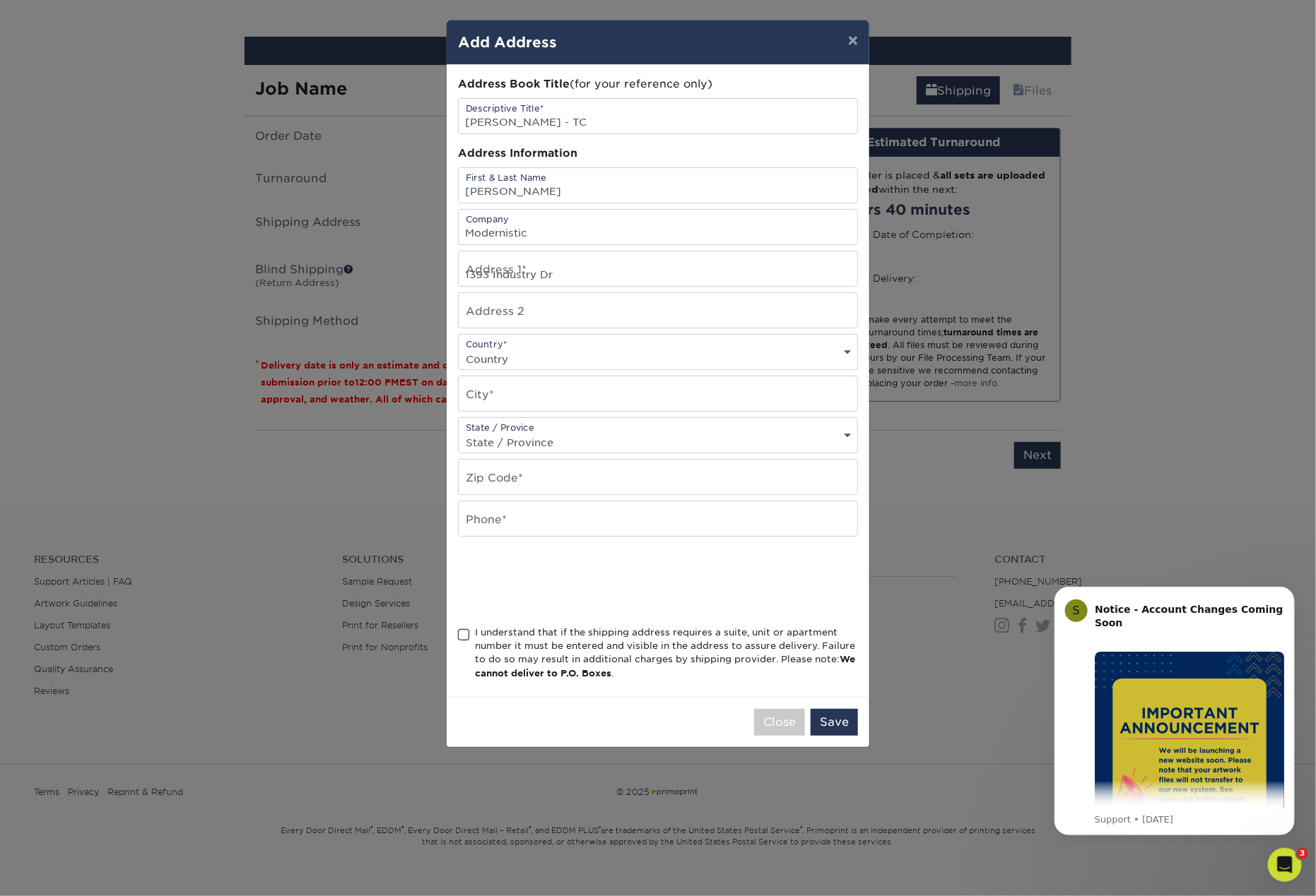
select select "US"
type input "Traverse City"
select select "MI"
type input "49696"
type input "2696556038"
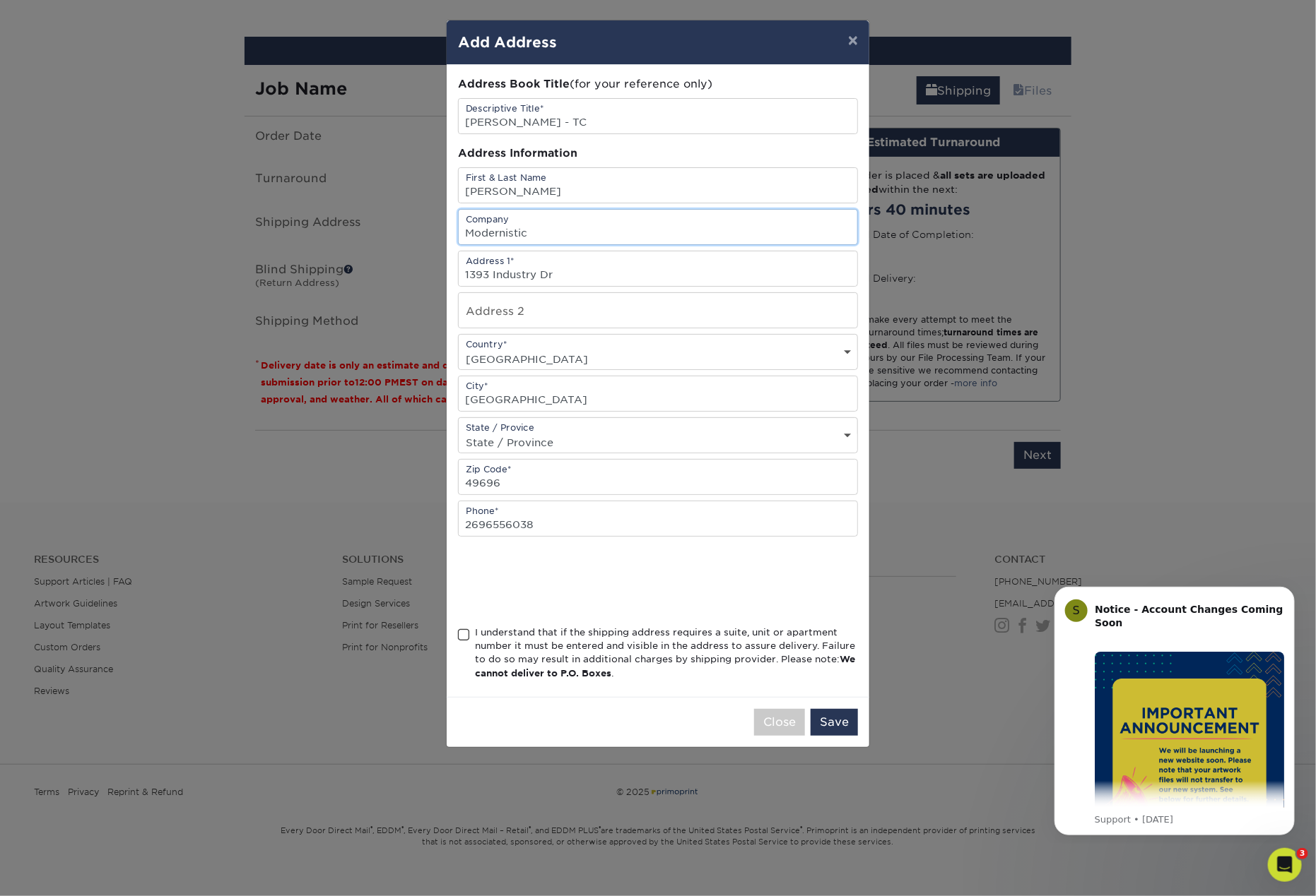
type input "Modernistic"
click at [459, 631] on span at bounding box center [463, 636] width 12 height 14
click at [0, 0] on input "I understand that if the shipping address requires a suite, unit or apartment n…" at bounding box center [0, 0] width 0 height 0
click at [831, 717] on button "Save" at bounding box center [834, 722] width 48 height 27
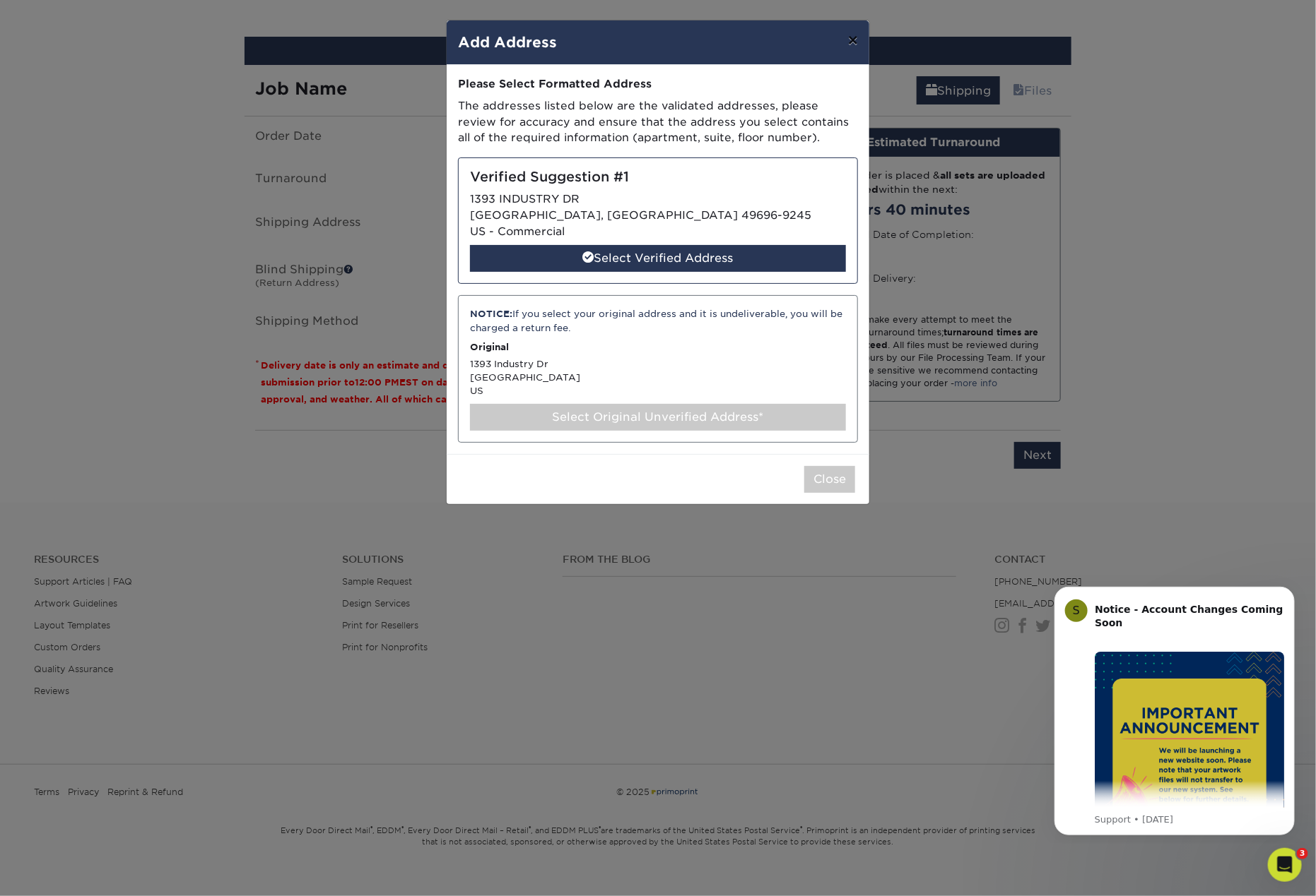
click at [847, 44] on button "×" at bounding box center [853, 41] width 33 height 40
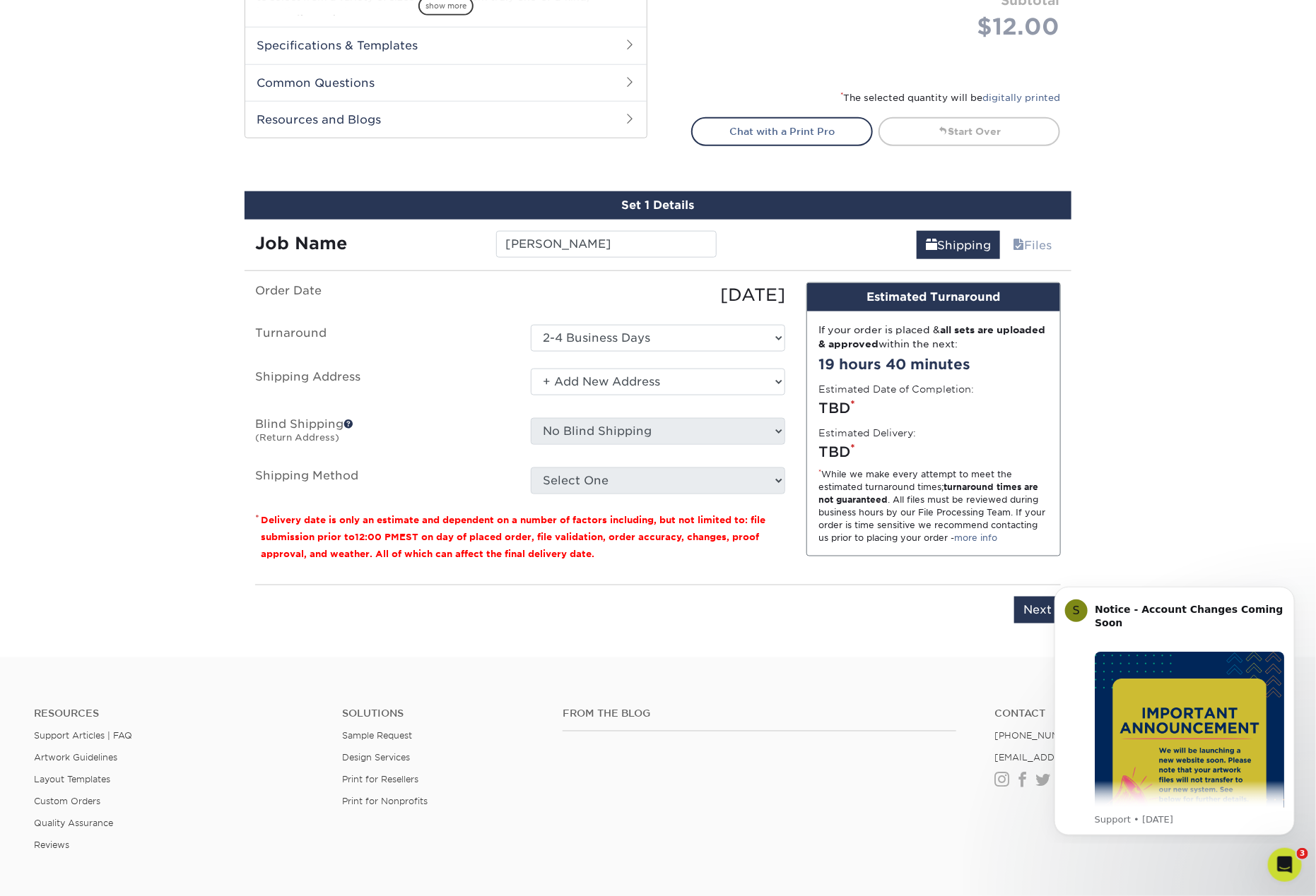
scroll to position [652, 0]
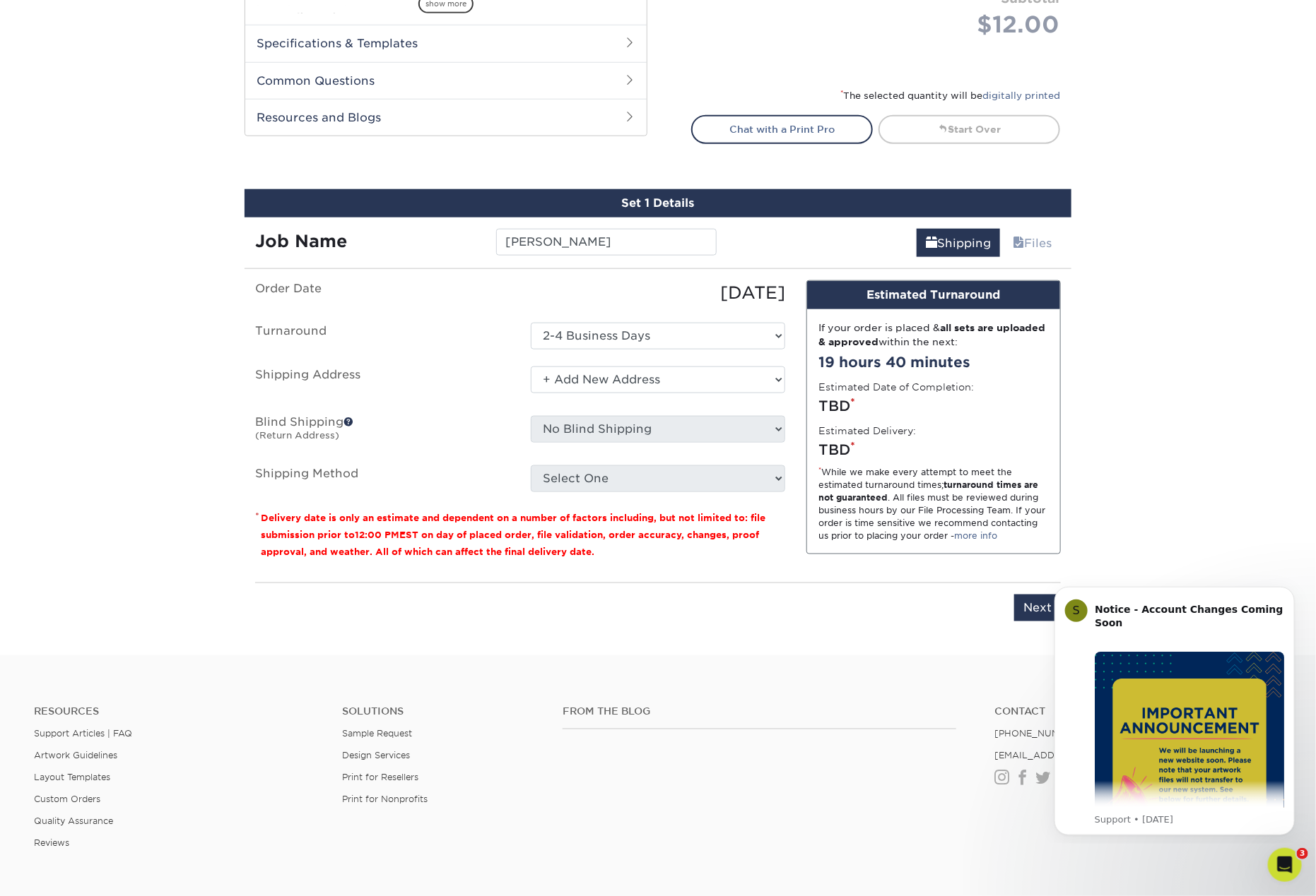
click at [659, 411] on ul "Order Date 09/17/2025 Turnaround Select One 2-4 Business Days 2 Day Next Busine…" at bounding box center [520, 386] width 530 height 212
click at [650, 368] on select "Select One Andy Molter - PW Dave Karston – GR Dave Karston – GR Dave Karston – …" at bounding box center [658, 379] width 254 height 27
click at [531, 366] on select "Select One Andy Molter - PW Dave Karston – GR Dave Karston – GR Dave Karston – …" at bounding box center [658, 379] width 254 height 27
click at [600, 370] on select "Select One Andy Molter - PW Dave Karston – GR Dave Karston – GR Dave Karston – …" at bounding box center [658, 379] width 254 height 27
select select "newaddress"
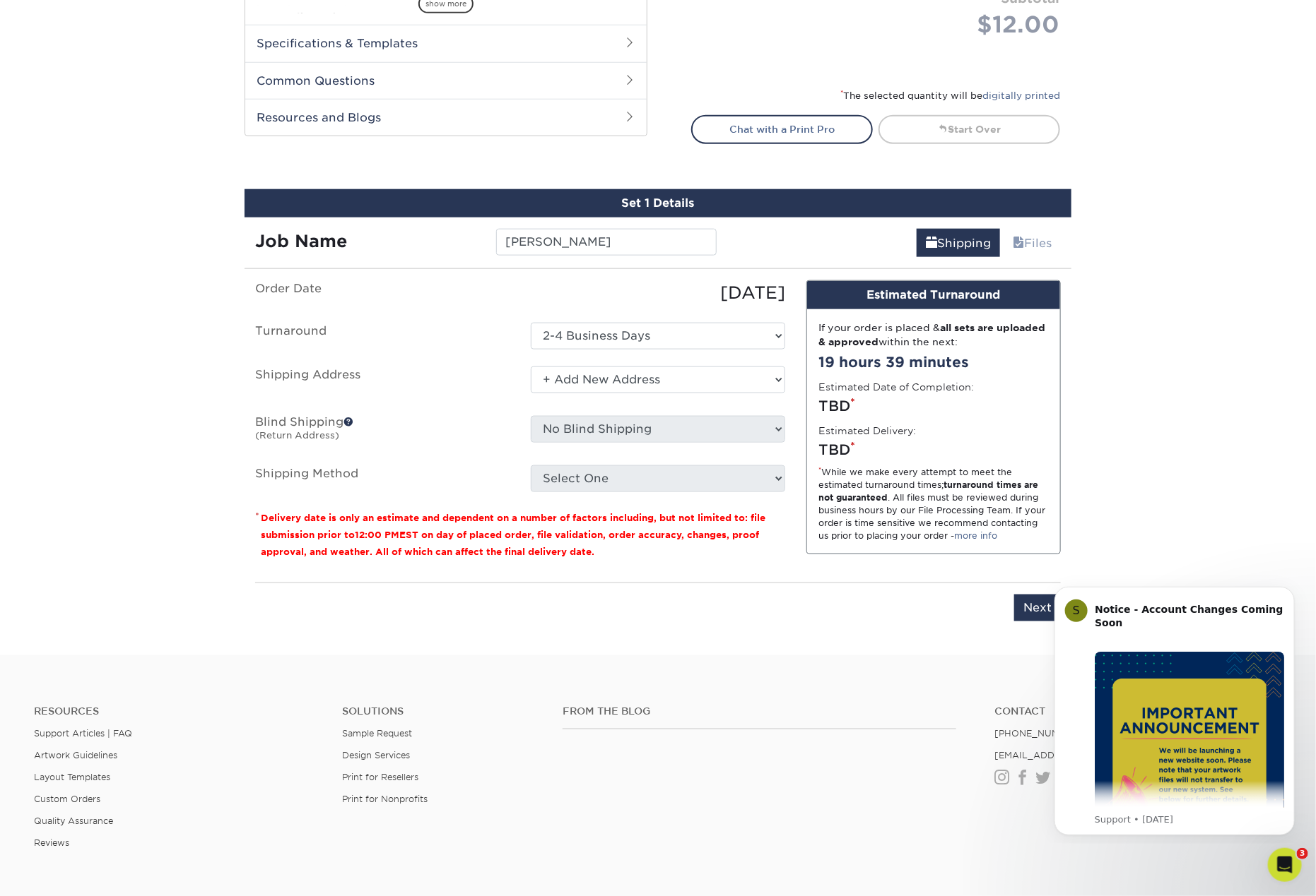
click at [531, 366] on select "Select One Andy Molter - PW Dave Karston – GR Dave Karston – GR Dave Karston – …" at bounding box center [658, 379] width 254 height 27
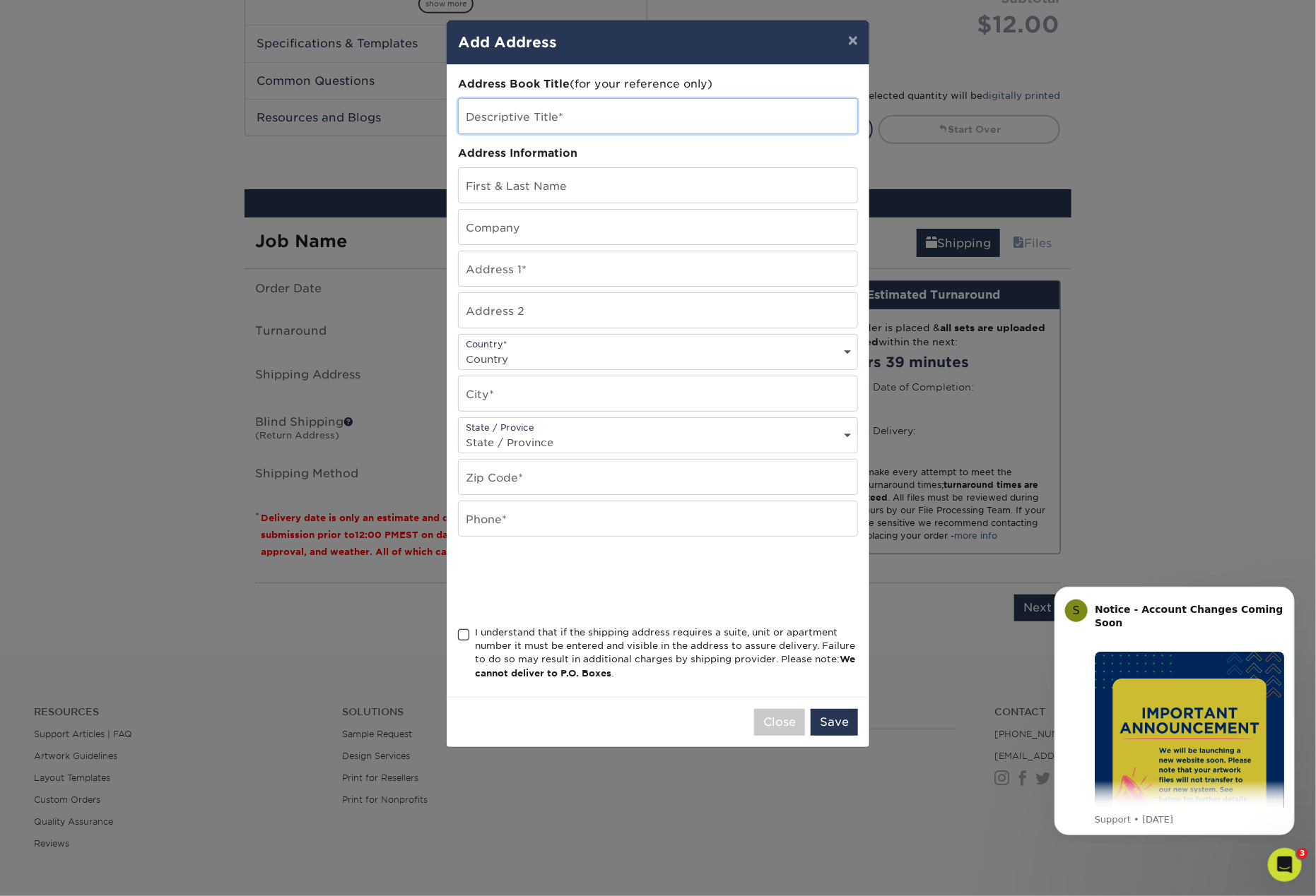
click at [593, 126] on input "text" at bounding box center [658, 116] width 398 height 35
type input "Rachel Hitow - TC"
click at [628, 192] on input "text" at bounding box center [658, 185] width 398 height 35
type input "[PERSON_NAME]"
click at [593, 270] on input "text" at bounding box center [658, 268] width 398 height 35
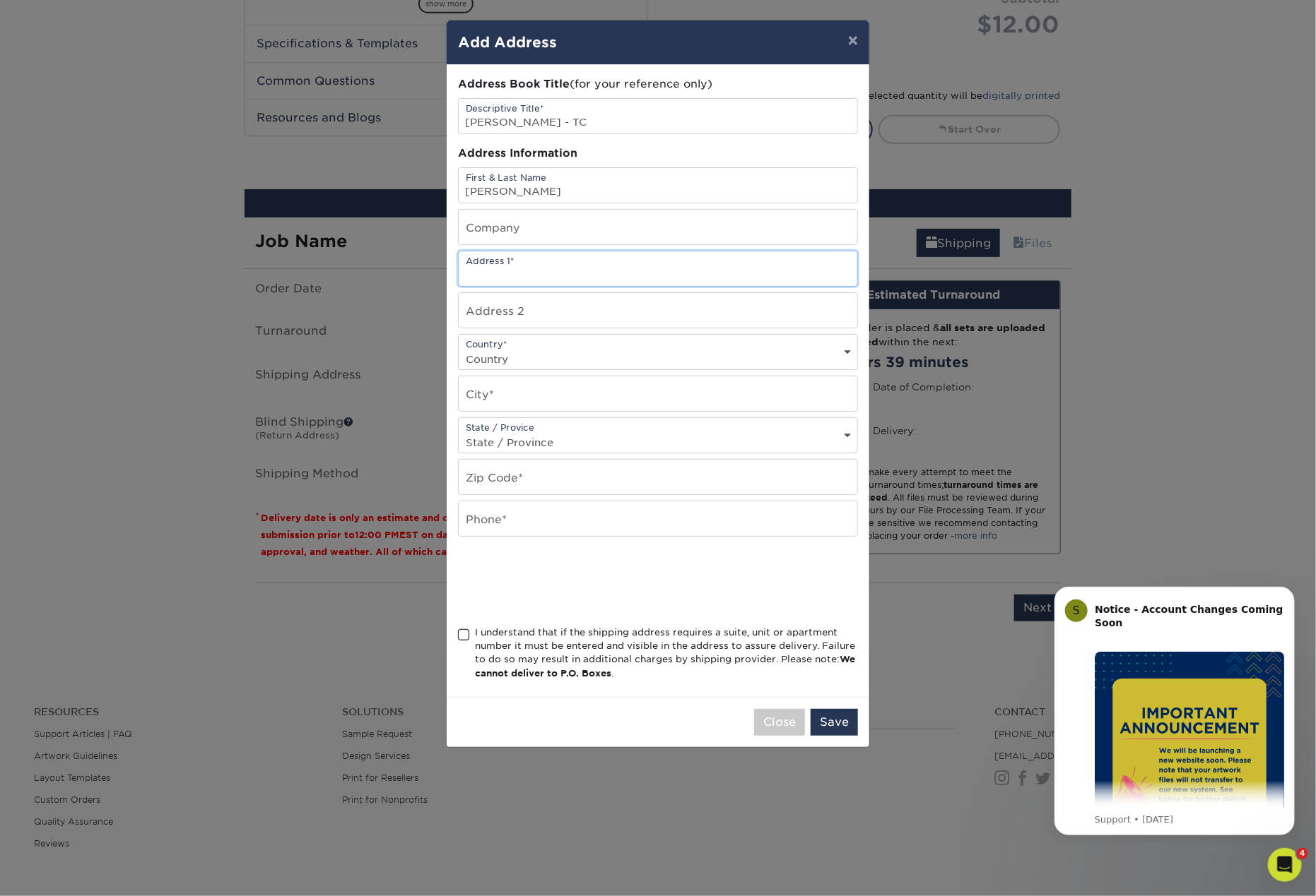
type input "1393 Industry Dr"
type input "Modernistic"
select select "US"
type input "Traverse City"
select select "MI"
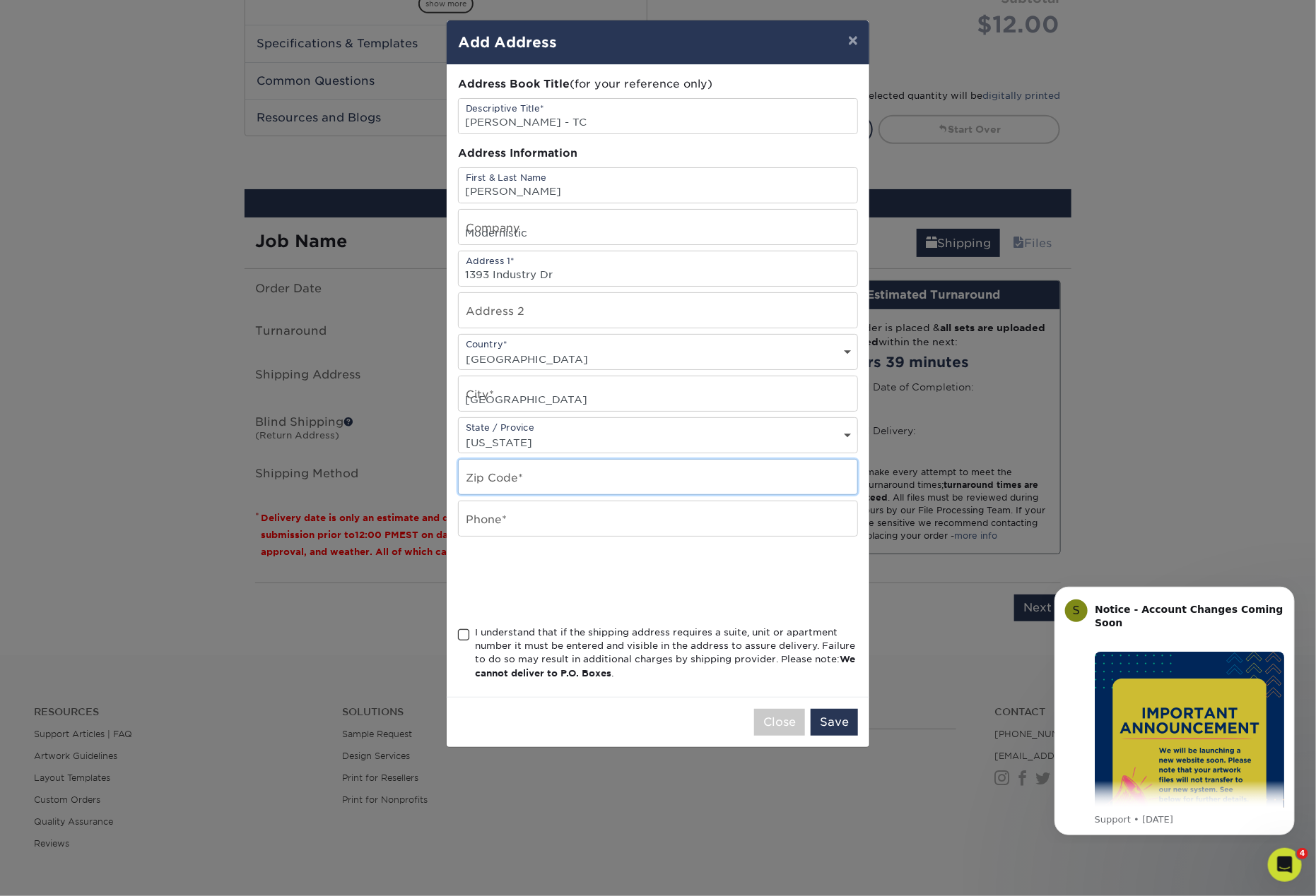
type input "49696"
type input "2696556038"
click at [466, 632] on span at bounding box center [463, 636] width 12 height 14
click at [0, 0] on input "I understand that if the shipping address requires a suite, unit or apartment n…" at bounding box center [0, 0] width 0 height 0
click at [831, 714] on button "Save" at bounding box center [834, 722] width 48 height 27
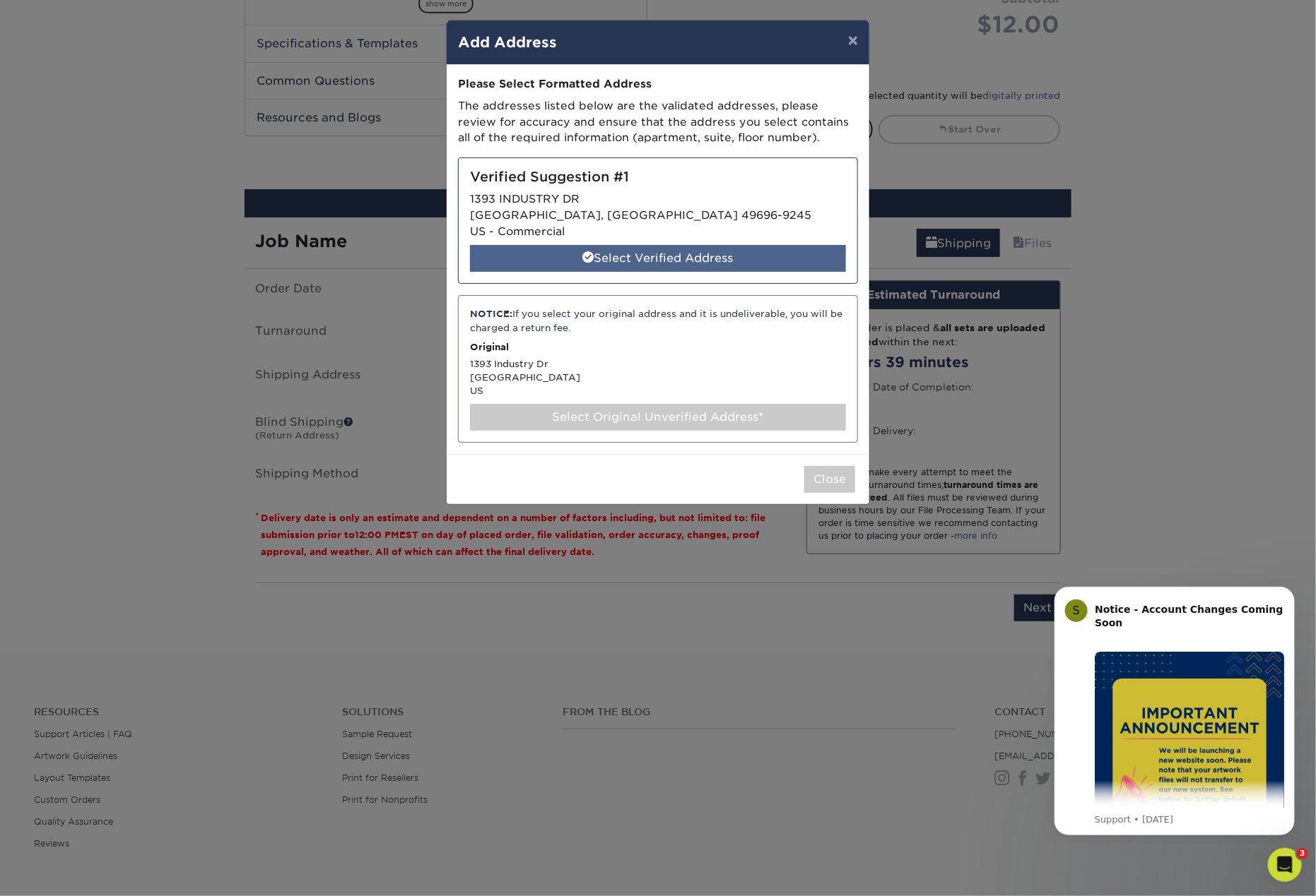
click at [744, 267] on div "Select Verified Address" at bounding box center [658, 258] width 376 height 27
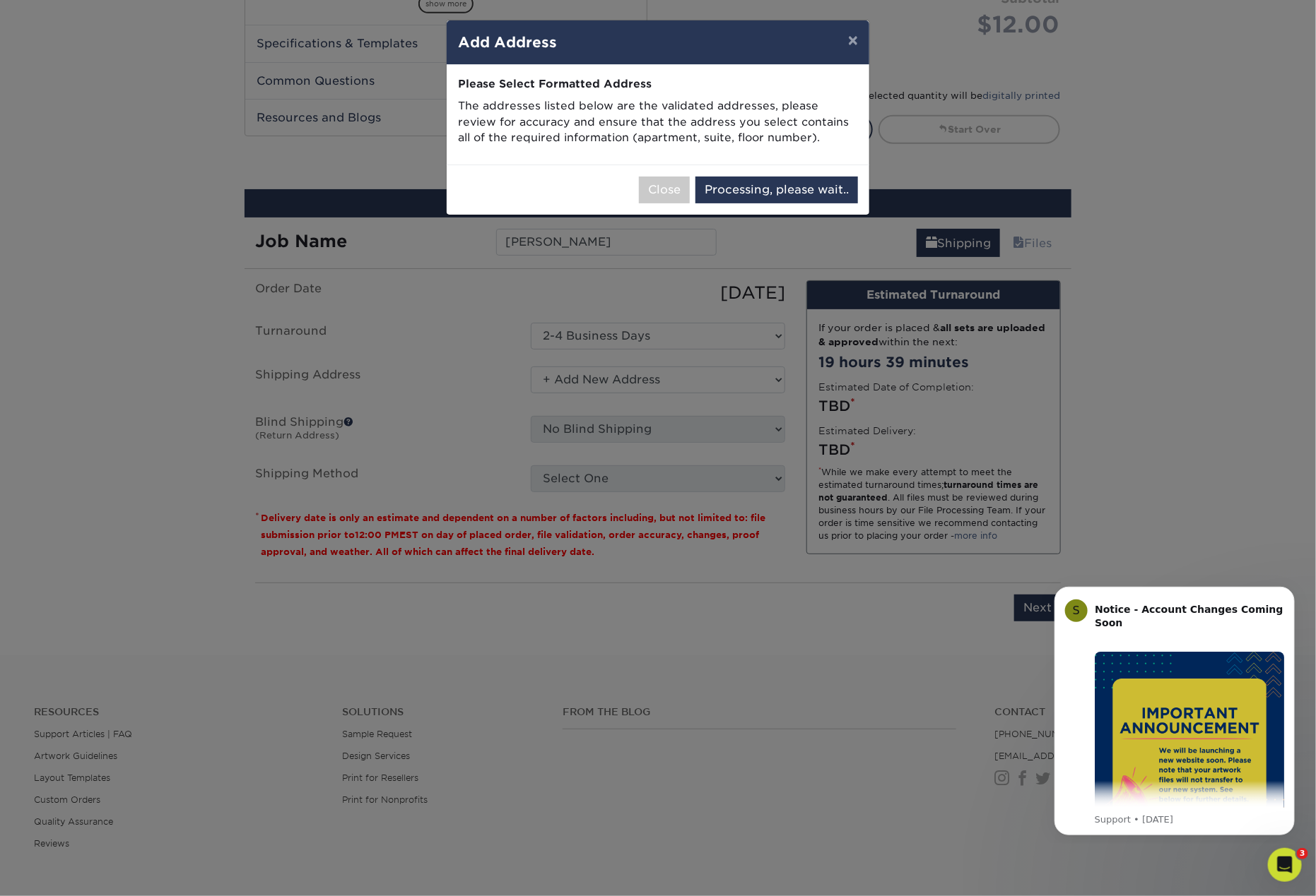
select select "286089"
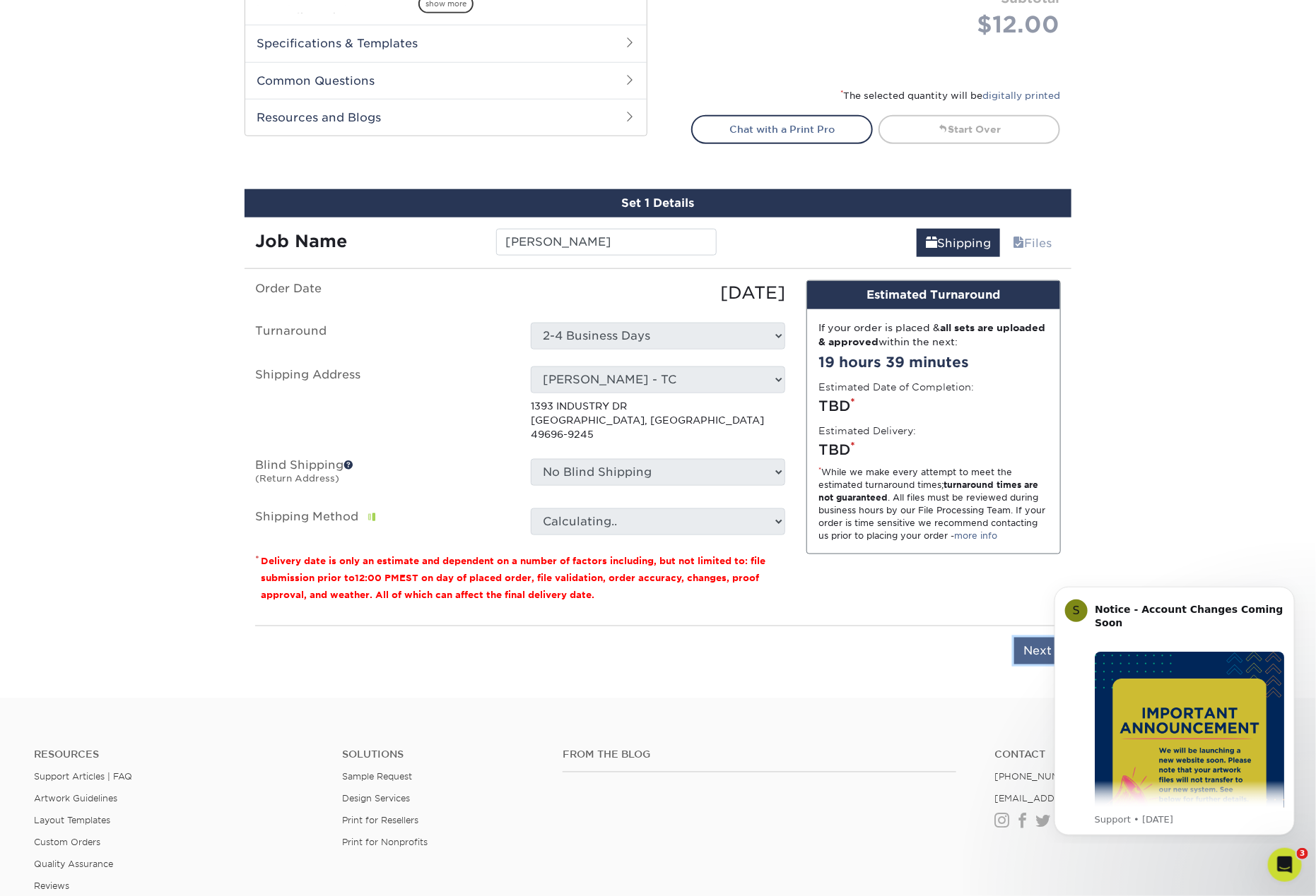
click at [1027, 638] on input "Next" at bounding box center [1037, 650] width 47 height 27
type input "Next"
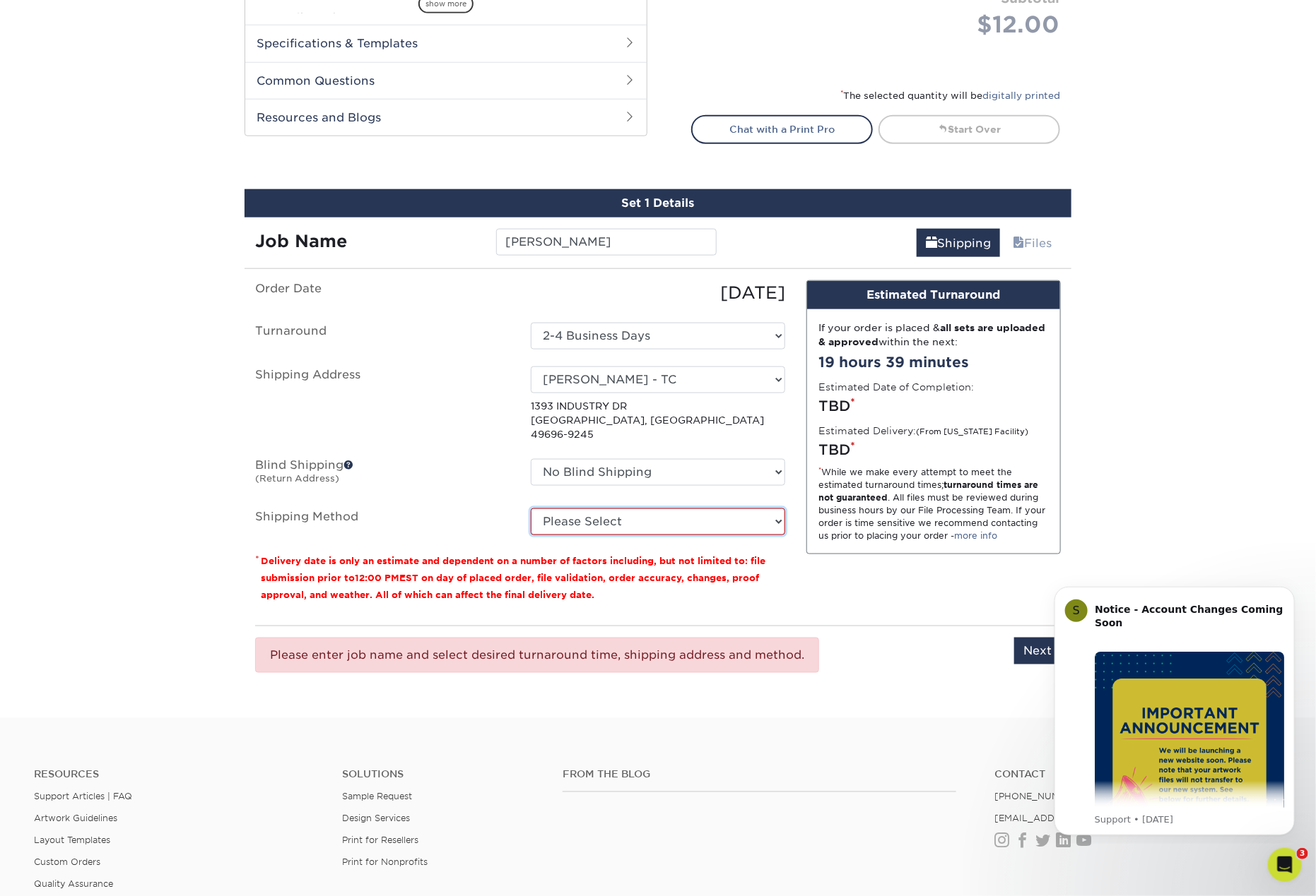
click at [681, 509] on select "Please Select Ground Shipping (+$7.84) 3 Day Shipping Service (+$18.69) 2 Day A…" at bounding box center [658, 522] width 254 height 27
select select "03"
click at [531, 509] on select "Please Select Ground Shipping (+$7.84) 3 Day Shipping Service (+$18.69) 2 Day A…" at bounding box center [658, 522] width 254 height 27
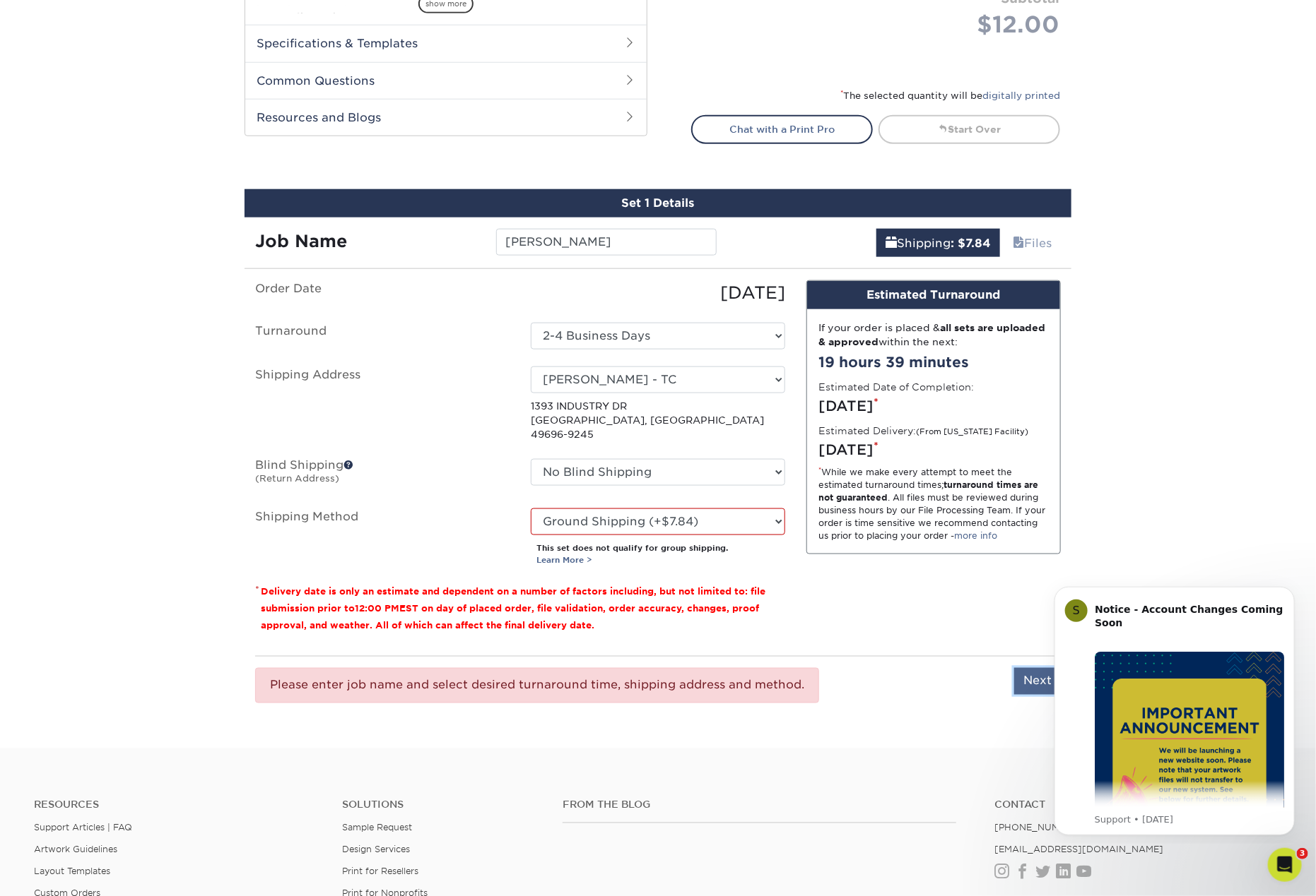
click at [1036, 668] on input "Next" at bounding box center [1037, 681] width 47 height 27
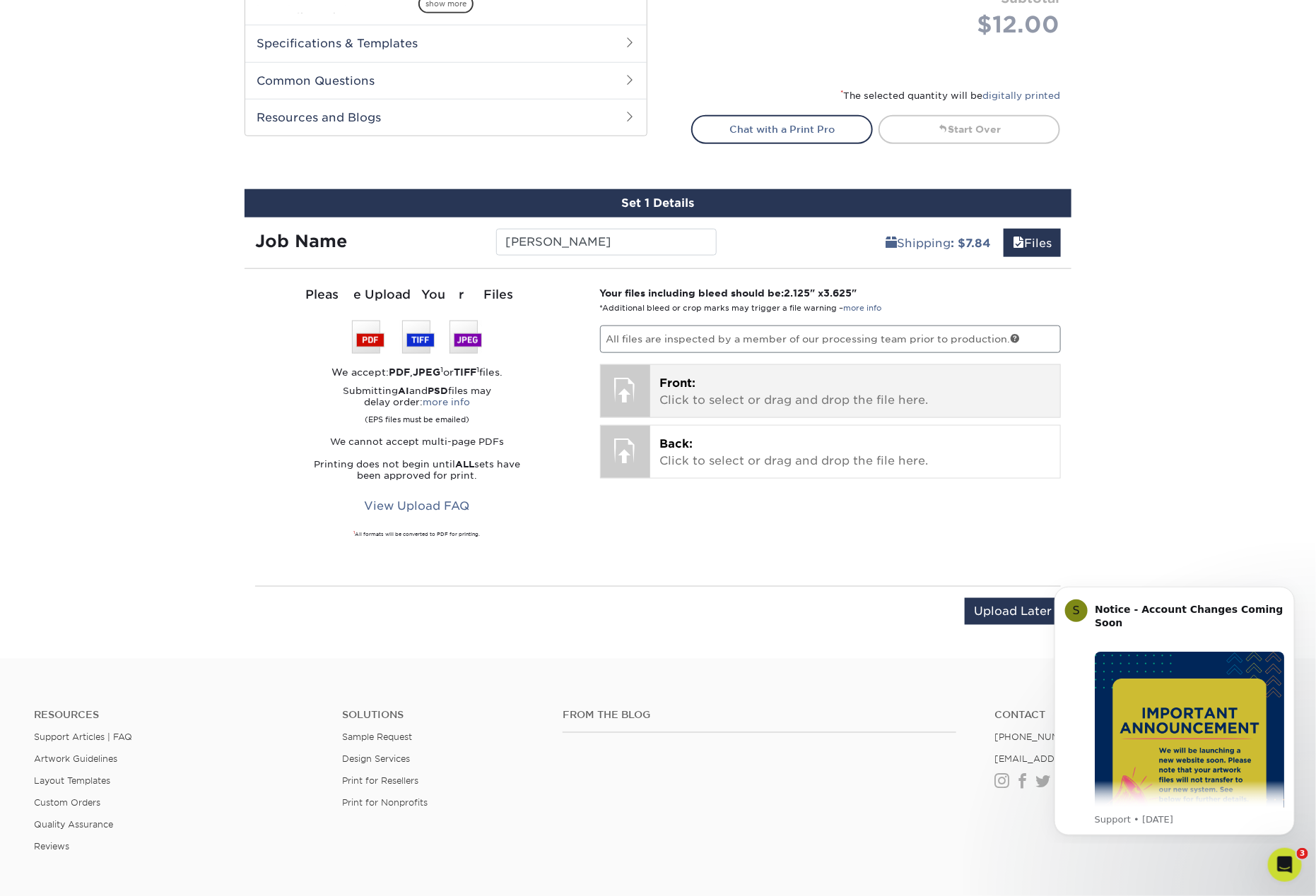
click at [707, 388] on p "Front: Click to select or drag and drop the file here." at bounding box center [855, 392] width 391 height 34
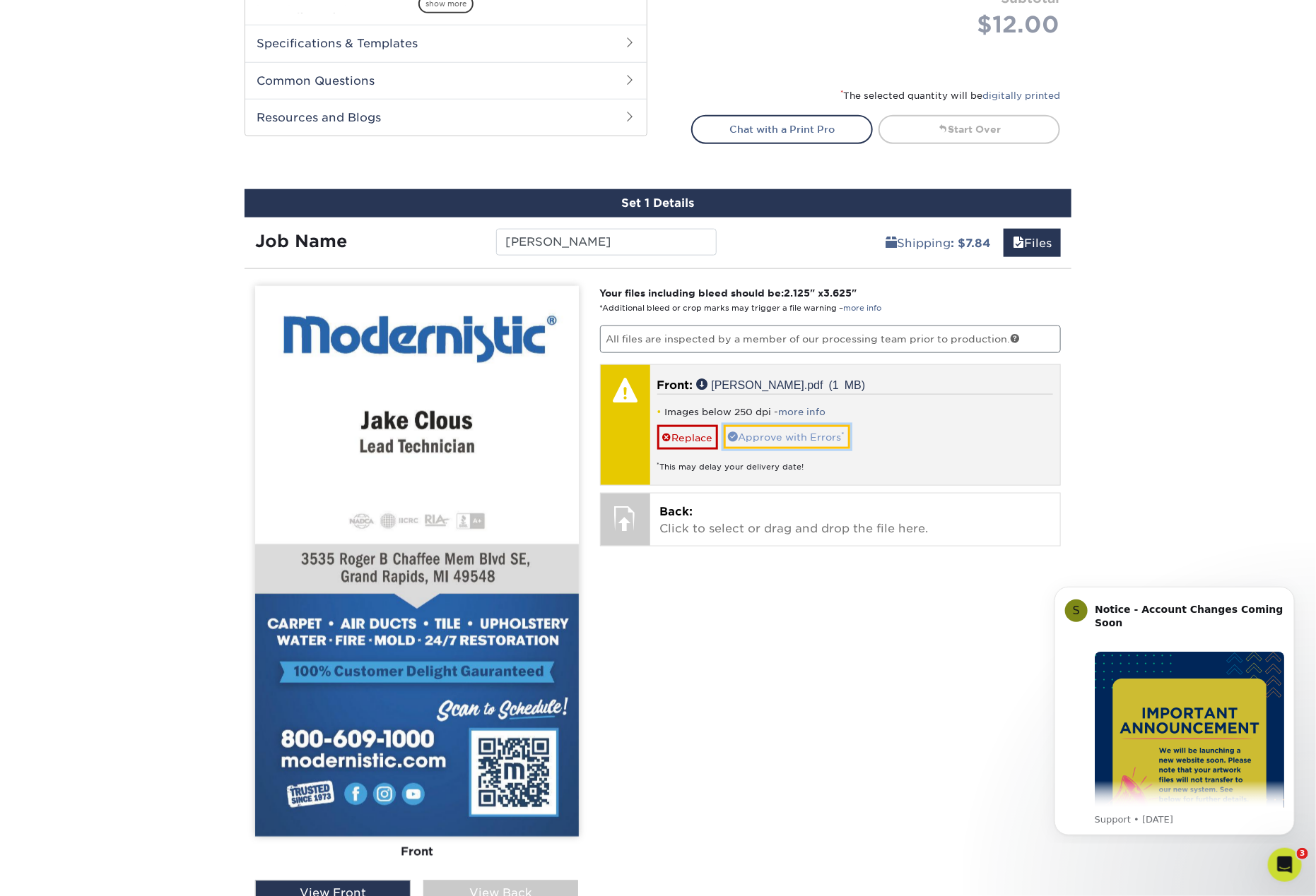
click at [804, 437] on link "Approve with Errors *" at bounding box center [787, 438] width 127 height 24
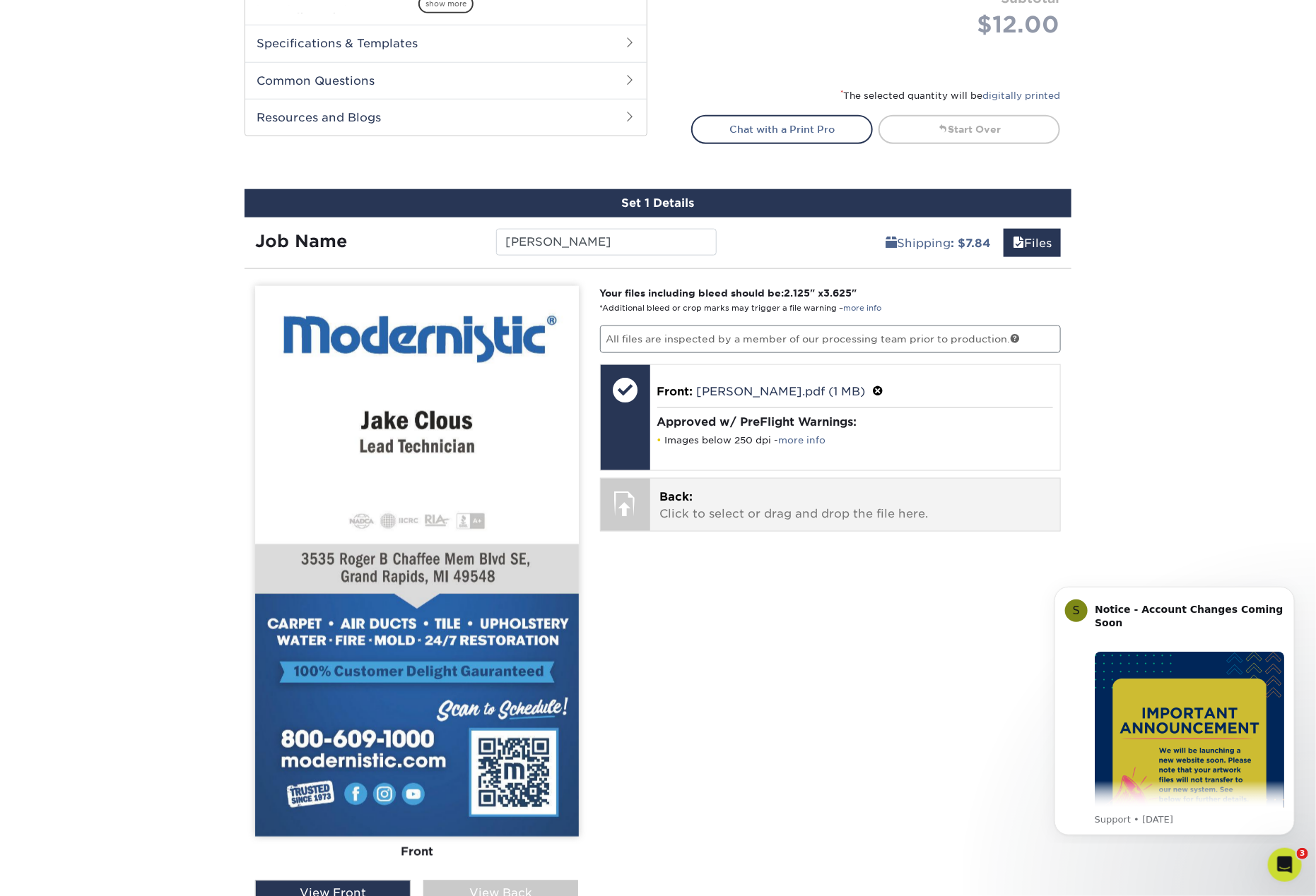
click at [750, 512] on p "Back: Click to select or drag and drop the file here." at bounding box center [855, 506] width 391 height 34
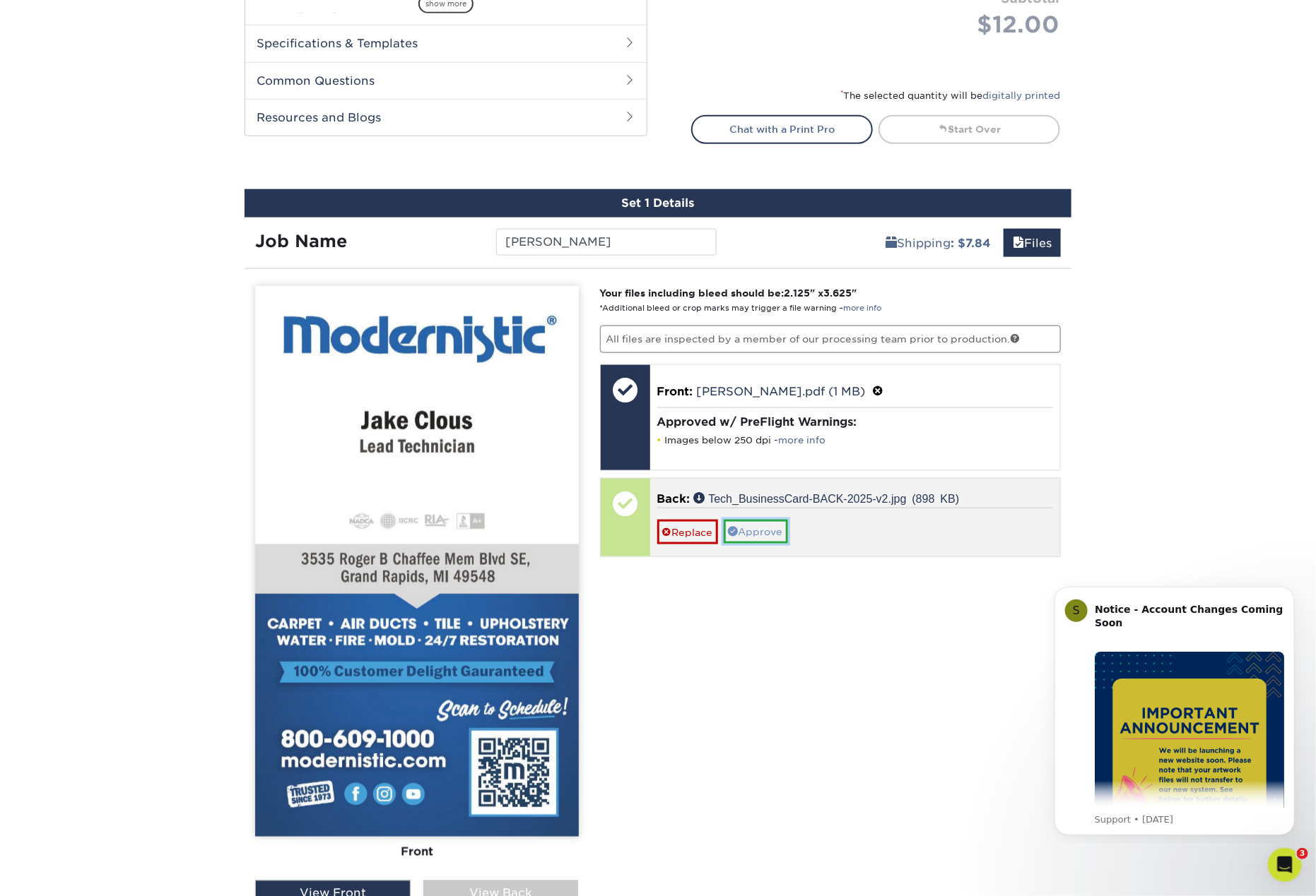
click at [768, 531] on link "Approve" at bounding box center [756, 532] width 64 height 24
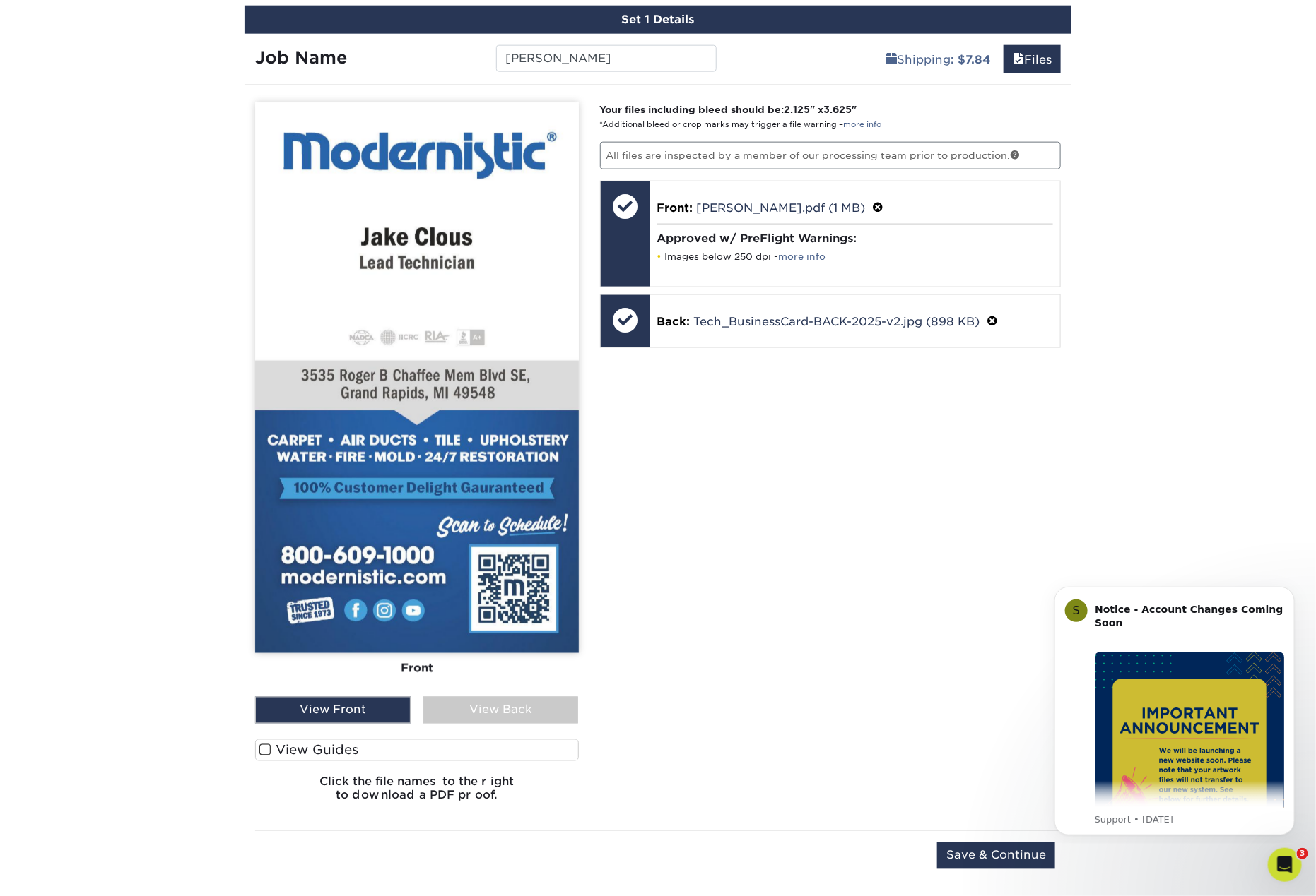
scroll to position [946, 0]
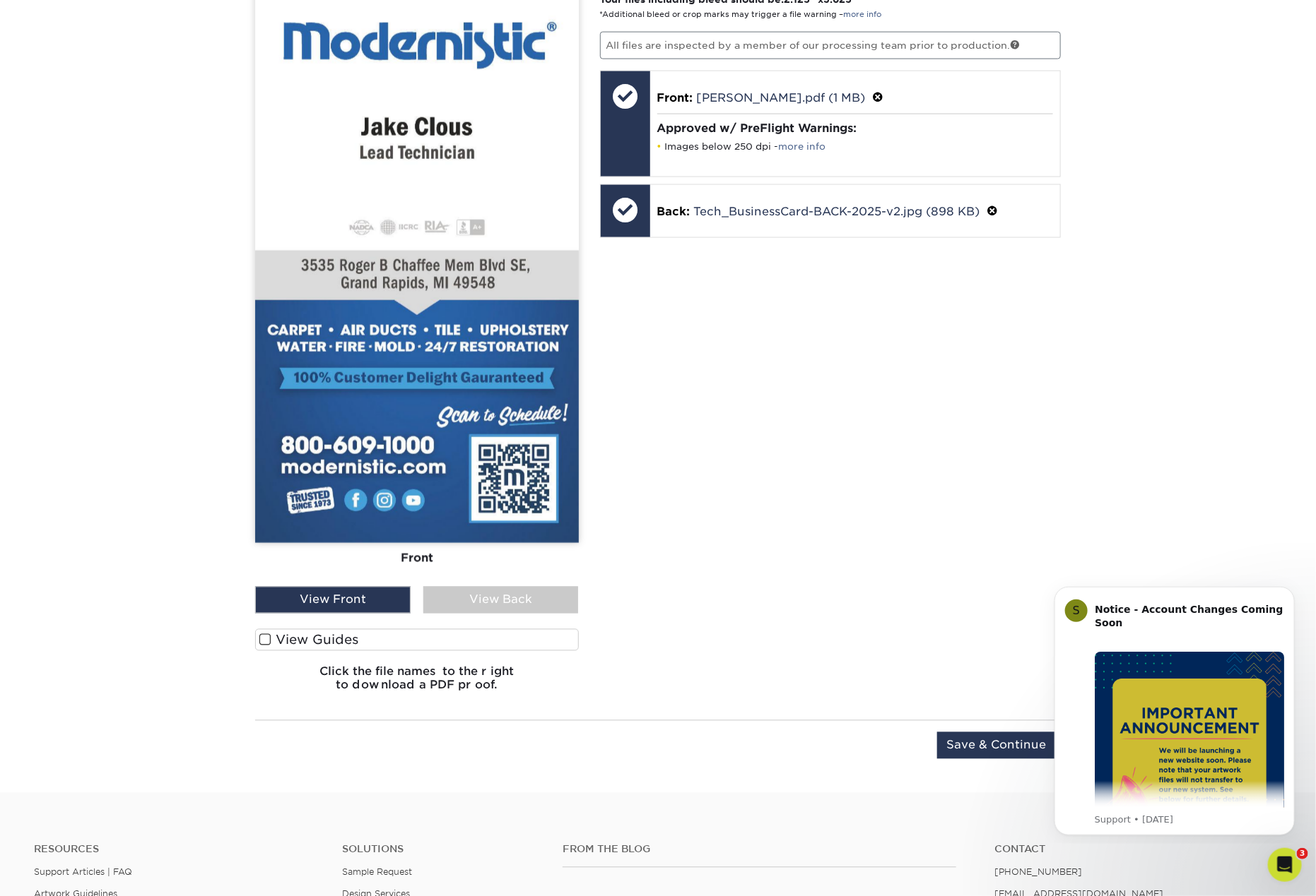
click at [504, 609] on div "Front Back View Front View Back Front" at bounding box center [417, 348] width 324 height 712
click at [505, 599] on div "View Back" at bounding box center [500, 600] width 155 height 27
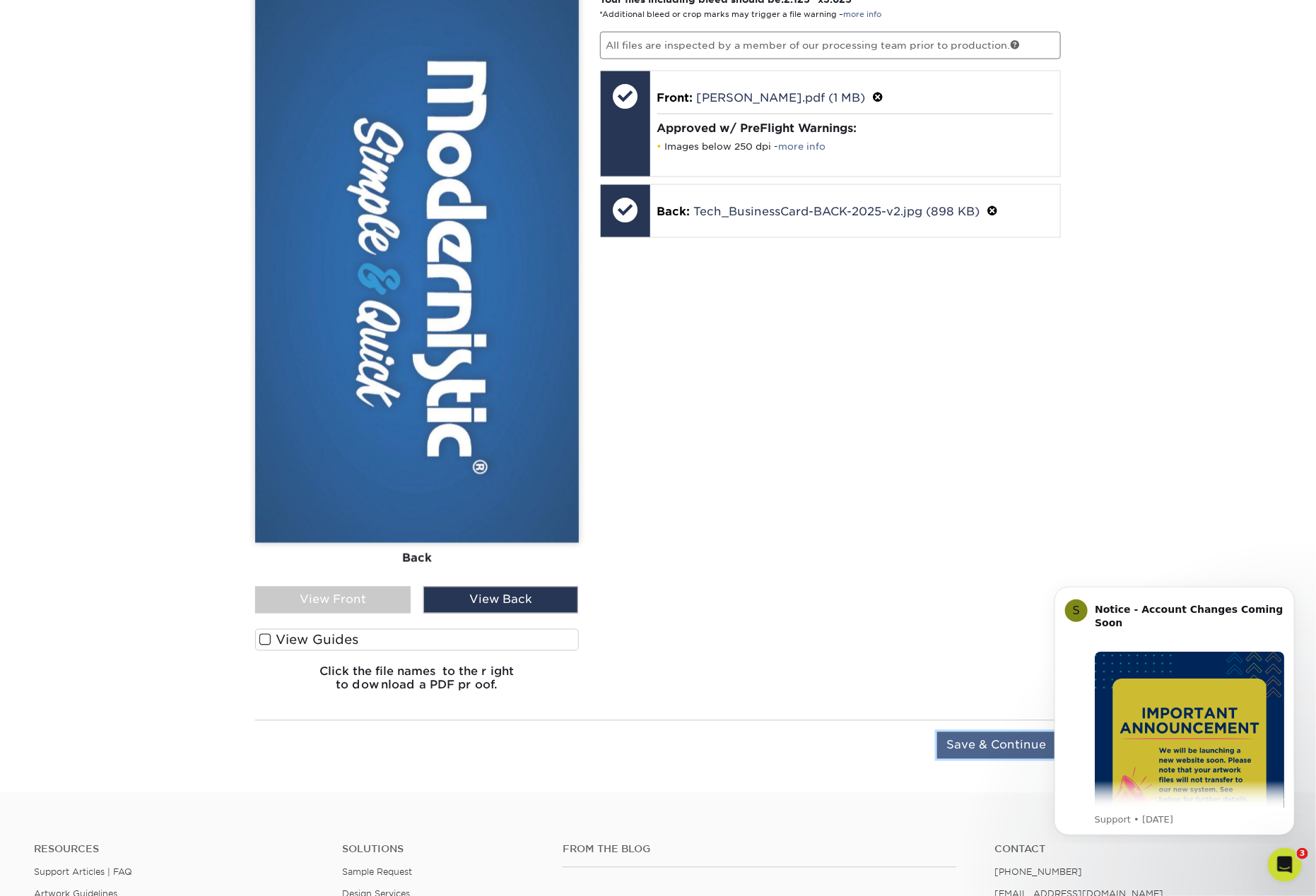
click at [990, 739] on input "Save & Continue" at bounding box center [995, 746] width 118 height 27
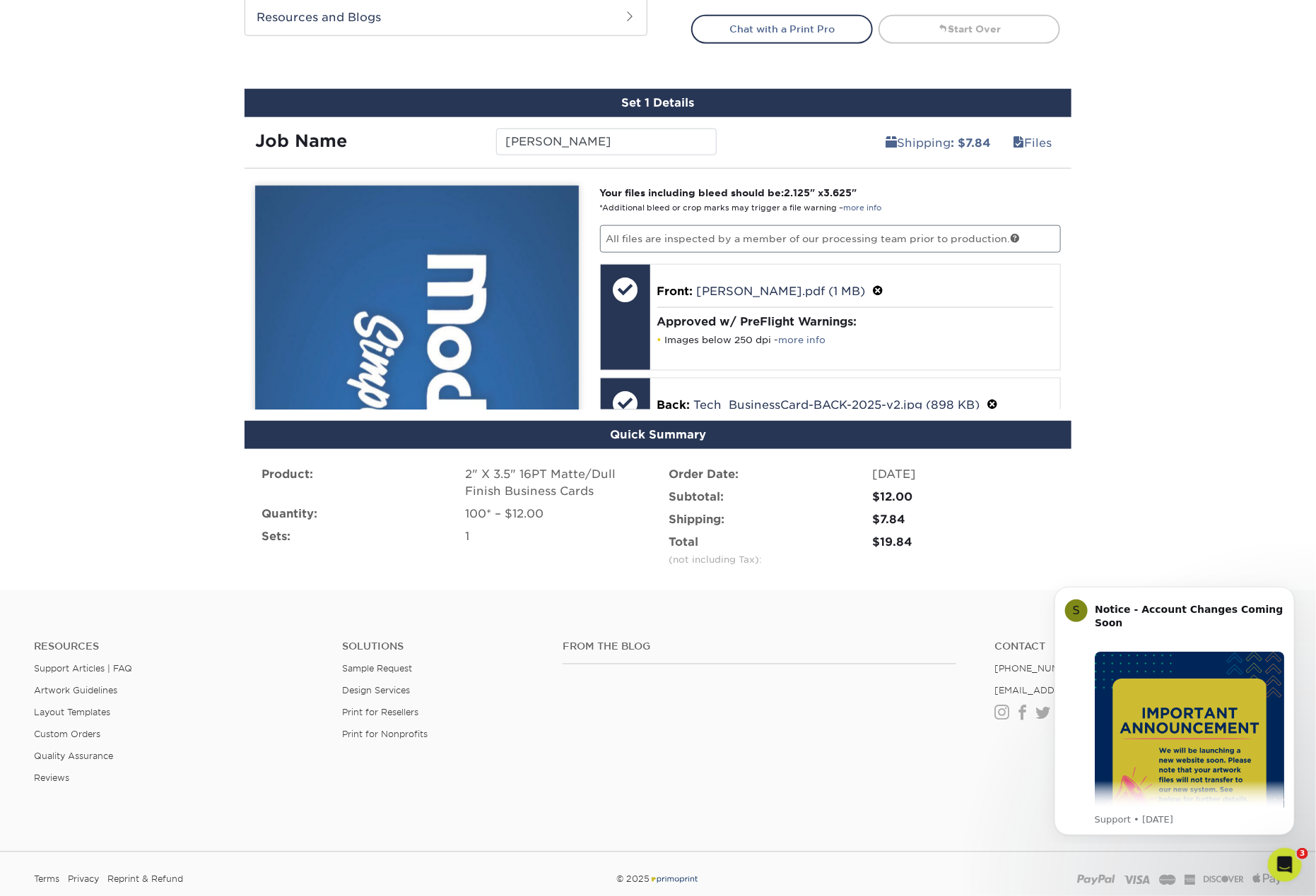
scroll to position [694, 0]
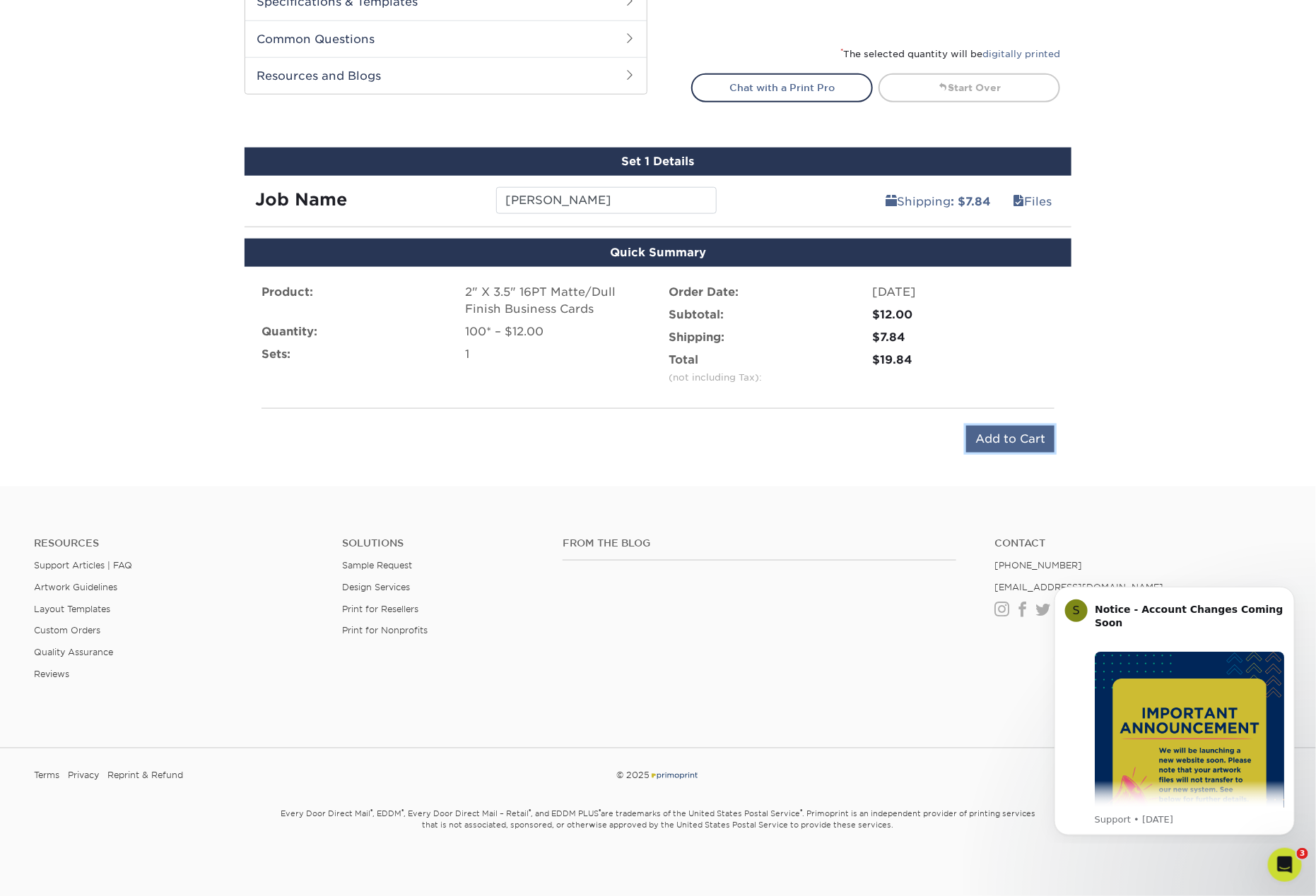
click at [1026, 441] on input "Add to Cart" at bounding box center [1009, 439] width 88 height 27
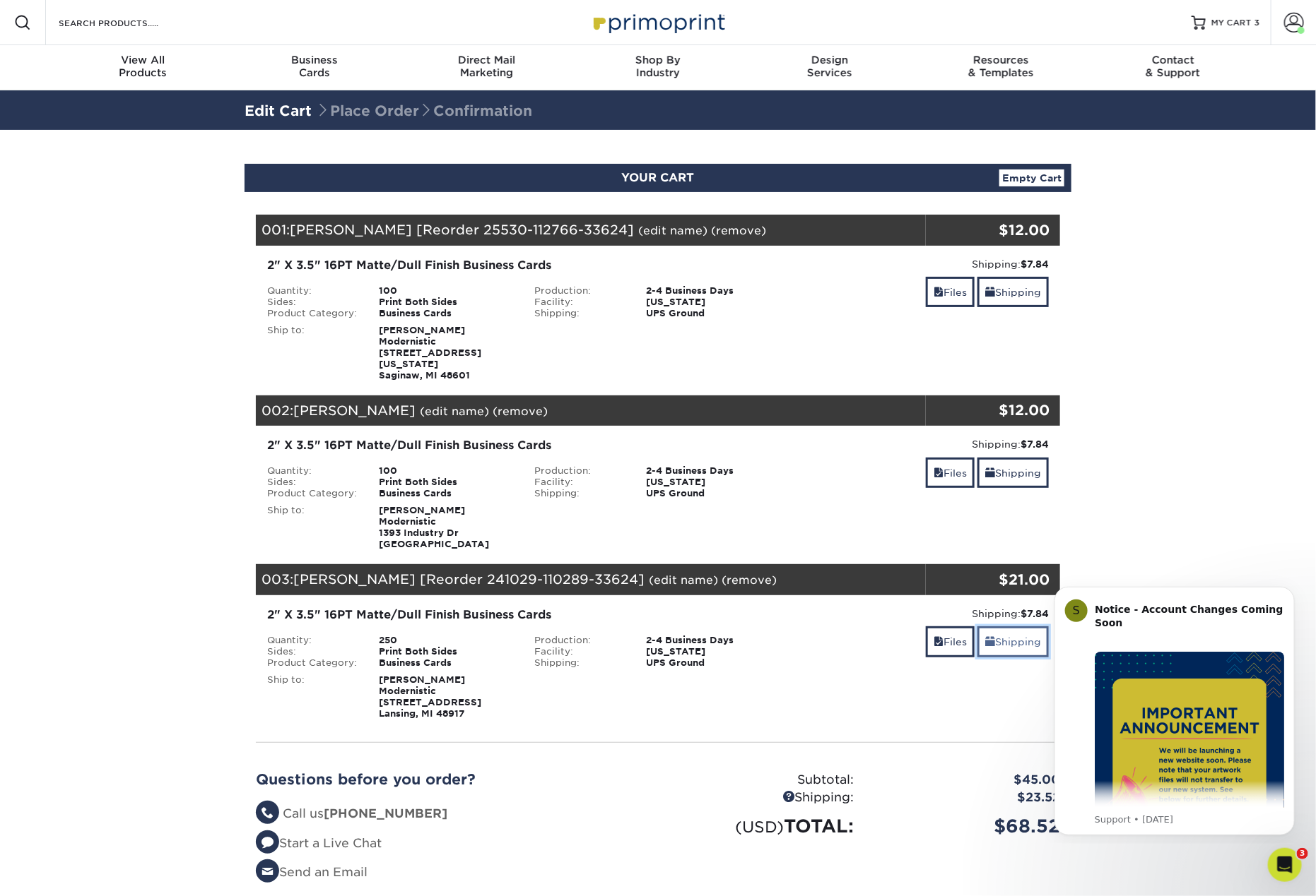
click at [999, 636] on link "Shipping" at bounding box center [1013, 642] width 71 height 31
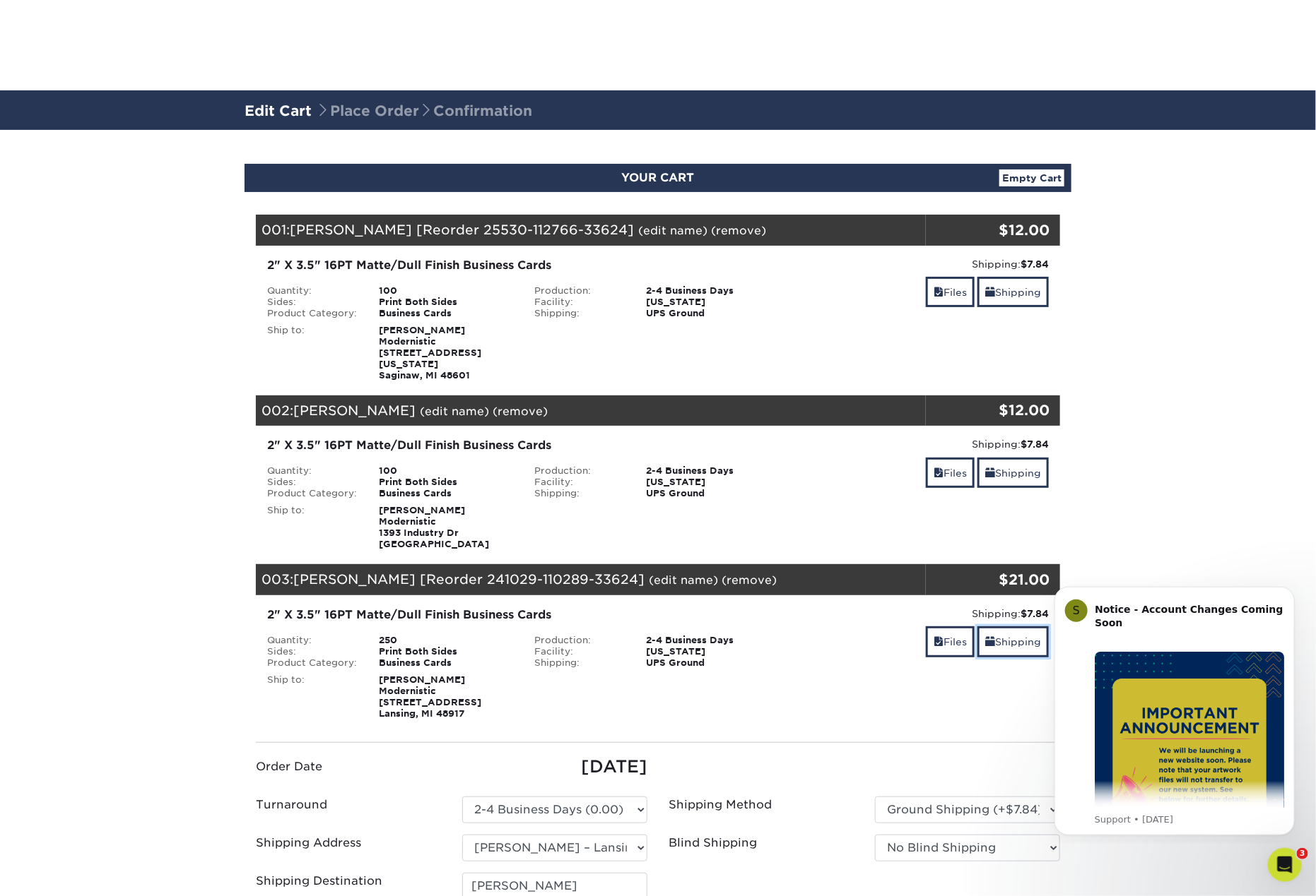
scroll to position [238, 0]
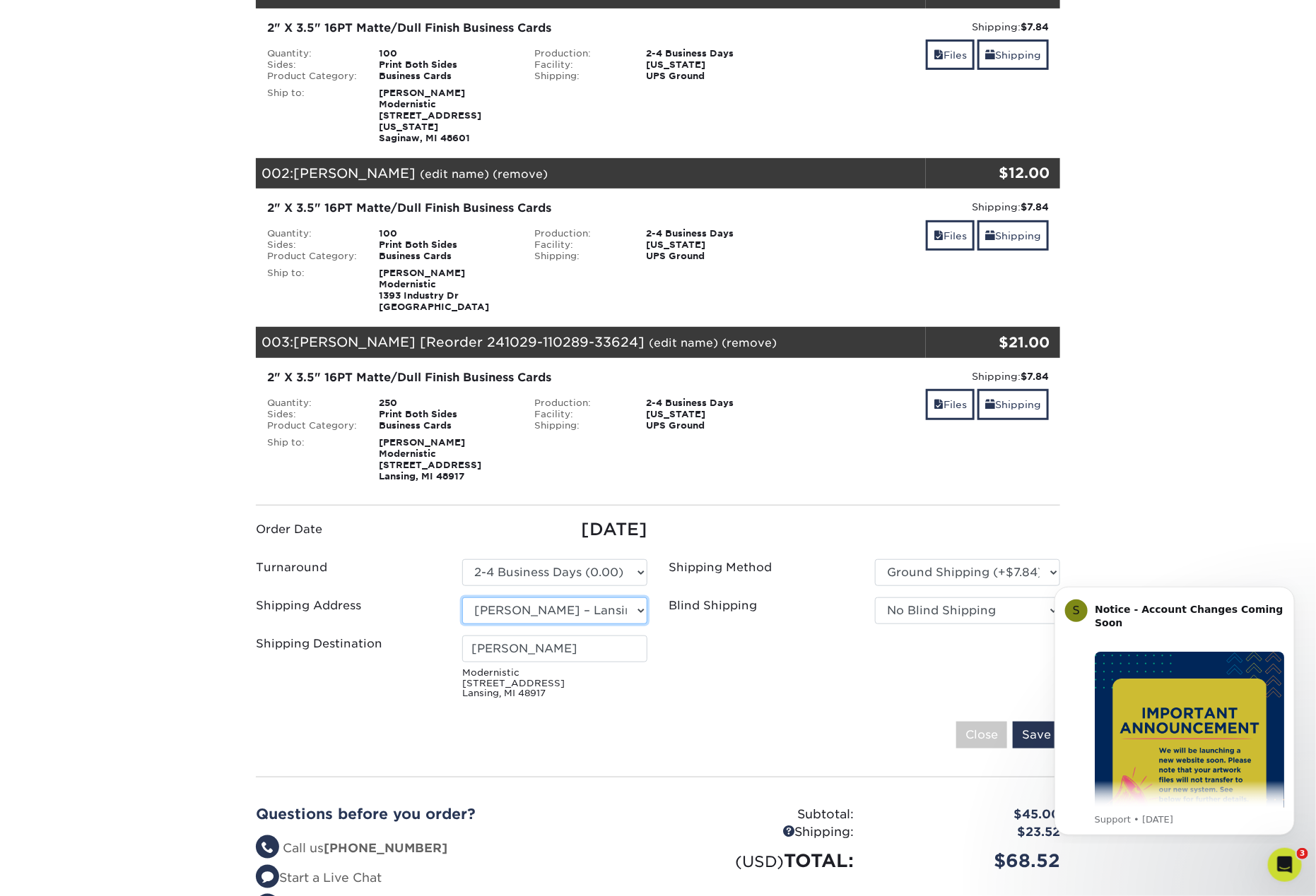
click at [608, 598] on select "Select One Andy Molter - PW Dave Karston – GR Dave Karston – GR Dave Karston – …" at bounding box center [555, 611] width 185 height 27
select select "newaddress"
click at [462, 598] on select "Select One Andy Molter - PW Dave Karston – GR Dave Karston – GR Dave Karston – …" at bounding box center [555, 611] width 185 height 27
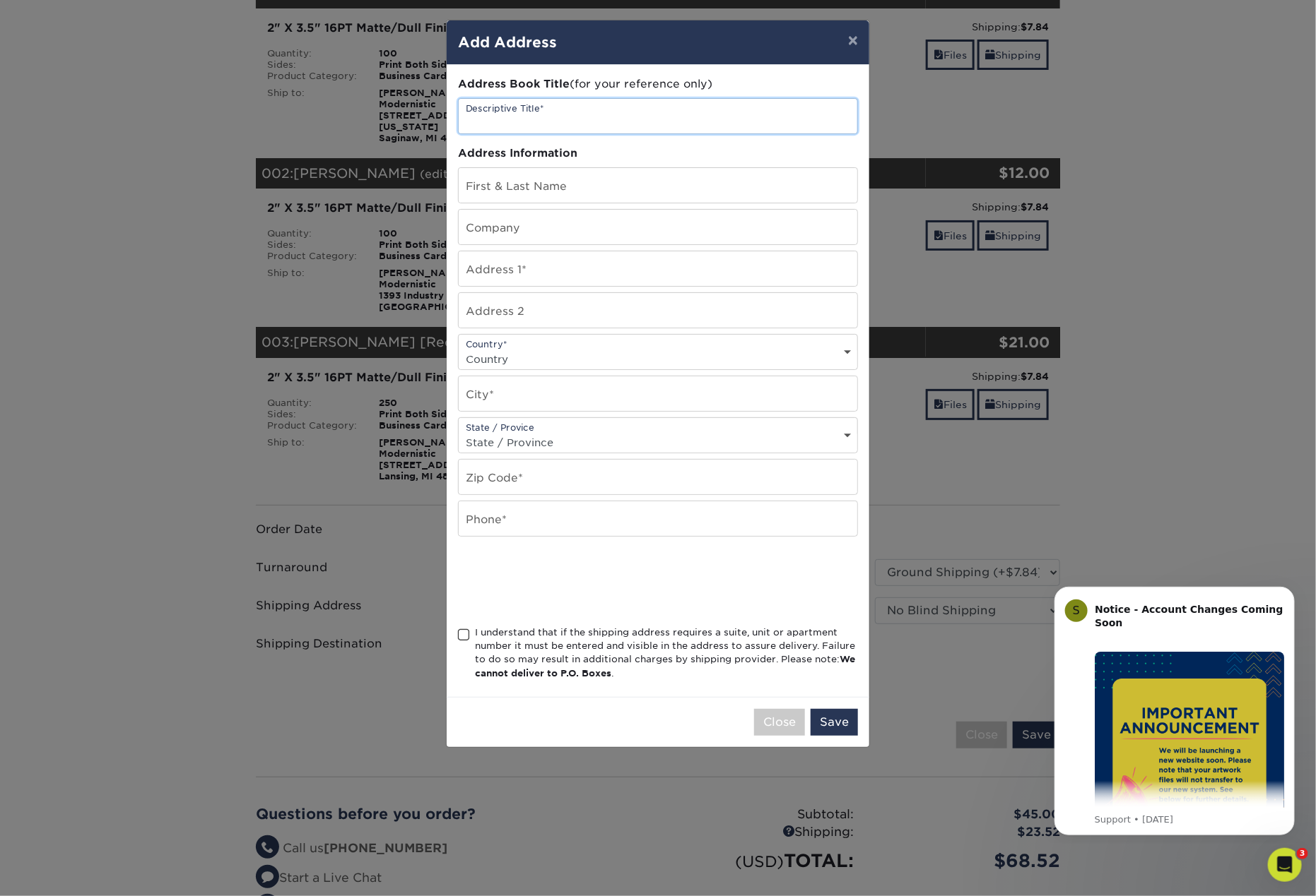
click at [532, 115] on input "text" at bounding box center [658, 116] width 398 height 35
type input "k"
type input "Kaylee Hudson"
click at [533, 193] on input "text" at bounding box center [658, 185] width 398 height 35
type input "Kaylee Hudson"
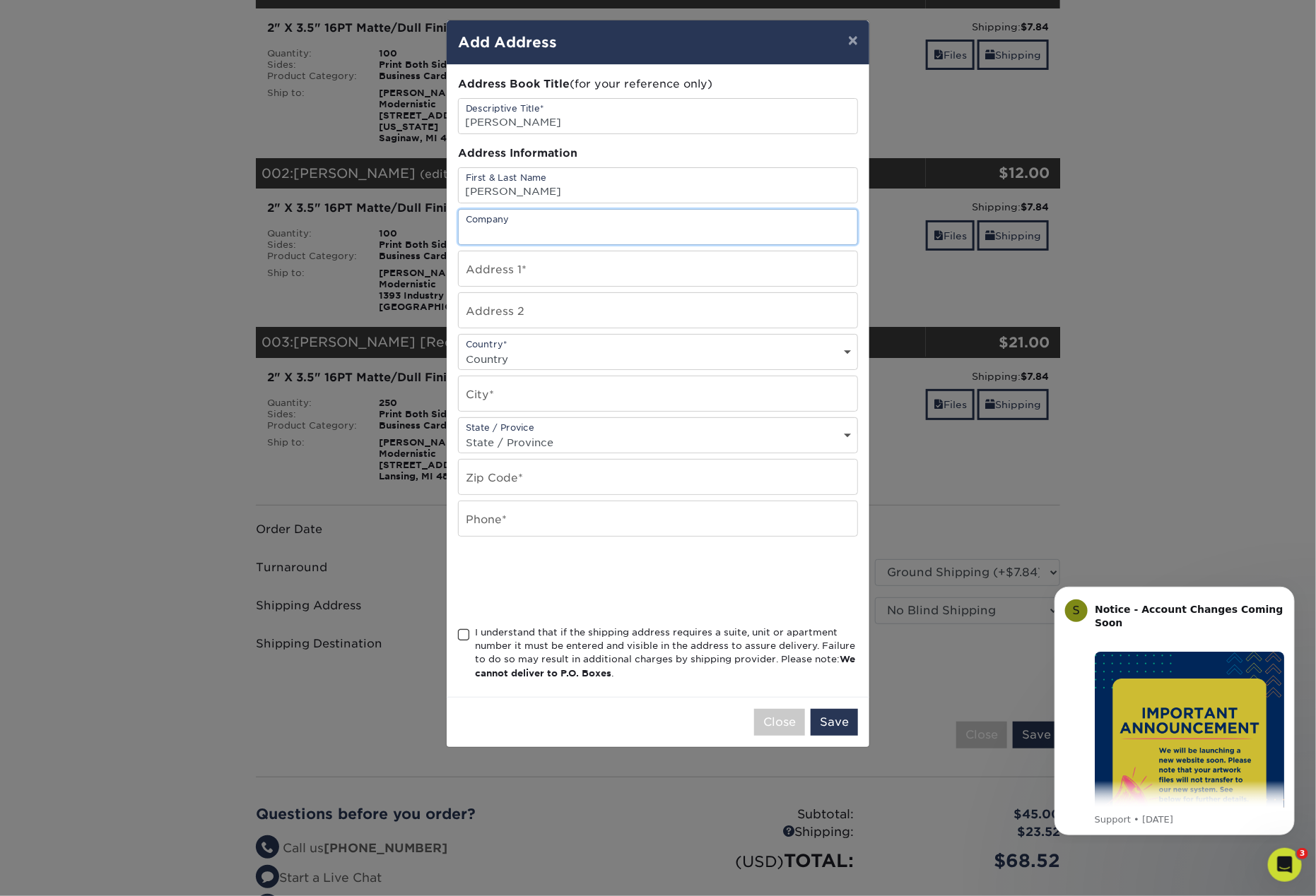
click at [524, 218] on input "text" at bounding box center [658, 227] width 398 height 35
type input "Modernistic"
click at [512, 275] on input "text" at bounding box center [658, 268] width 398 height 35
type input "[STREET_ADDRESS]"
select select "US"
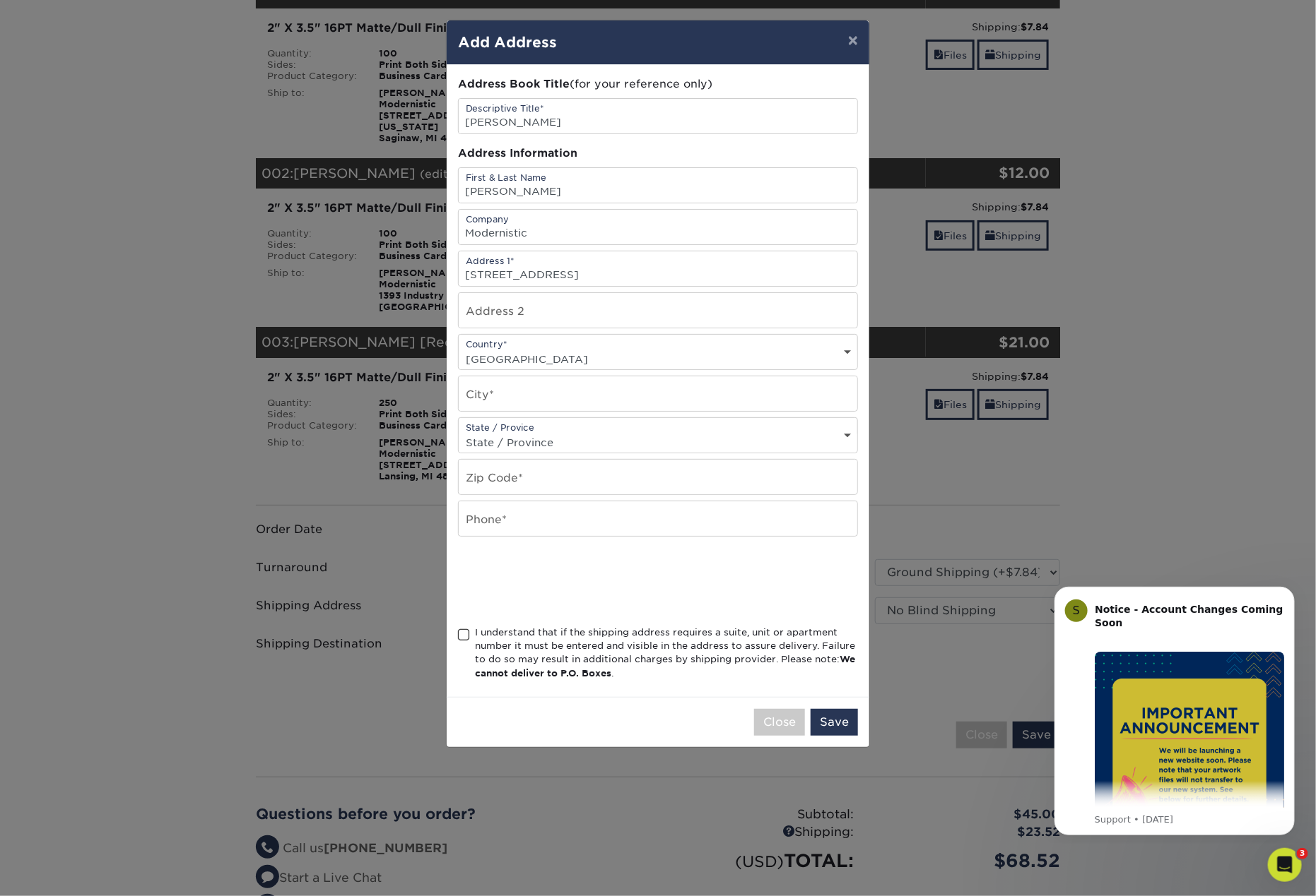
type input "Lansing"
select select "MI"
type input "48917"
type input "2696556038"
click at [460, 629] on span at bounding box center [463, 636] width 12 height 14
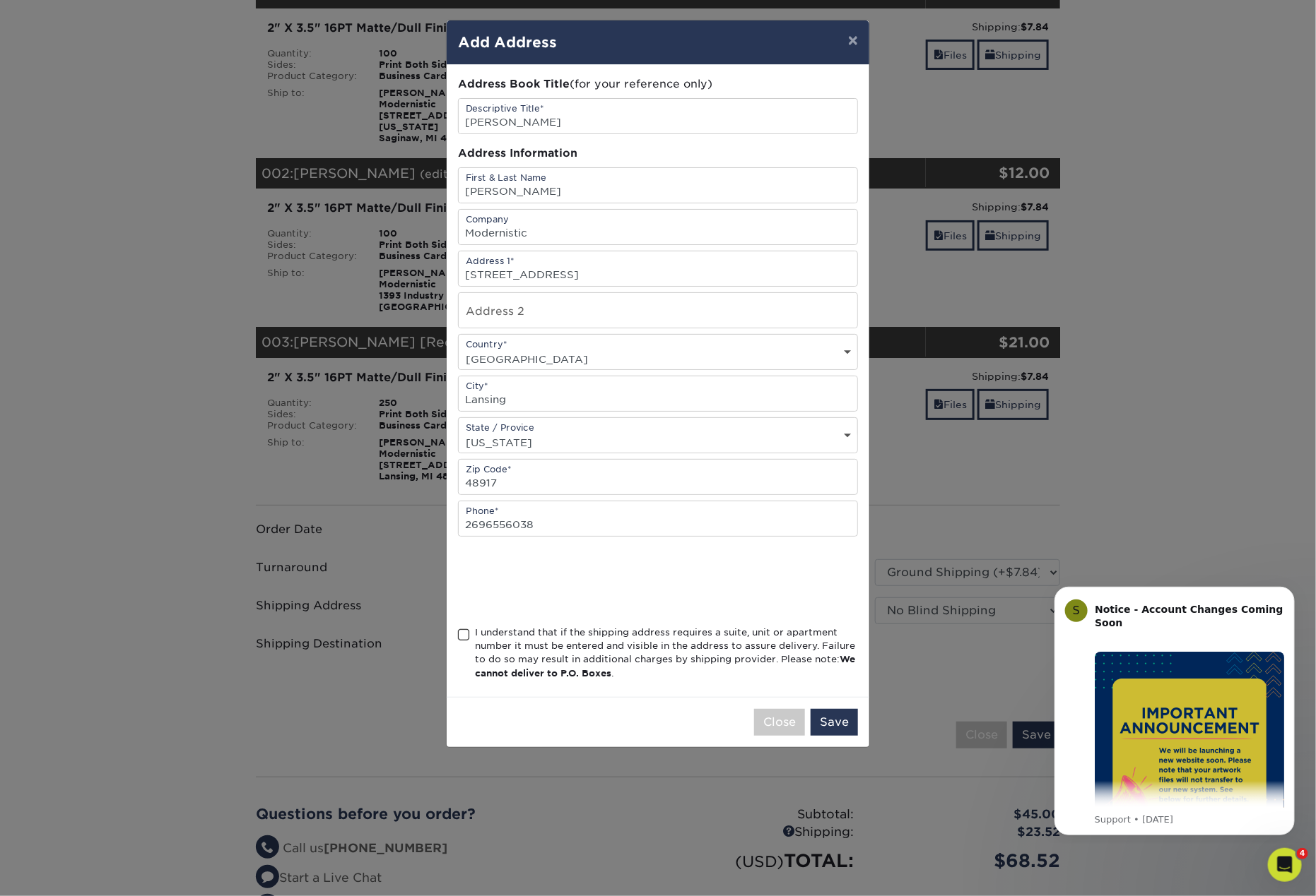
click at [0, 0] on input "I understand that if the shipping address requires a suite, unit or apartment n…" at bounding box center [0, 0] width 0 height 0
click at [837, 719] on button "Save" at bounding box center [834, 722] width 48 height 27
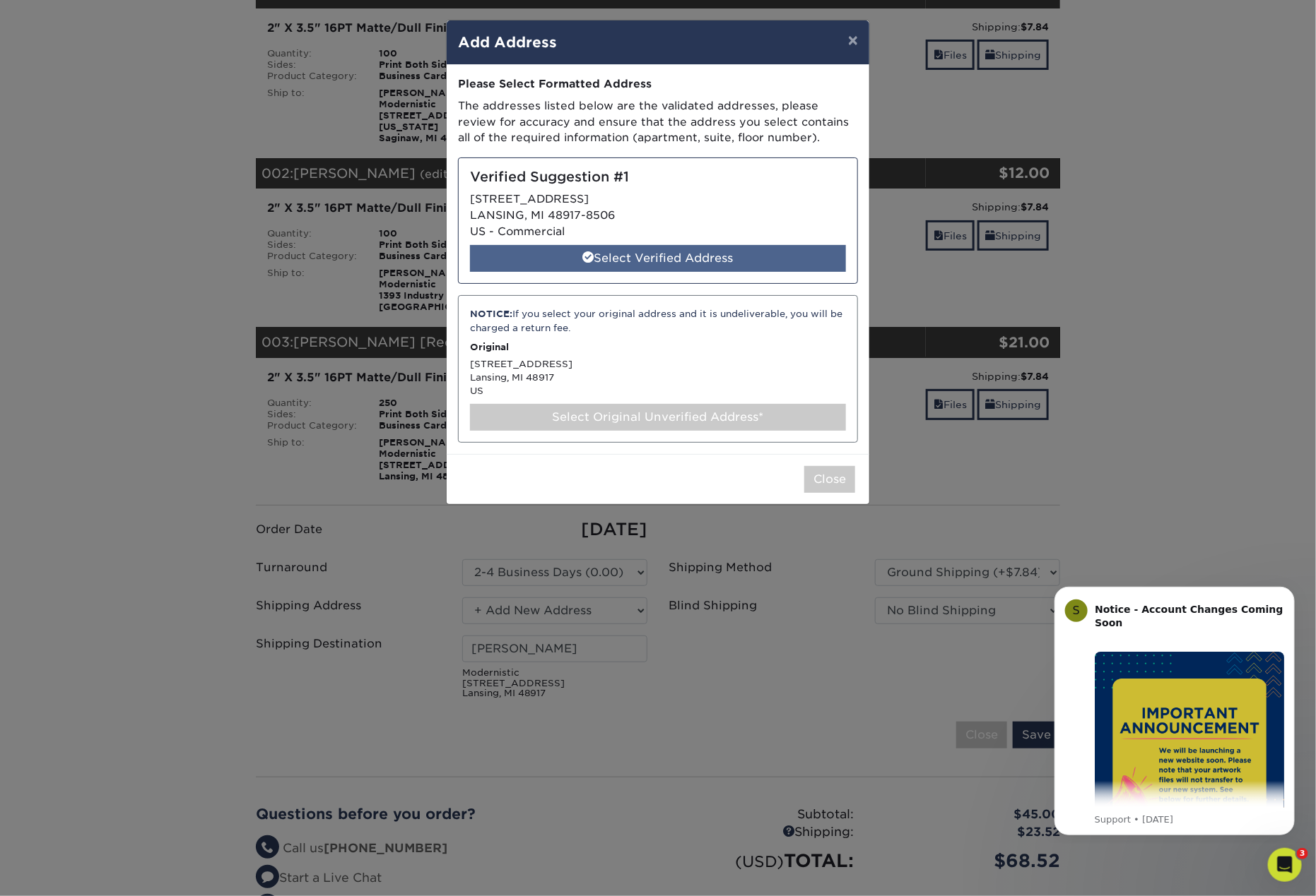
click at [718, 252] on div "Select Verified Address" at bounding box center [658, 258] width 376 height 27
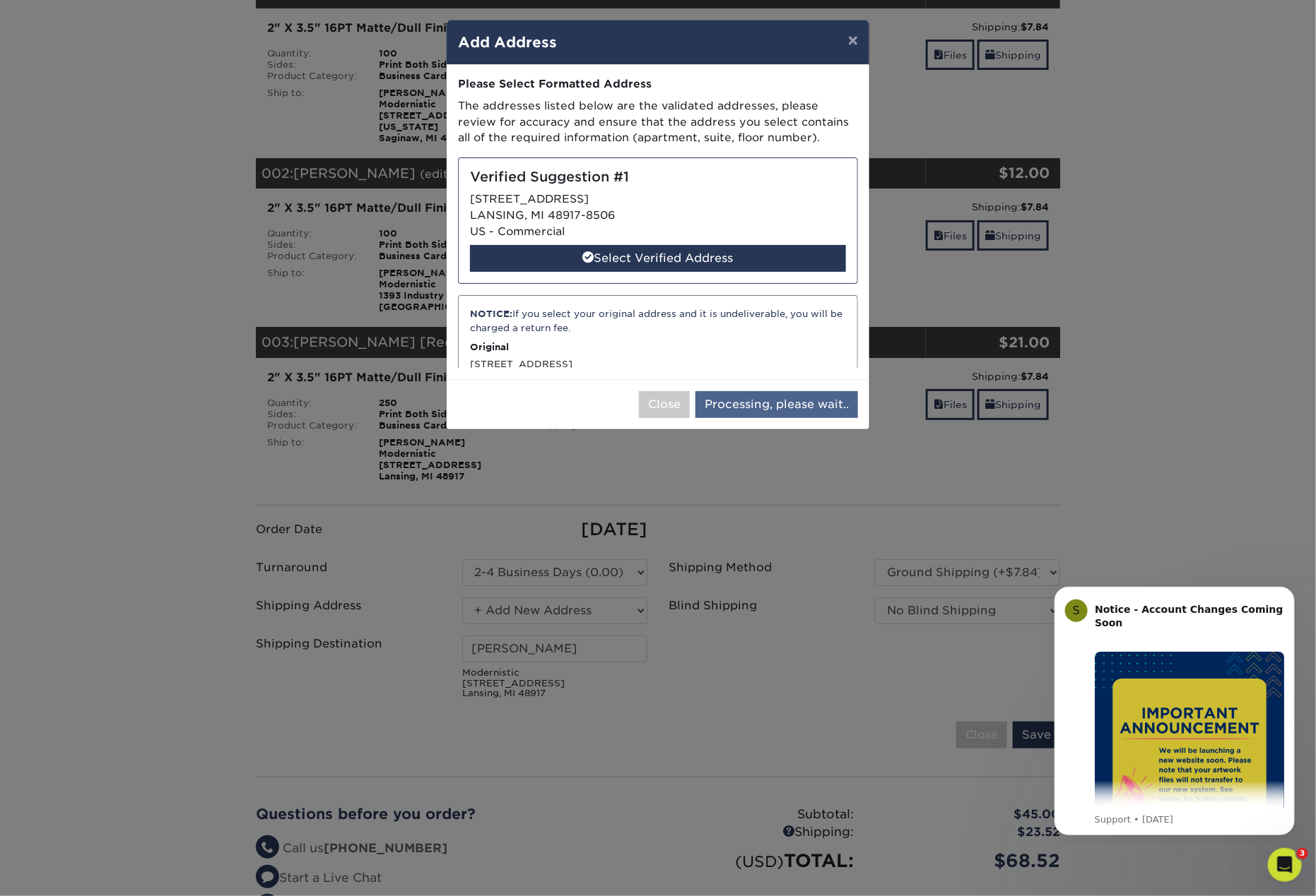
select select "286090"
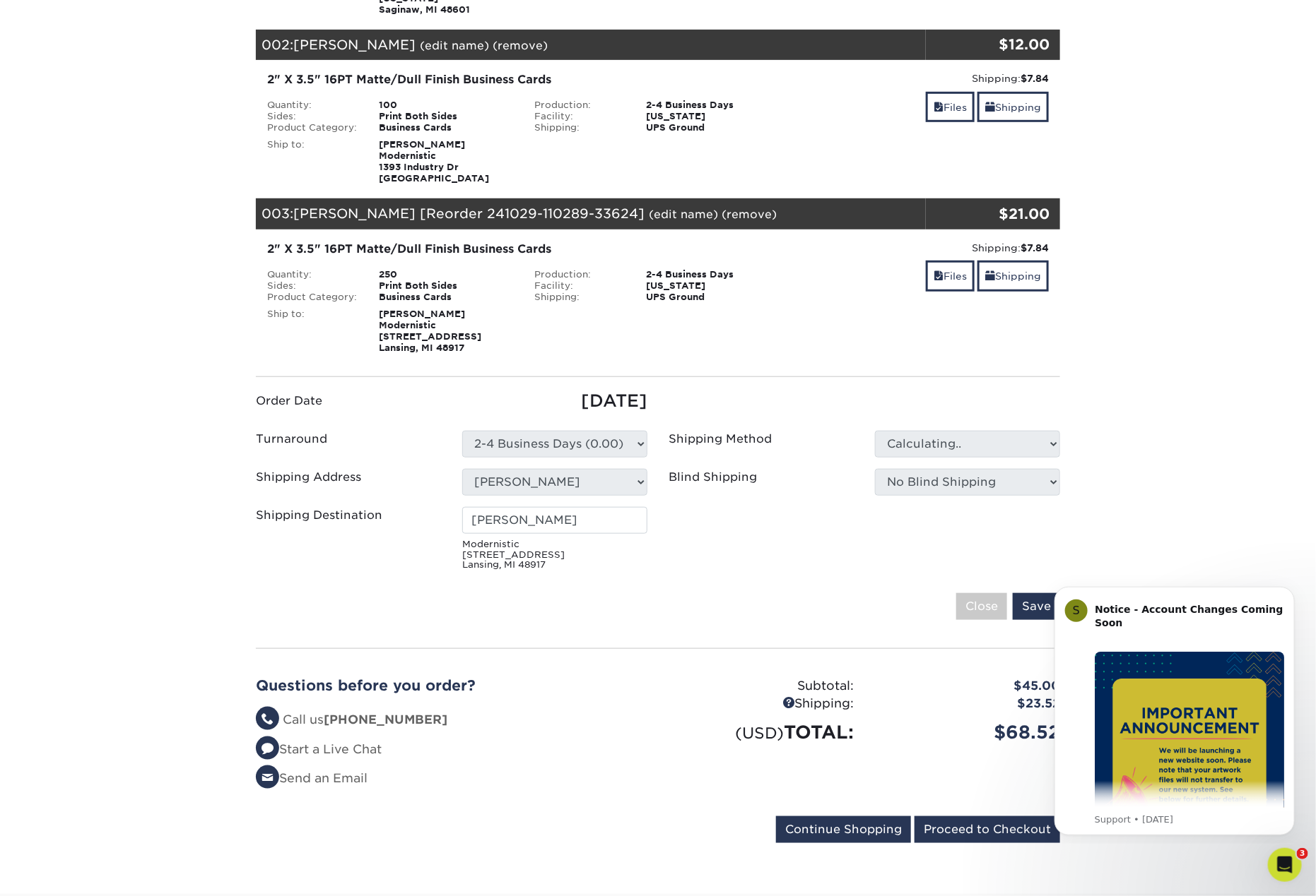
scroll to position [367, 0]
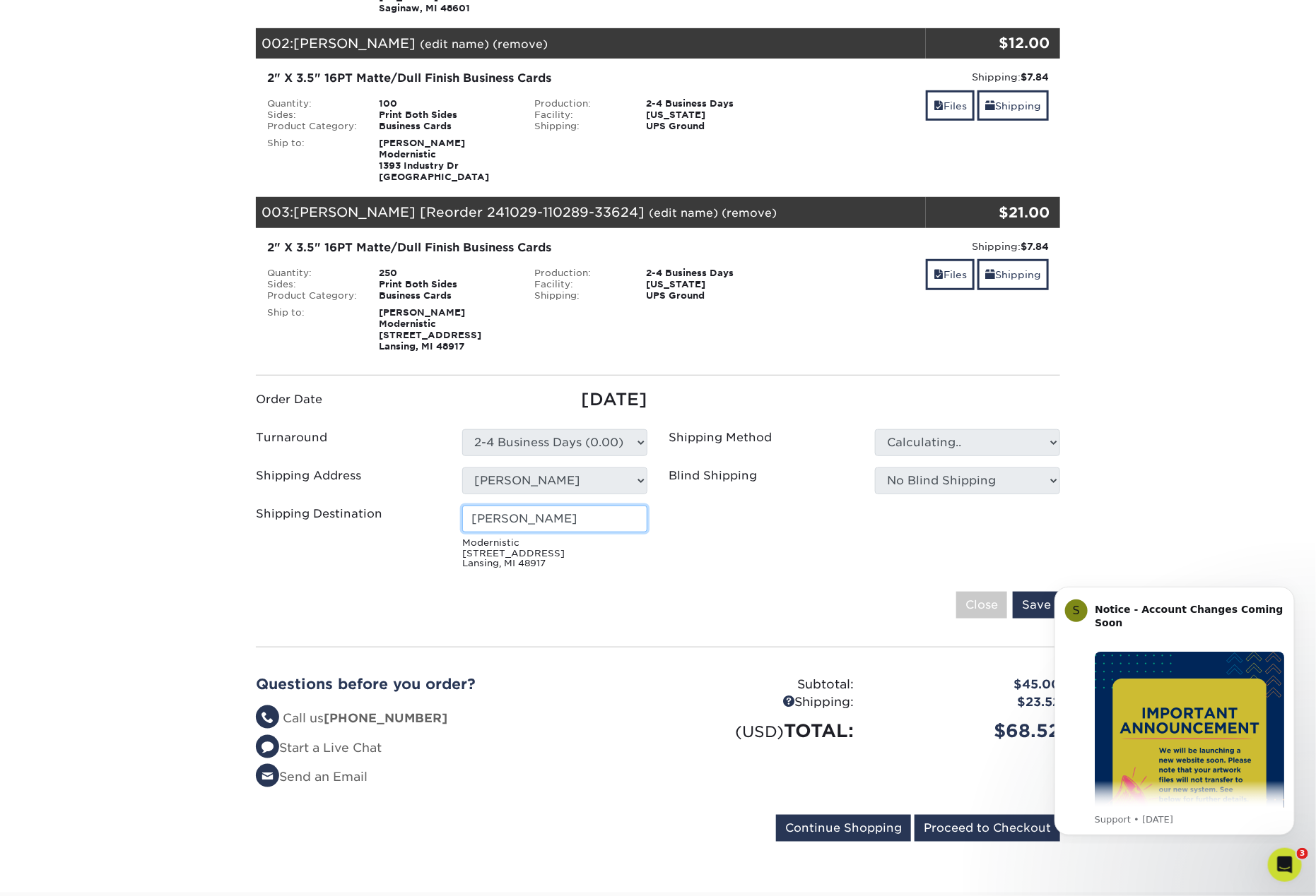
click at [553, 511] on input "Mara Carter" at bounding box center [555, 519] width 185 height 27
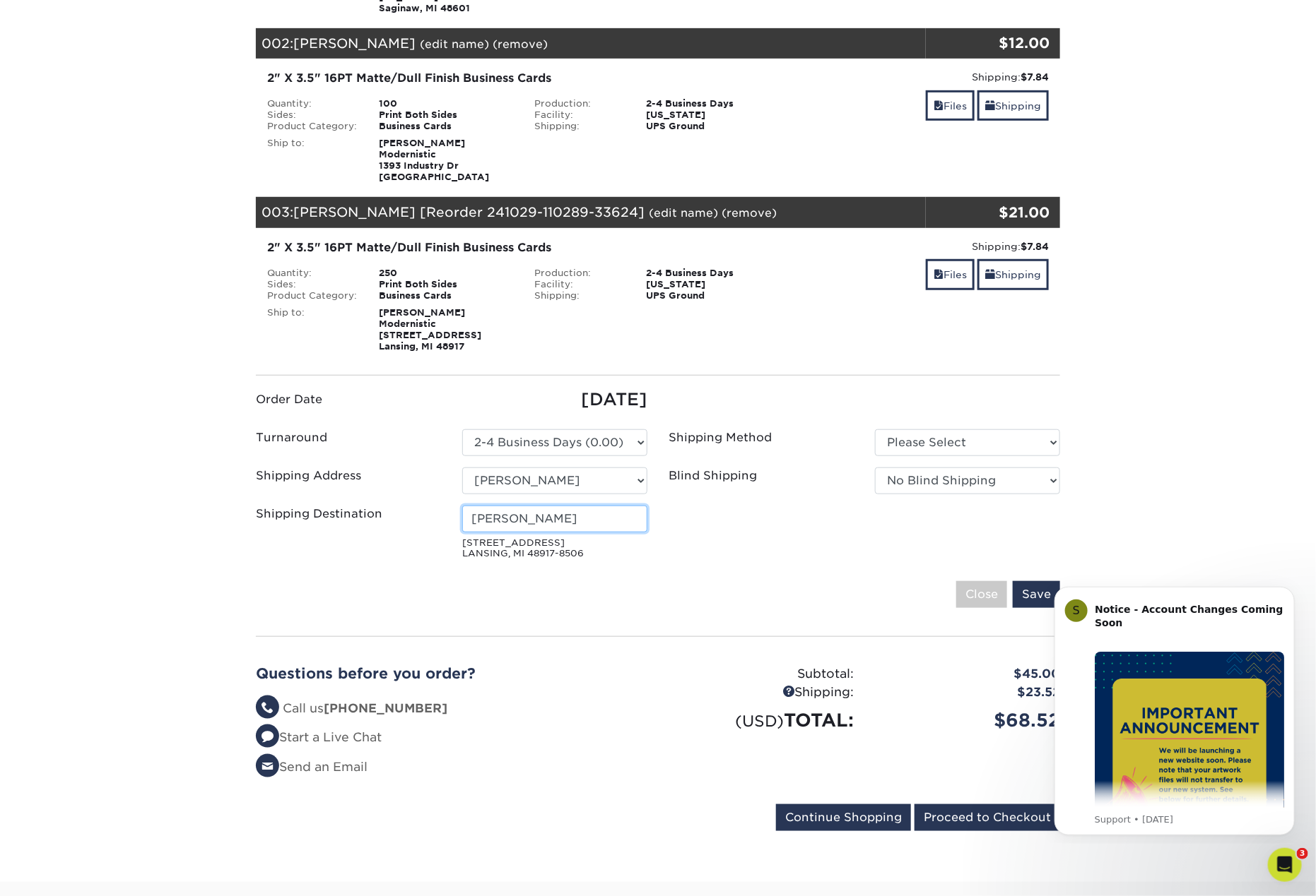
type input "[PERSON_NAME]"
click at [1027, 581] on input "Save" at bounding box center [1036, 594] width 48 height 27
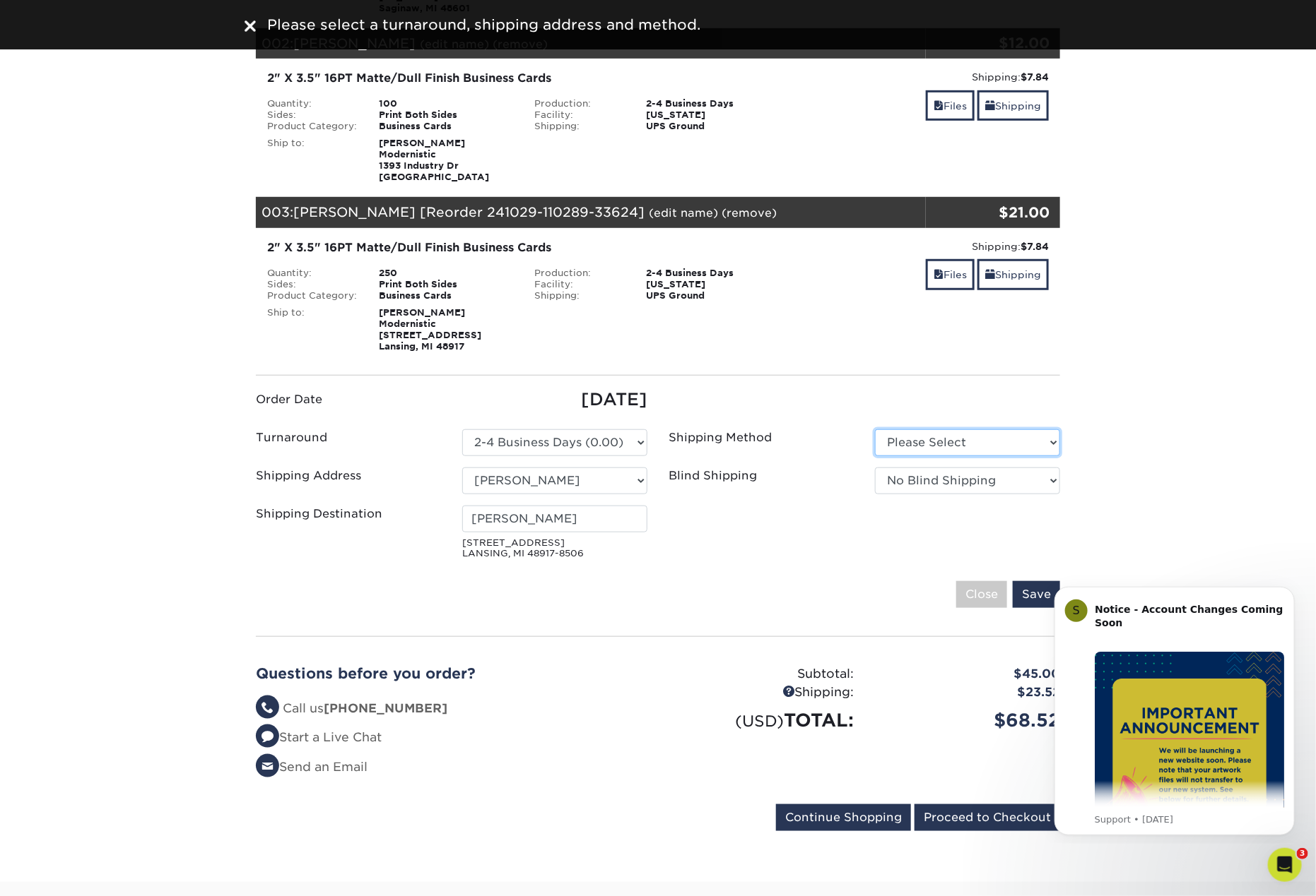
click at [1023, 430] on select "Please Select Ground Shipping (+$7.84) 3 Day Shipping Service (+$15.34)" at bounding box center [966, 443] width 185 height 27
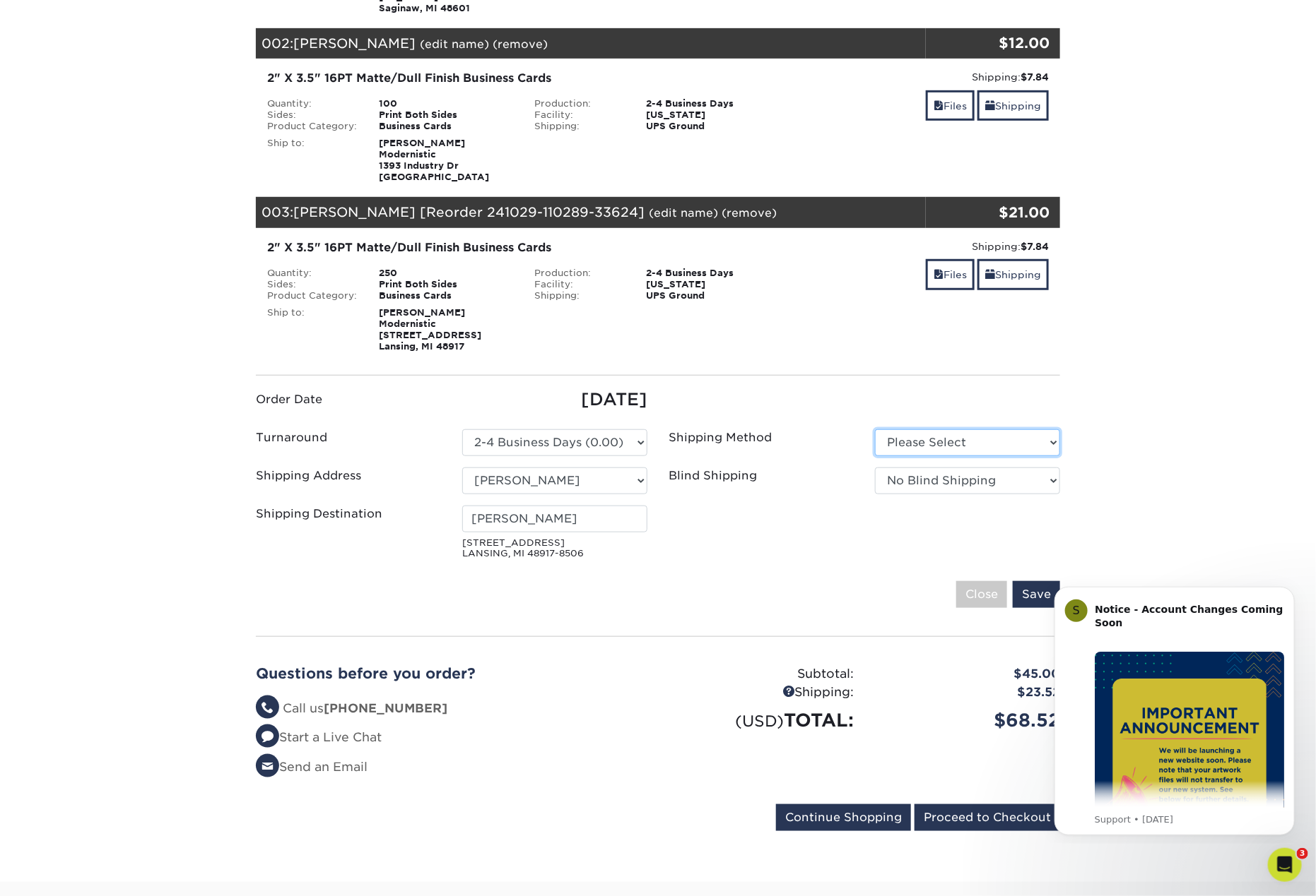
select select "03"
click at [874, 430] on select "Please Select Ground Shipping (+$7.84) 3 Day Shipping Service (+$15.34)" at bounding box center [966, 443] width 185 height 27
click at [1036, 581] on input "Save" at bounding box center [1036, 594] width 48 height 27
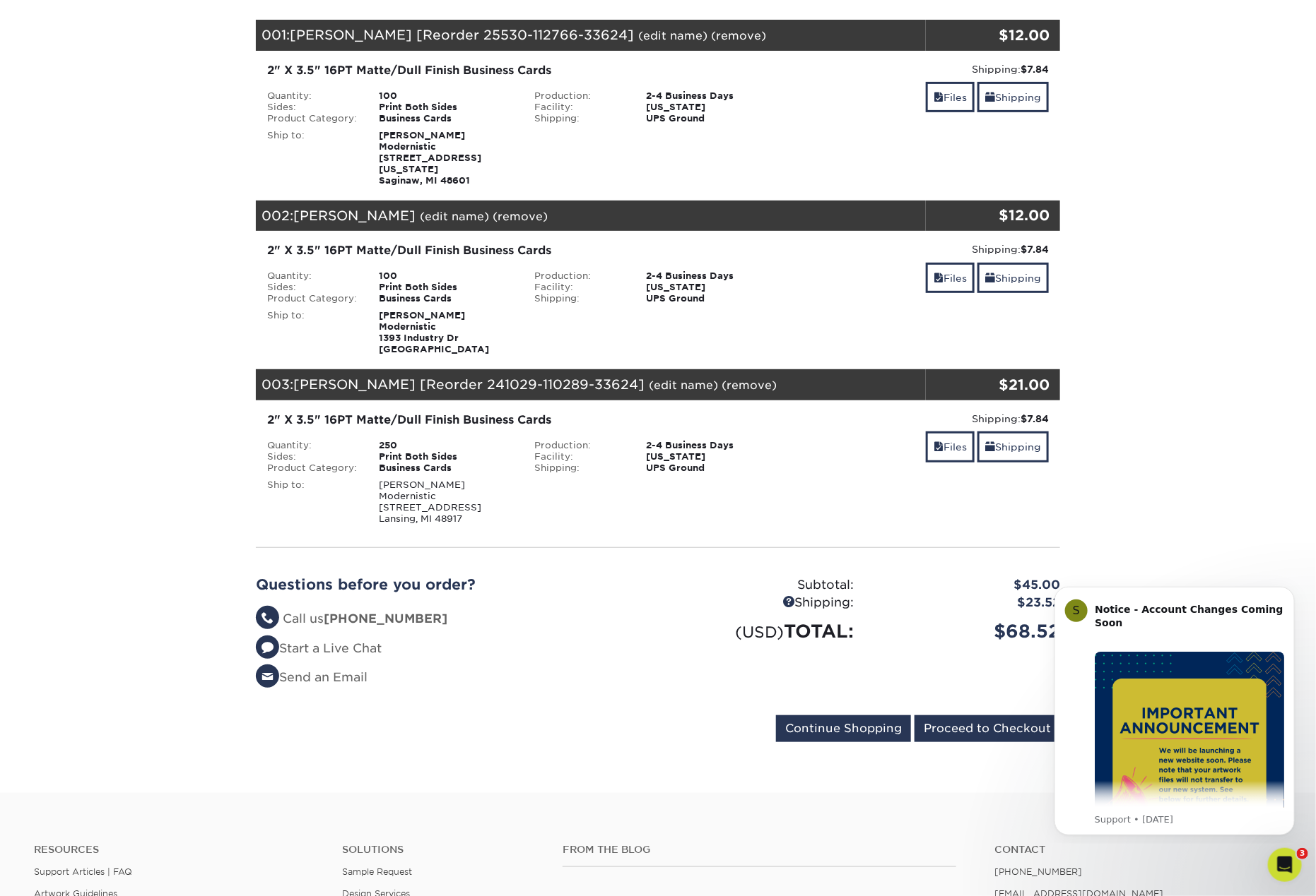
scroll to position [198, 0]
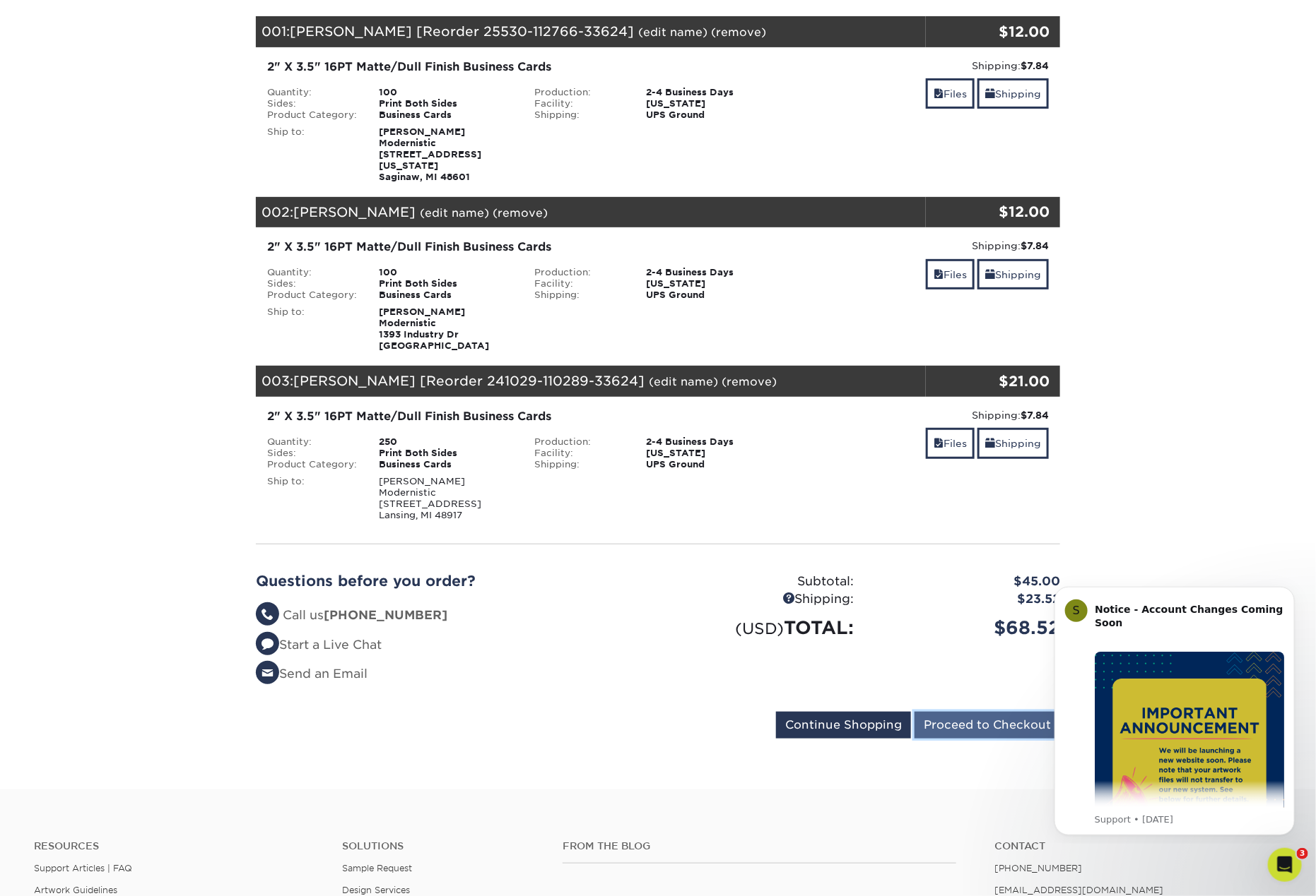
click at [946, 721] on input "Proceed to Checkout" at bounding box center [986, 725] width 146 height 27
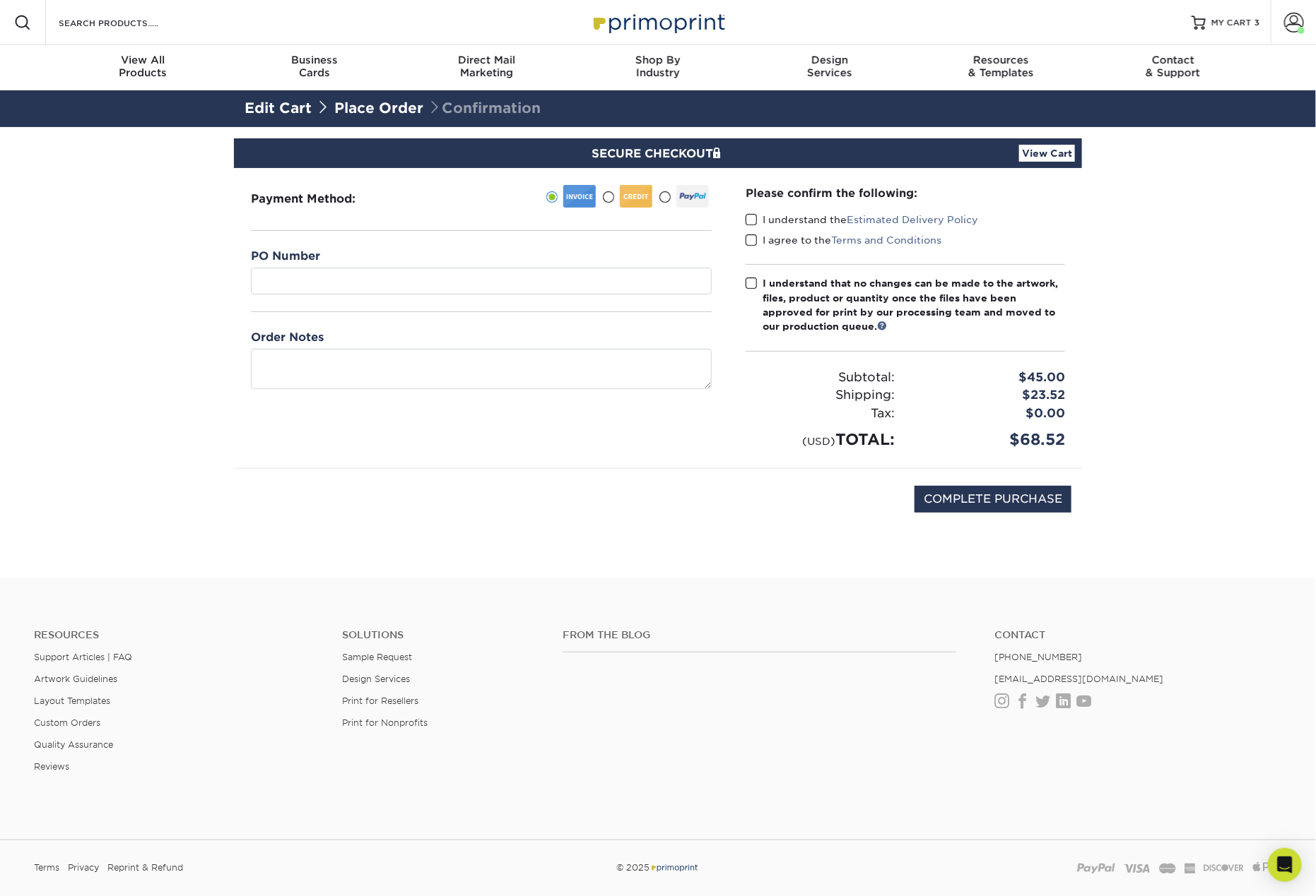
click at [608, 199] on span at bounding box center [608, 198] width 12 height 14
click at [0, 0] on input "radio" at bounding box center [0, 0] width 0 height 0
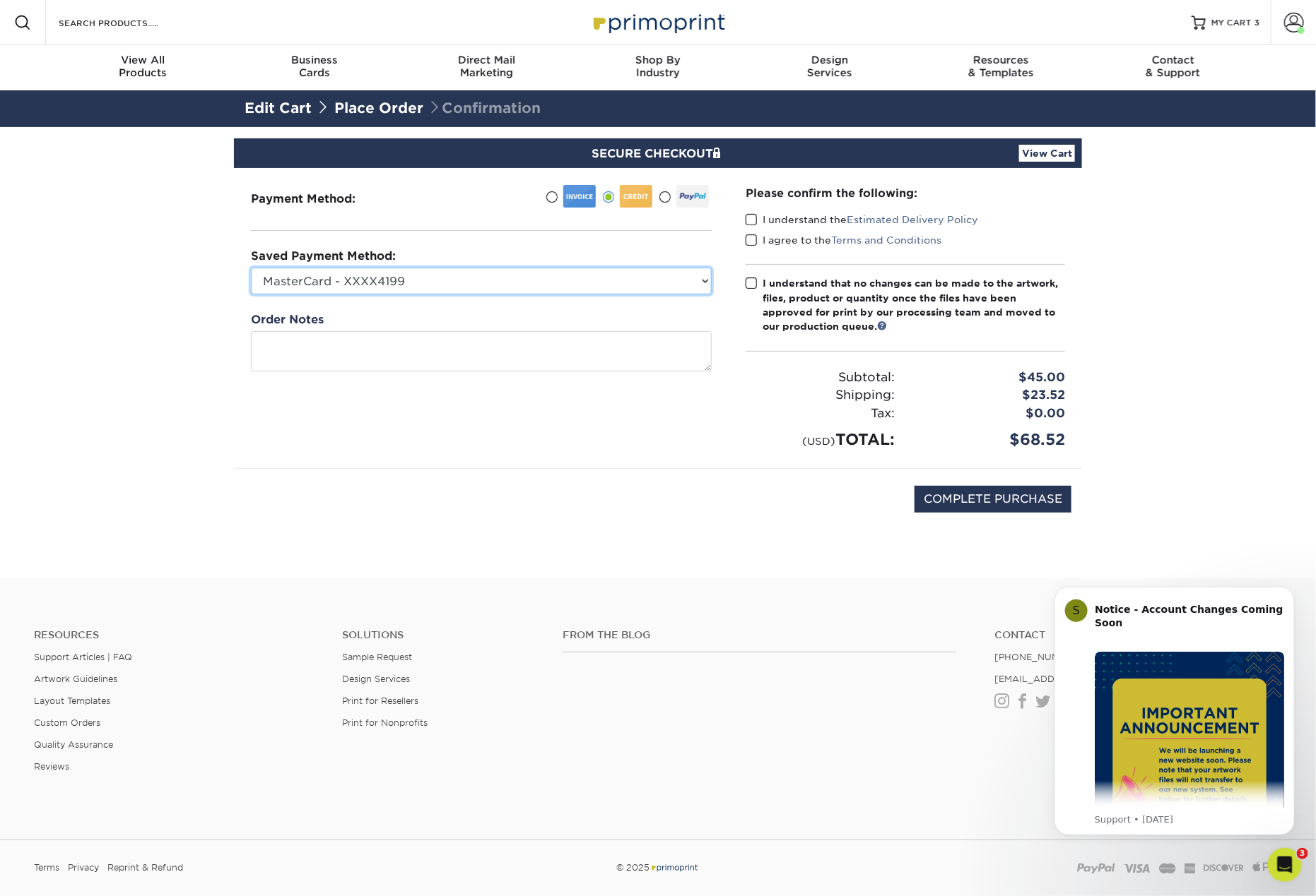
click at [576, 290] on select "MasterCard - XXXX4199 MasterCard - XXXX7916 MasterCard - XXXX4100 MasterCard - …" at bounding box center [480, 280] width 460 height 27
select select "64954"
click at [251, 267] on select "MasterCard - XXXX4199 MasterCard - XXXX7916 MasterCard - XXXX4100 MasterCard - …" at bounding box center [480, 280] width 460 height 27
click at [751, 217] on span at bounding box center [752, 220] width 12 height 14
click at [0, 0] on input "I understand the Estimated Delivery Policy" at bounding box center [0, 0] width 0 height 0
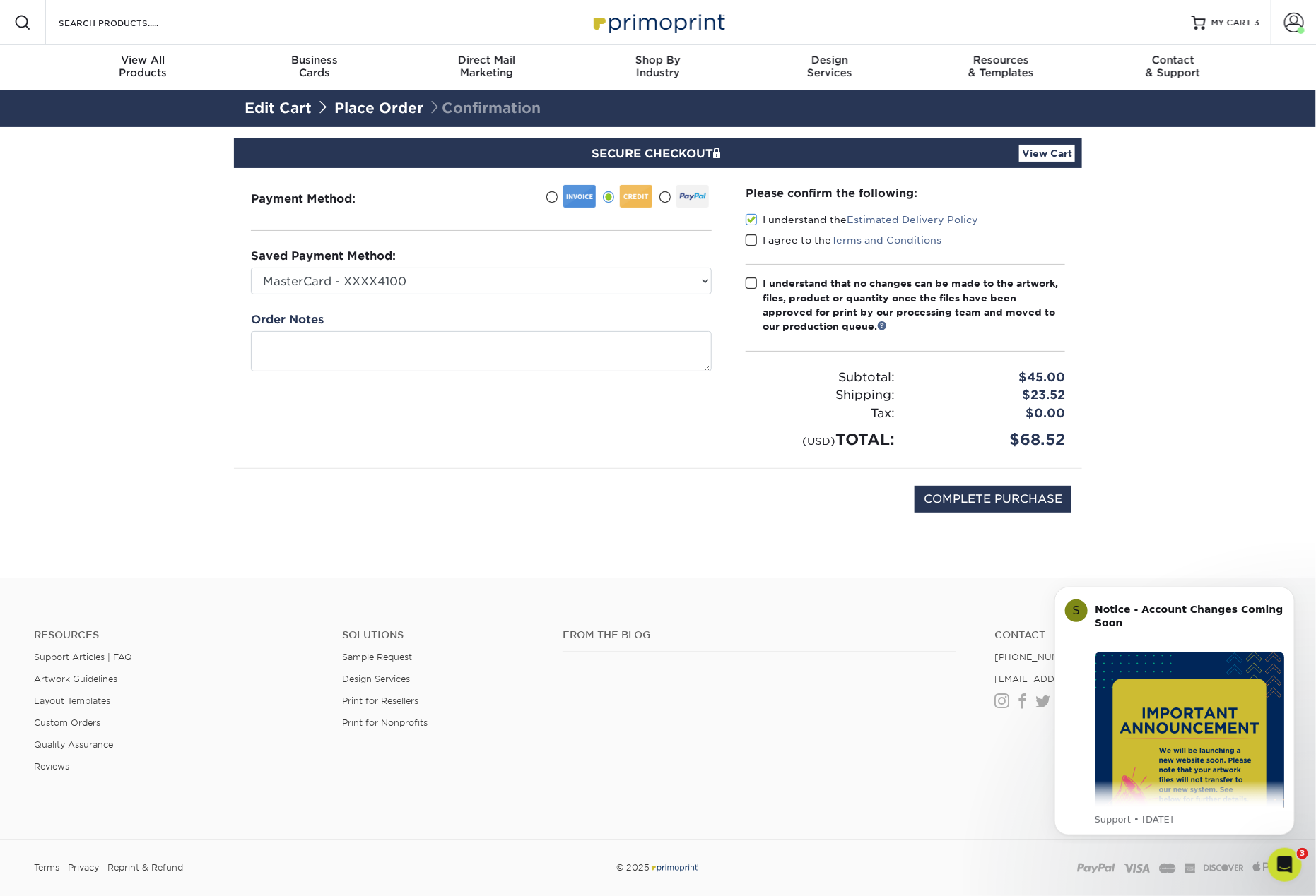
click at [754, 243] on span at bounding box center [752, 241] width 12 height 14
click at [0, 0] on input "I agree to the Terms and Conditions" at bounding box center [0, 0] width 0 height 0
click at [751, 280] on span at bounding box center [752, 284] width 12 height 14
click at [0, 0] on input "I understand that no changes can be made to the artwork, files, product or quan…" at bounding box center [0, 0] width 0 height 0
click at [1001, 501] on input "COMPLETE PURCHASE" at bounding box center [992, 499] width 156 height 27
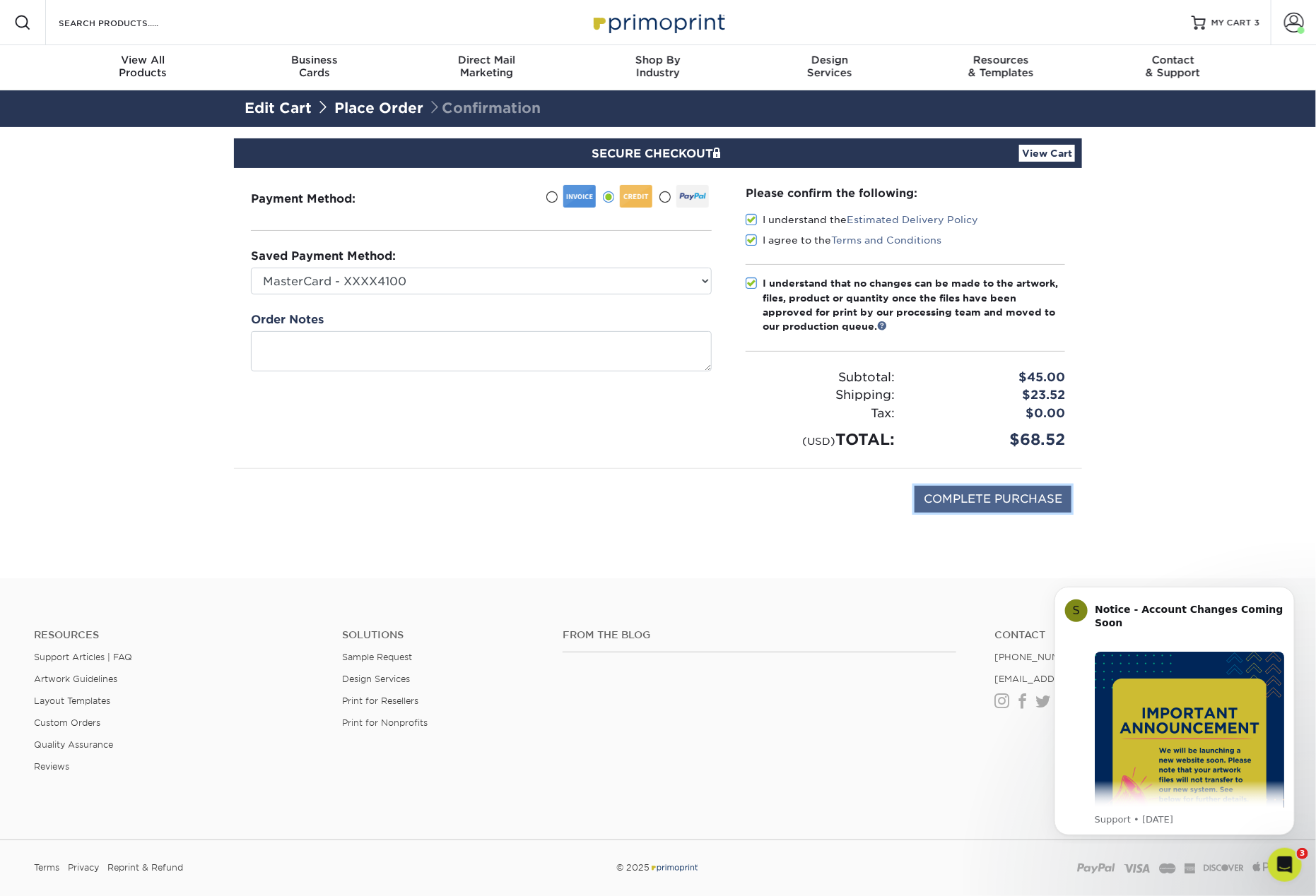
type input "PROCESSING, PLEASE WAIT..."
